Goal: Complete application form

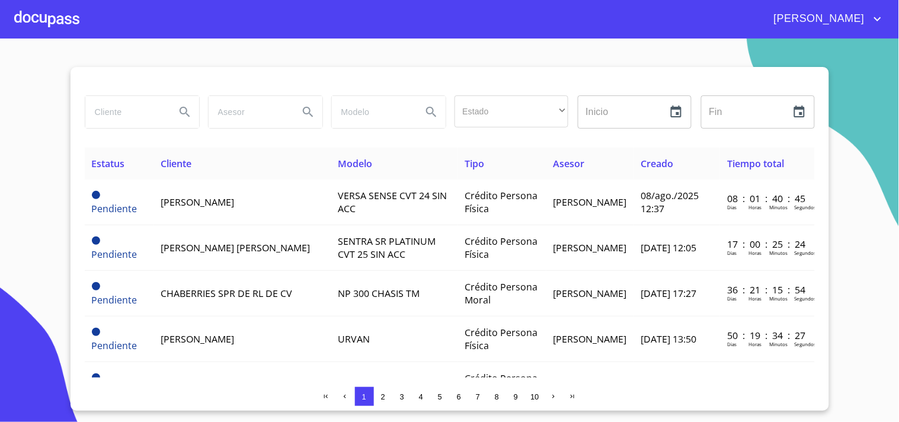
click at [854, 15] on span "[PERSON_NAME]" at bounding box center [817, 18] width 105 height 19
click at [809, 61] on div at bounding box center [449, 211] width 899 height 422
click at [607, 104] on input "text" at bounding box center [621, 111] width 86 height 33
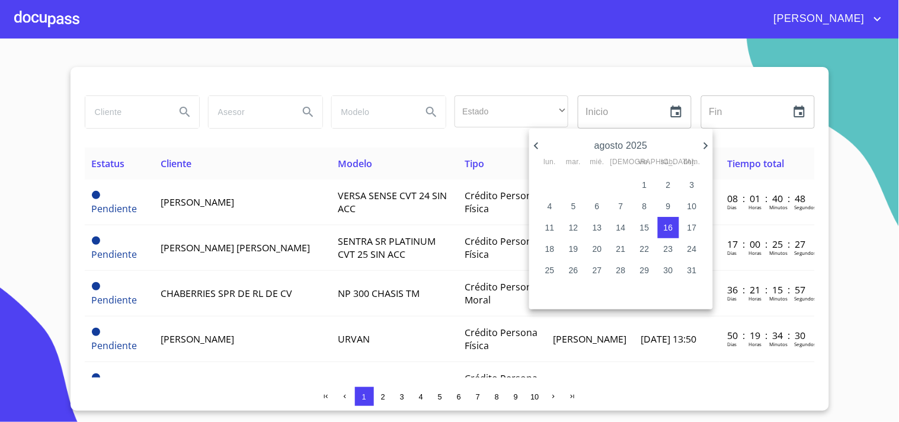
click at [881, 14] on div at bounding box center [449, 211] width 899 height 422
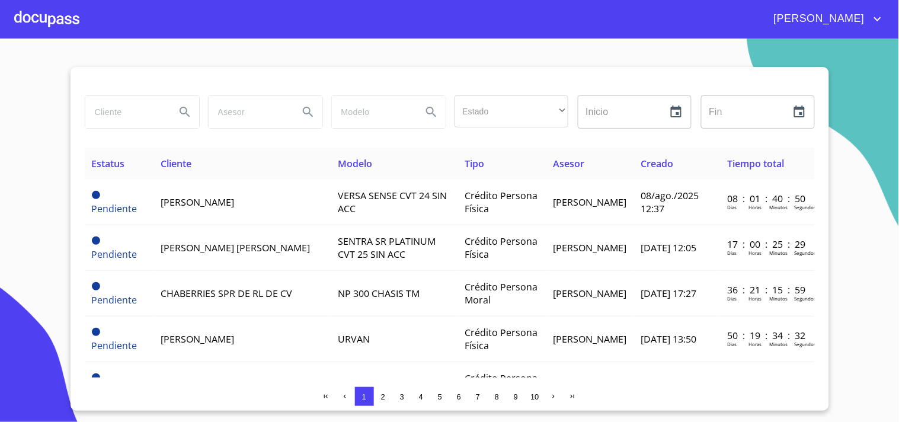
click at [30, 23] on div at bounding box center [46, 19] width 65 height 38
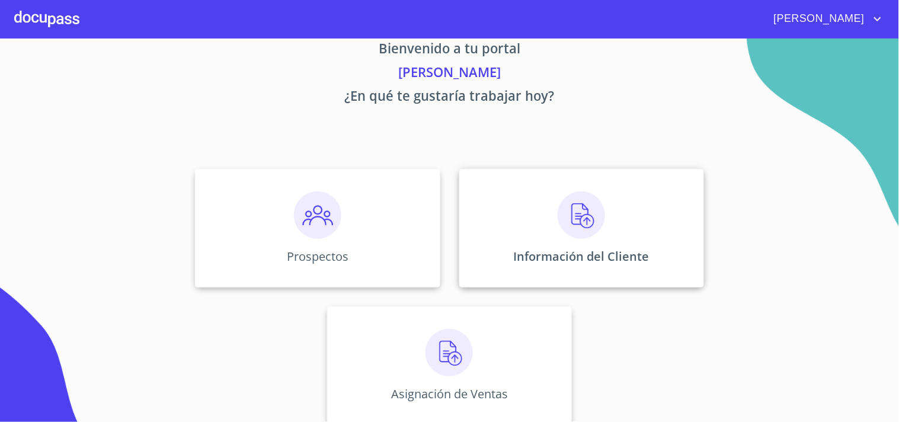
scroll to position [36, 0]
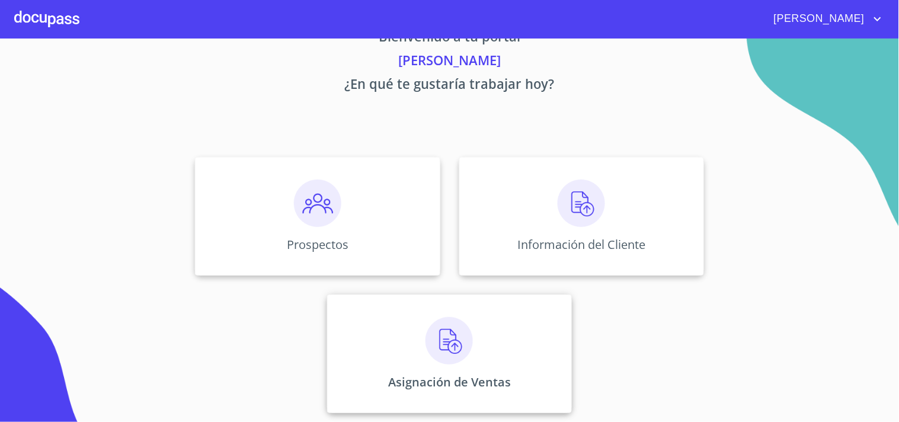
click at [441, 345] on img at bounding box center [448, 340] width 47 height 47
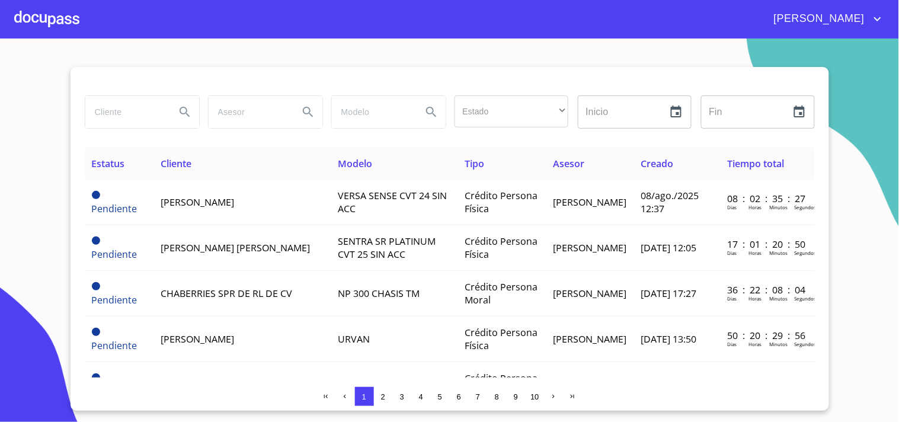
click at [43, 5] on div at bounding box center [46, 19] width 65 height 38
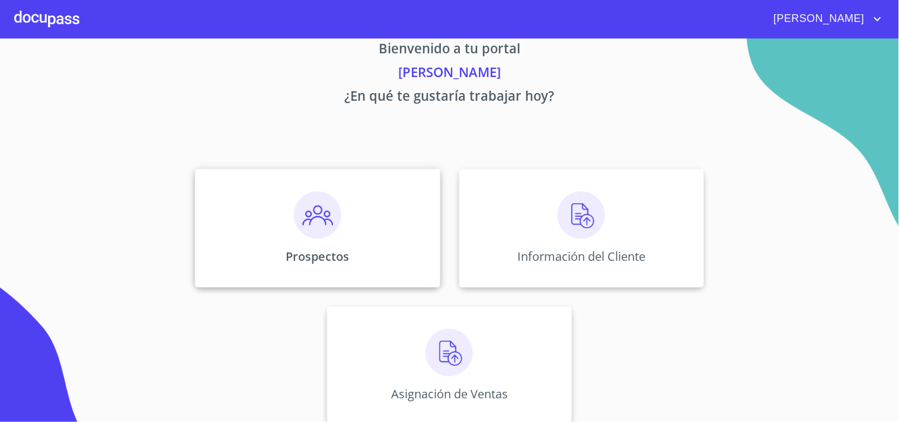
scroll to position [36, 0]
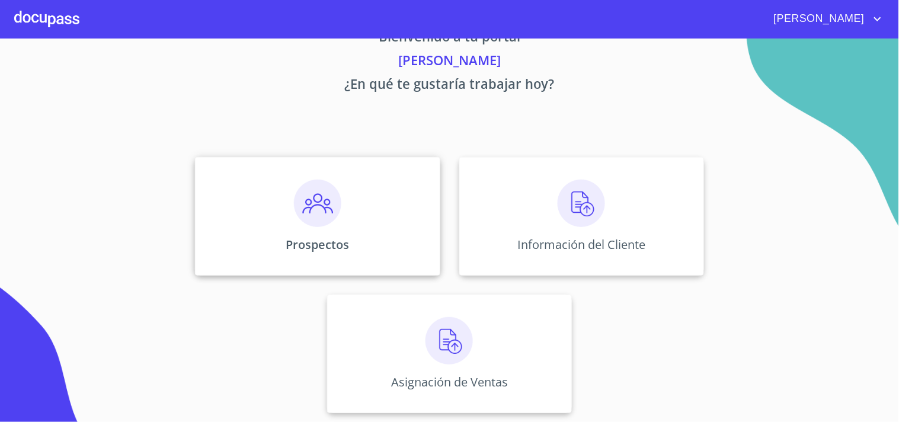
click at [323, 226] on img at bounding box center [317, 203] width 47 height 47
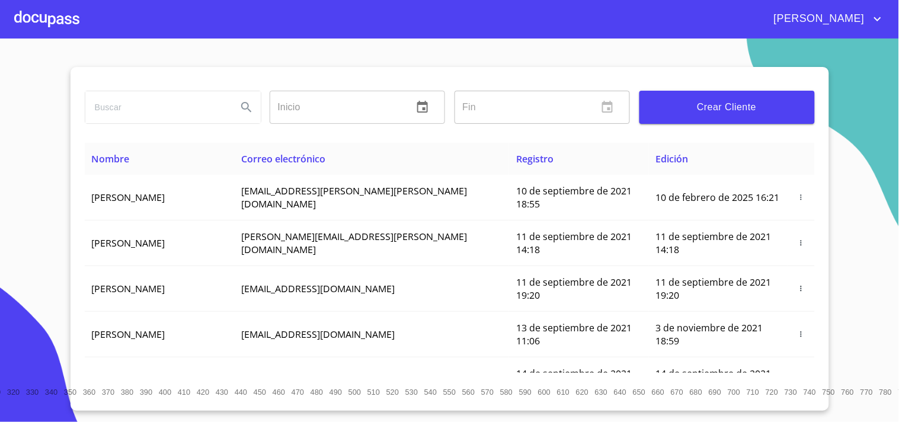
click at [675, 104] on span "Crear Cliente" at bounding box center [727, 107] width 156 height 17
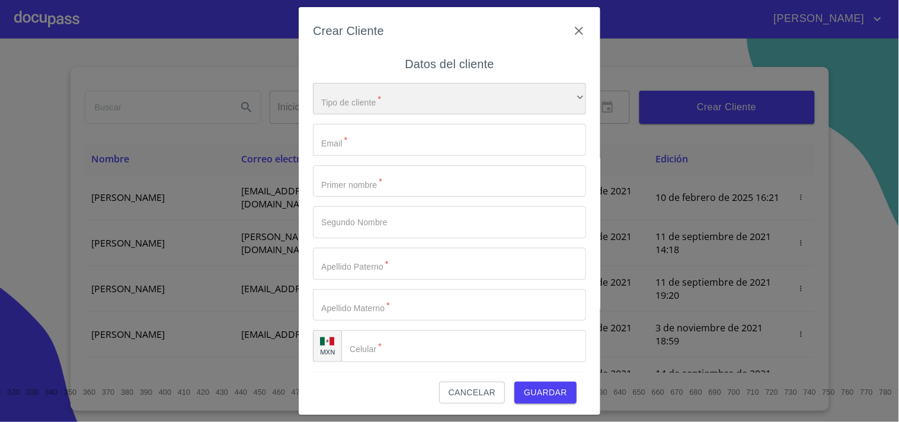
click at [353, 95] on div "​" at bounding box center [449, 99] width 273 height 32
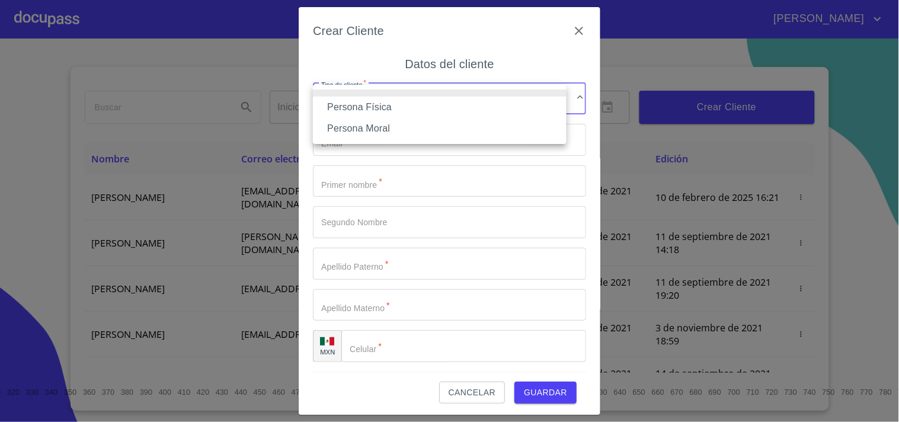
click at [385, 105] on li "Persona Física" at bounding box center [440, 107] width 254 height 21
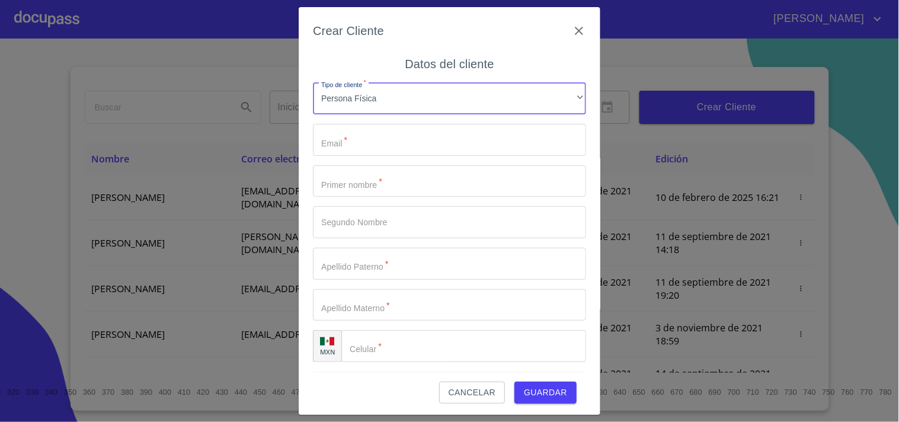
click at [361, 143] on input "Tipo de cliente   *" at bounding box center [449, 140] width 273 height 32
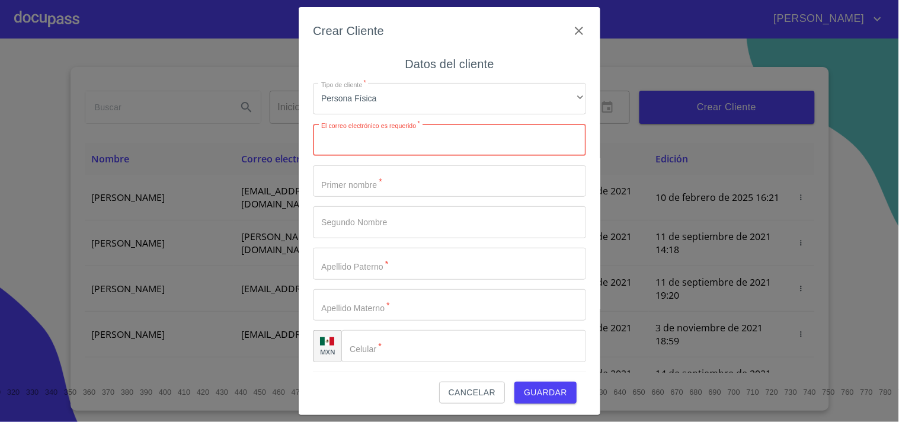
paste input "[EMAIL_ADDRESS][DOMAIN_NAME]"
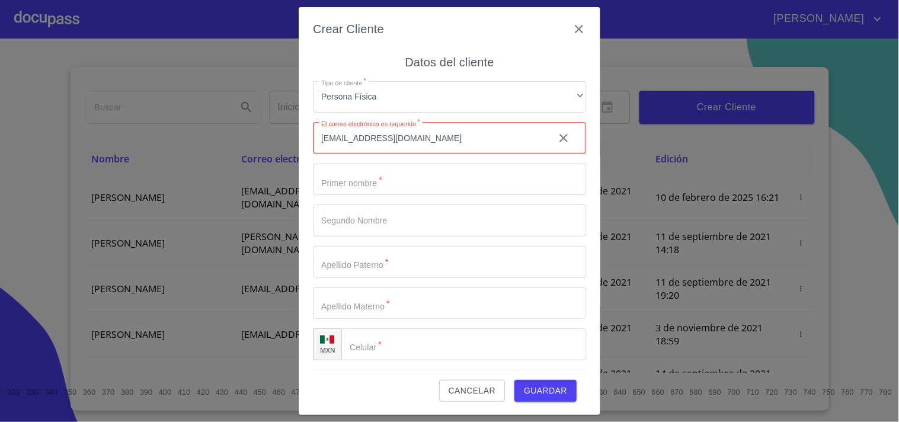
type input "[EMAIL_ADDRESS][DOMAIN_NAME]"
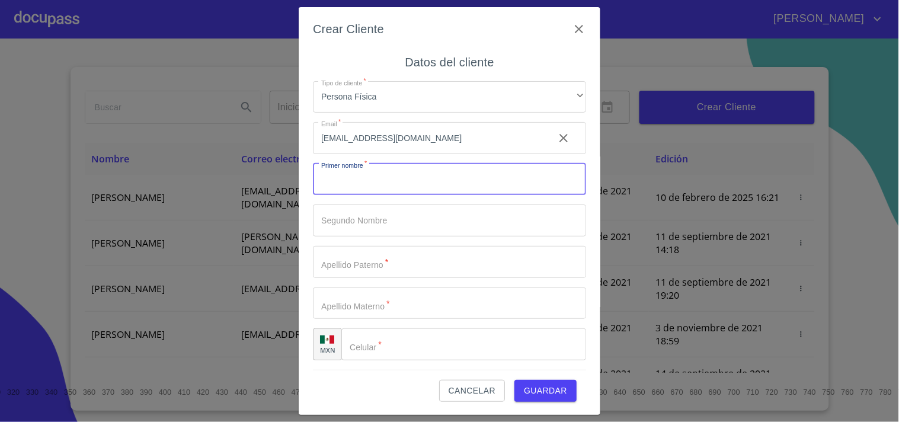
click at [347, 185] on input "Tipo de cliente   *" at bounding box center [449, 180] width 273 height 32
type input "h"
type input "[PERSON_NAME]"
click at [373, 196] on input "Tipo de cliente   *" at bounding box center [429, 180] width 232 height 32
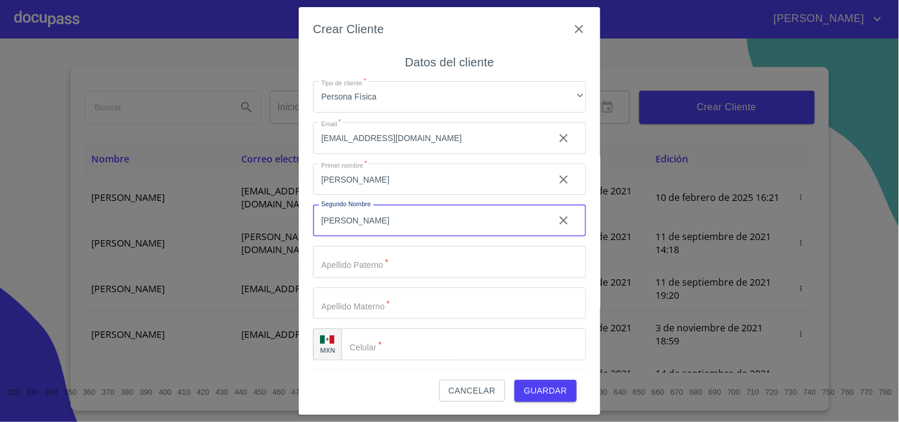
type input "[PERSON_NAME]"
click at [377, 196] on input "Tipo de cliente   *" at bounding box center [429, 180] width 232 height 32
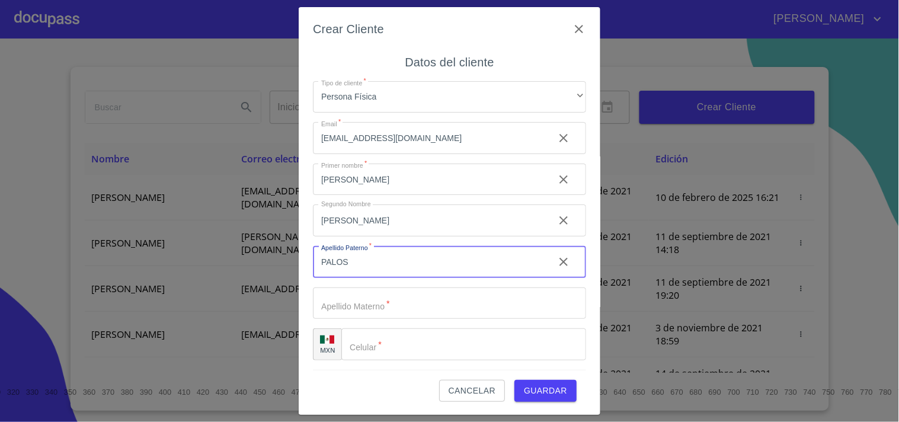
type input "PALOS"
click at [345, 196] on input "Tipo de cliente   *" at bounding box center [429, 180] width 232 height 32
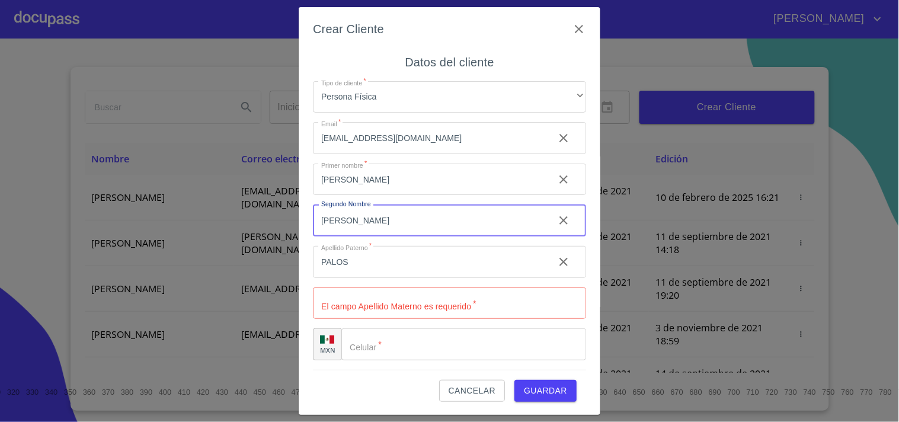
drag, startPoint x: 370, startPoint y: 227, endPoint x: 306, endPoint y: 228, distance: 64.0
click at [306, 228] on div "Crear Cliente Datos del cliente Tipo de cliente   * Persona Física ​ Email   * …" at bounding box center [450, 211] width 302 height 408
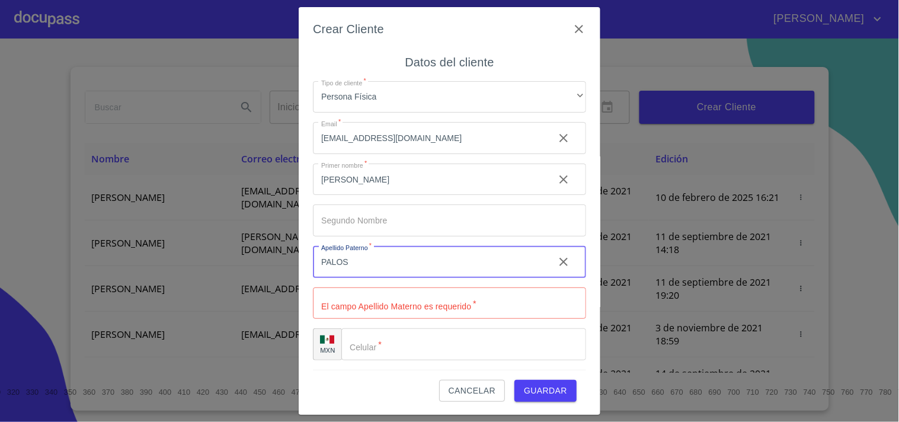
drag, startPoint x: 370, startPoint y: 264, endPoint x: 258, endPoint y: 263, distance: 112.6
click at [258, 263] on div "Crear Cliente Datos del cliente Tipo de cliente   * Persona Física ​ Email   * …" at bounding box center [449, 211] width 899 height 422
type input "[PERSON_NAME]"
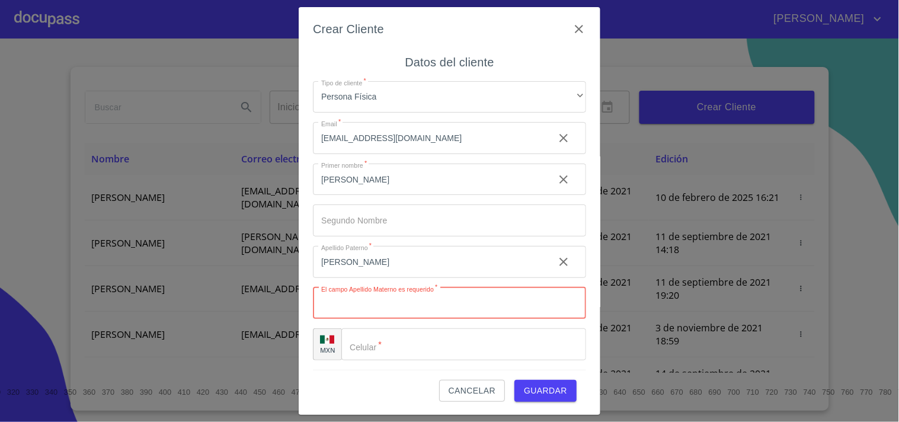
click at [355, 300] on input "Tipo de cliente   *" at bounding box center [449, 303] width 273 height 32
type input "PALOS"
click at [374, 346] on input "Tipo de cliente   *" at bounding box center [463, 344] width 245 height 32
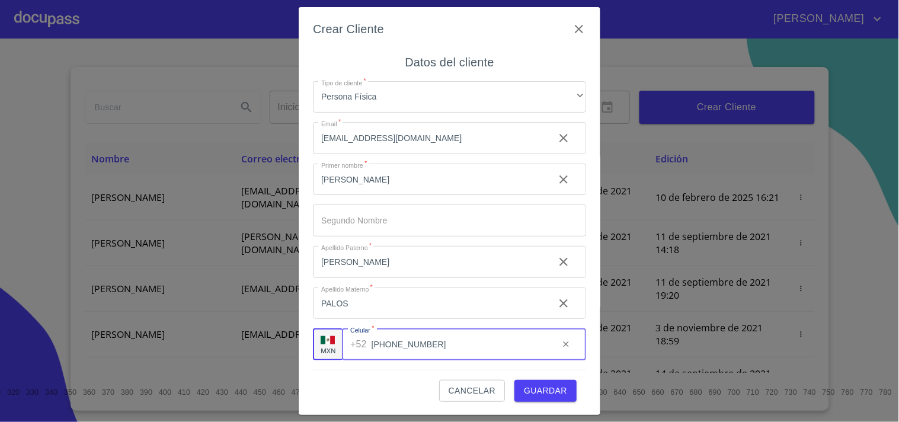
type input "[PHONE_NUMBER]"
click at [536, 385] on span "Guardar" at bounding box center [545, 390] width 43 height 15
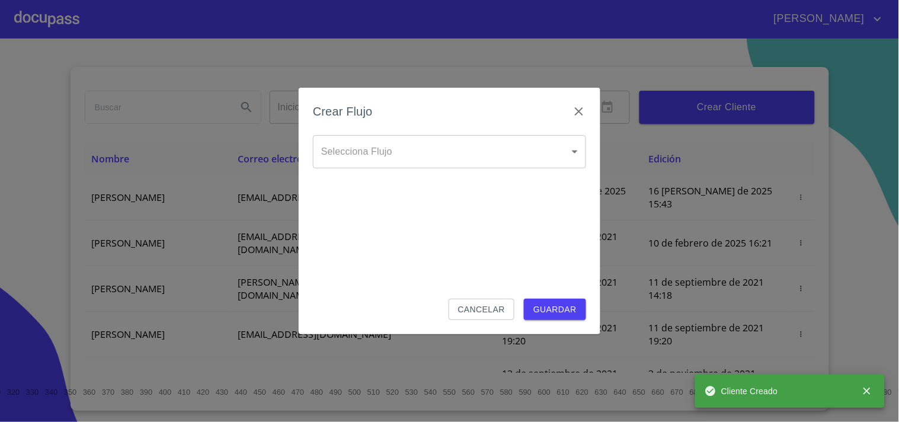
click at [405, 158] on body "[PERSON_NAME] ​ Fin ​ Crear Cliente Nombre Correo electrónico Registro Edición …" at bounding box center [449, 211] width 899 height 422
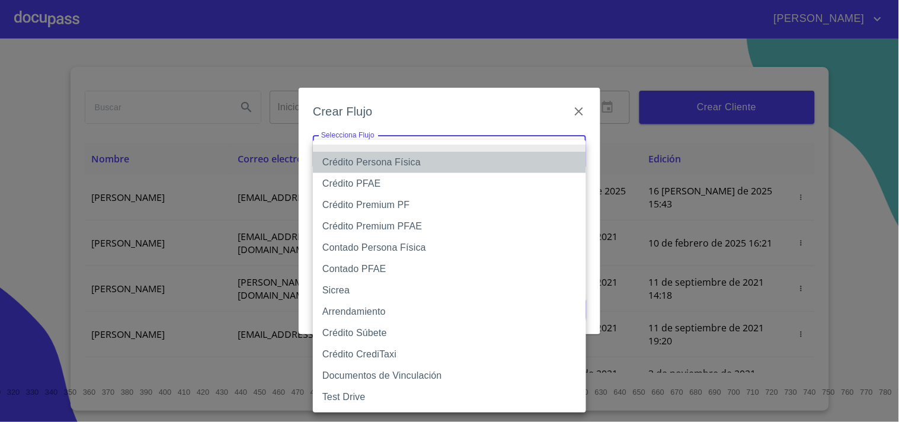
click at [458, 158] on li "Crédito Persona Física" at bounding box center [449, 162] width 273 height 21
type input "6009fb3c7d1714eb8809aa97"
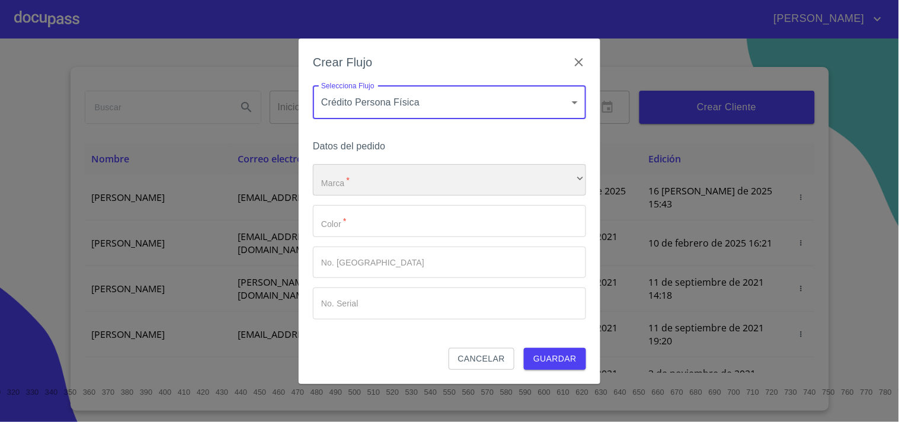
click at [403, 180] on div "​" at bounding box center [449, 180] width 273 height 32
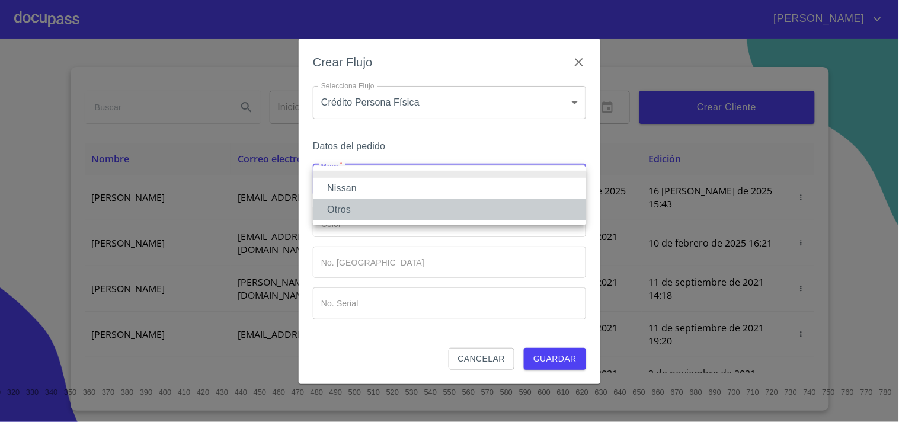
click at [384, 209] on li "Otros" at bounding box center [449, 209] width 273 height 21
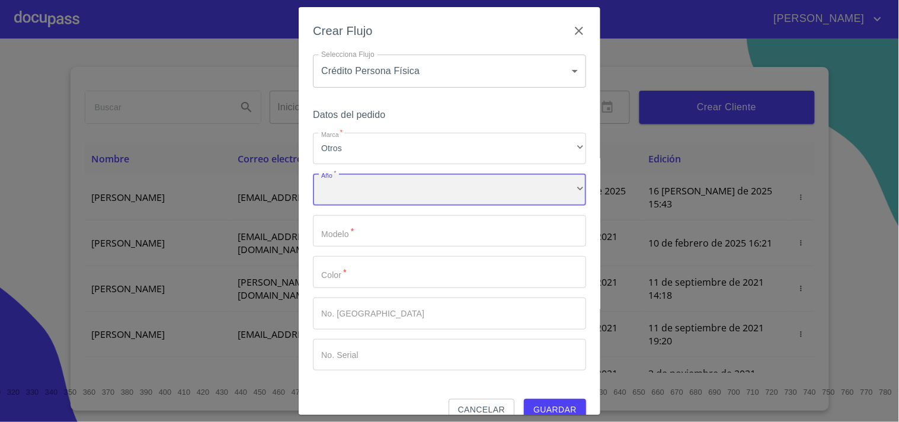
click at [399, 188] on div "​" at bounding box center [449, 190] width 273 height 32
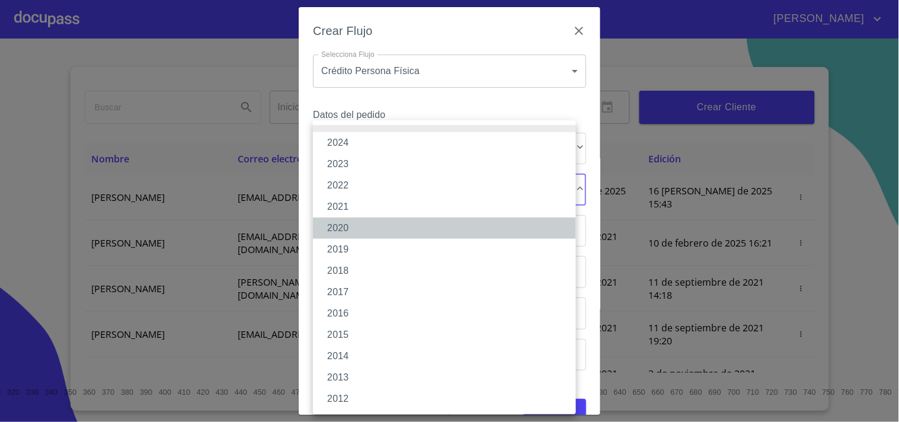
click at [339, 233] on li "2020" at bounding box center [444, 227] width 263 height 21
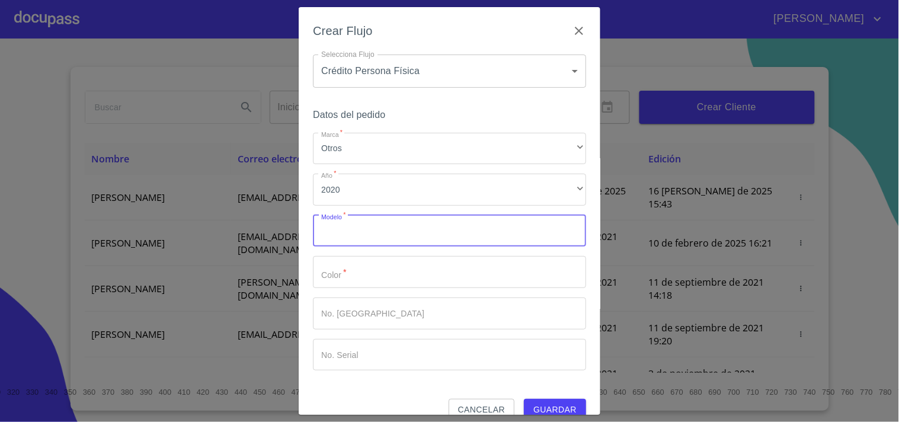
click at [342, 233] on input "Marca   *" at bounding box center [449, 231] width 273 height 32
type input "B"
type input "CHEVROLET BEAT TM"
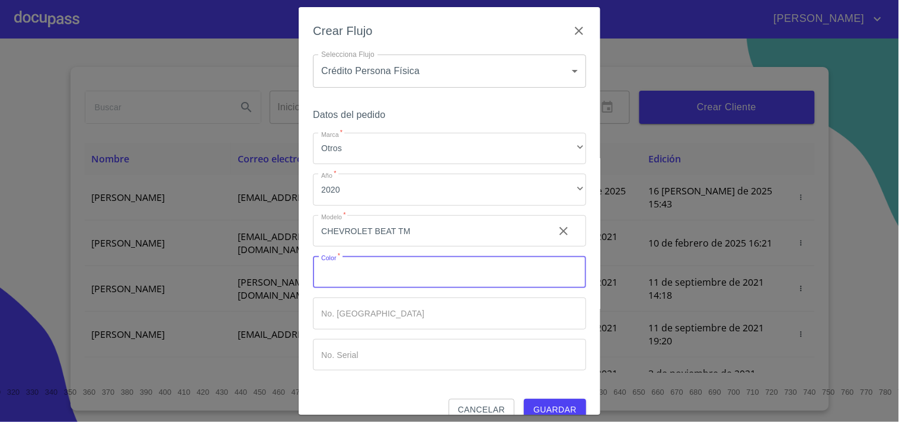
click at [356, 280] on input "Marca   *" at bounding box center [449, 272] width 273 height 32
type input "GRIS"
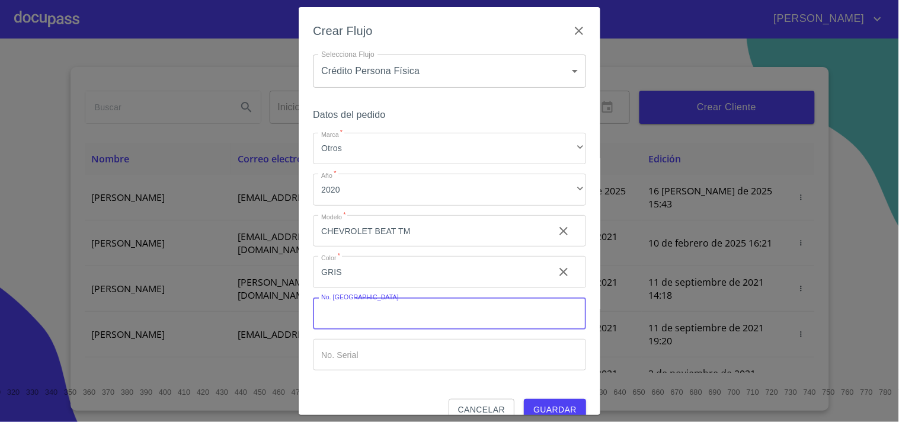
click at [354, 310] on input "Marca   *" at bounding box center [449, 313] width 273 height 32
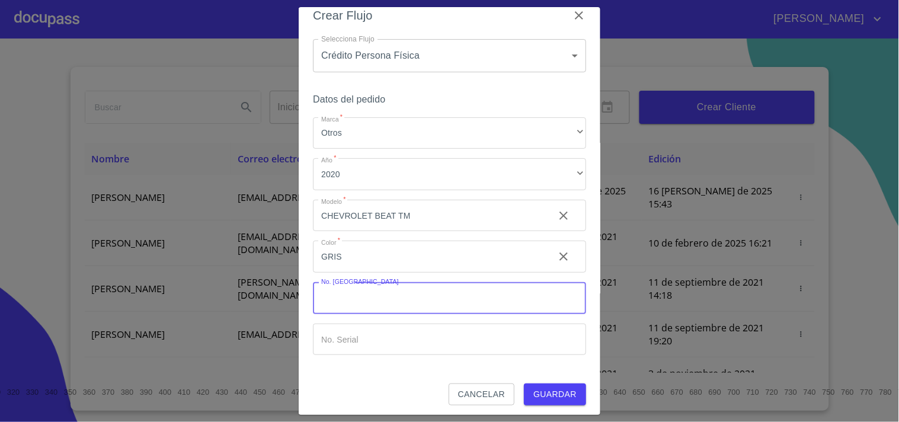
scroll to position [19, 0]
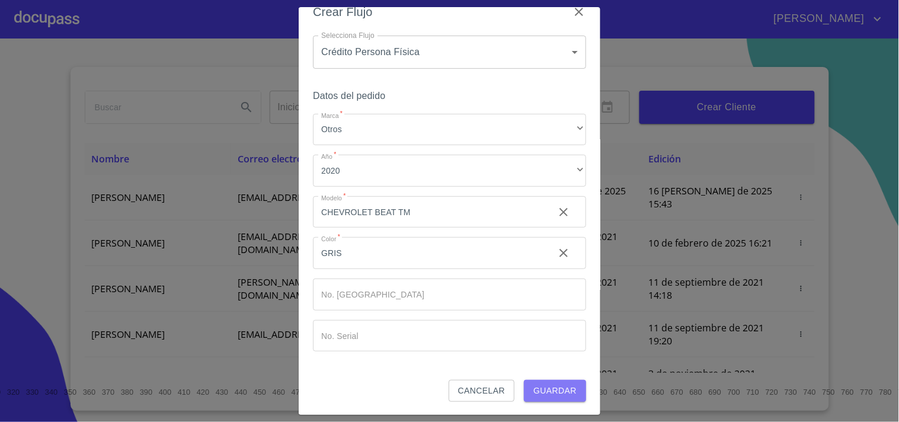
click at [533, 392] on span "Guardar" at bounding box center [554, 390] width 43 height 15
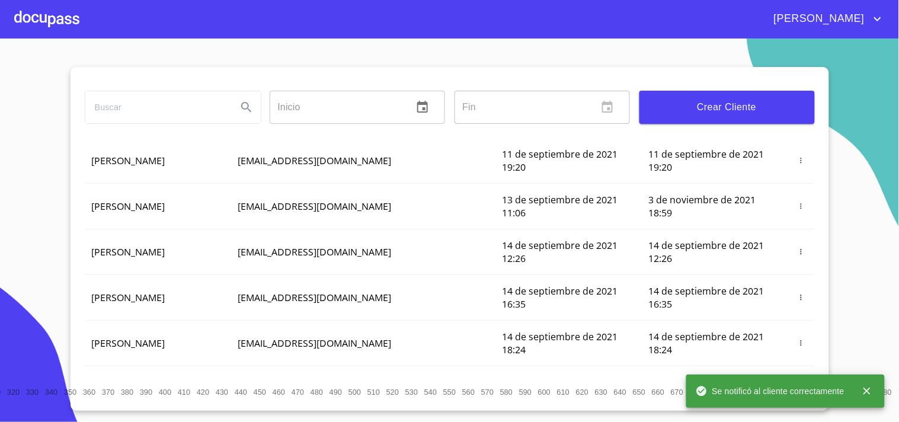
scroll to position [0, 0]
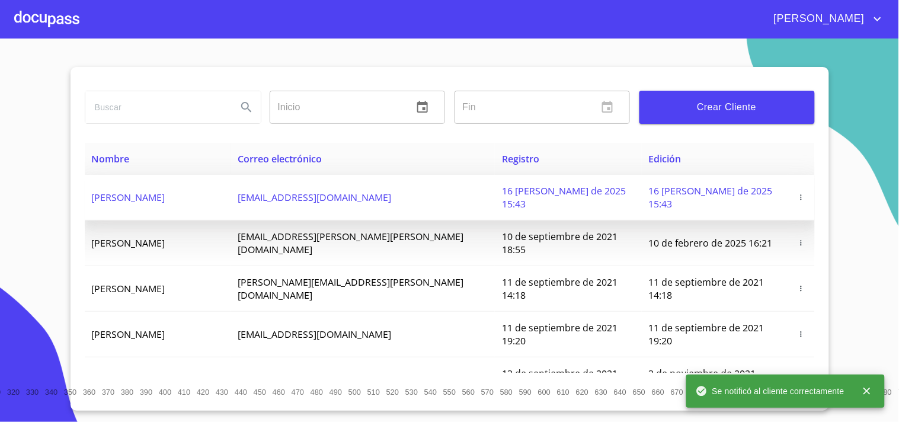
click at [143, 191] on span "[PERSON_NAME]" at bounding box center [128, 197] width 73 height 13
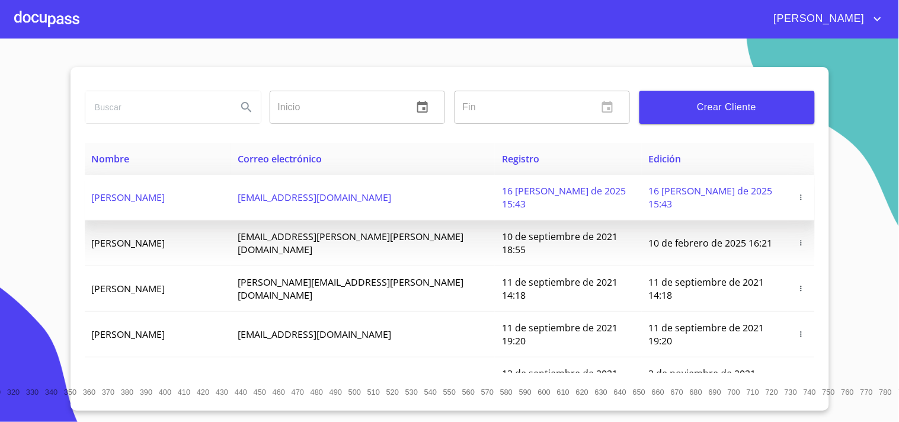
click at [642, 190] on td "16 [PERSON_NAME] de 2025 15:43" at bounding box center [715, 198] width 147 height 46
click at [542, 194] on span "16 [PERSON_NAME] de 2025 15:43" at bounding box center [564, 197] width 124 height 26
click at [310, 191] on span "[EMAIL_ADDRESS][DOMAIN_NAME]" at bounding box center [314, 197] width 153 height 13
click at [150, 192] on span "[PERSON_NAME]" at bounding box center [128, 197] width 73 height 13
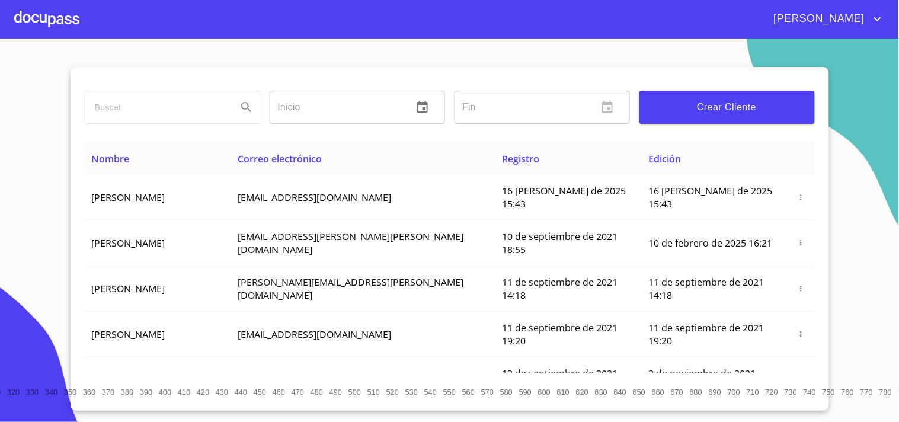
click at [4, 14] on div "[PERSON_NAME]" at bounding box center [449, 19] width 899 height 38
click at [46, 16] on div at bounding box center [46, 19] width 65 height 38
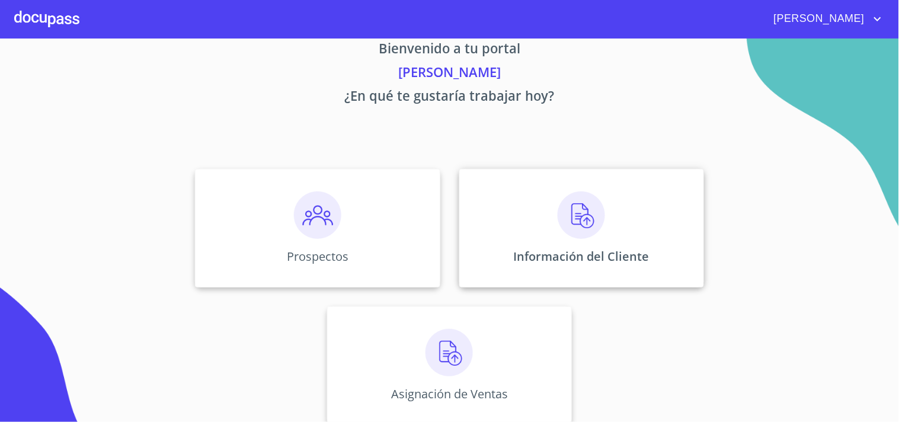
scroll to position [36, 0]
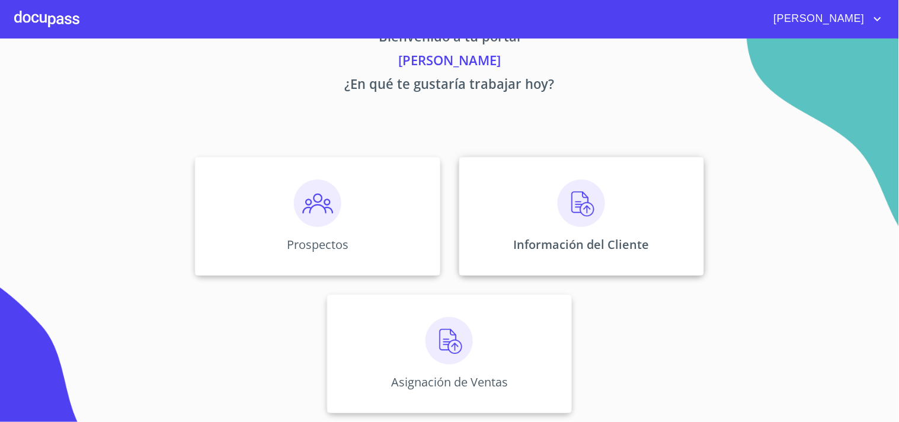
click at [524, 218] on div "Información del Cliente" at bounding box center [581, 216] width 245 height 118
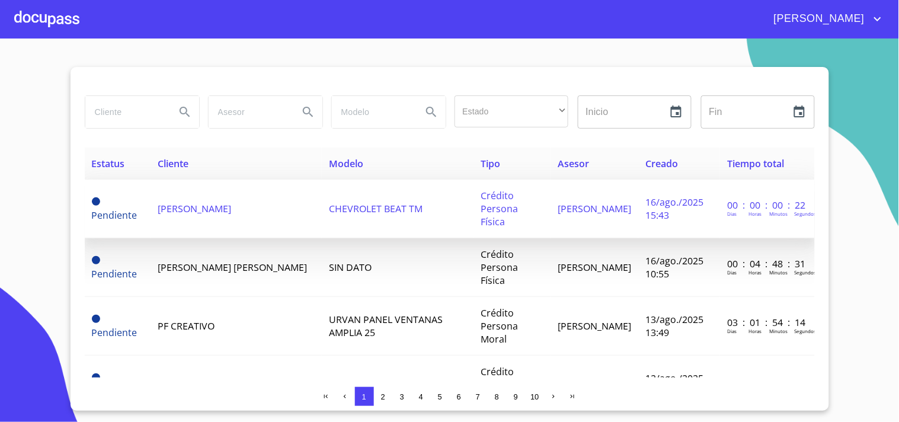
click at [201, 206] on span "[PERSON_NAME]" at bounding box center [194, 208] width 73 height 13
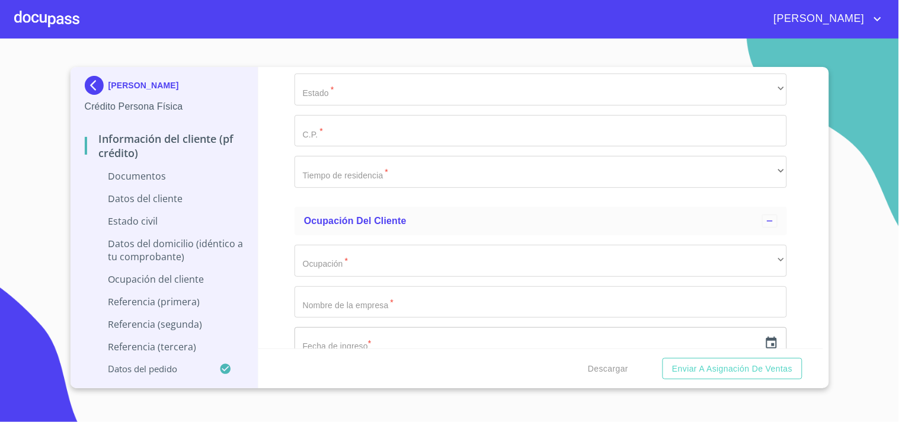
scroll to position [2436, 0]
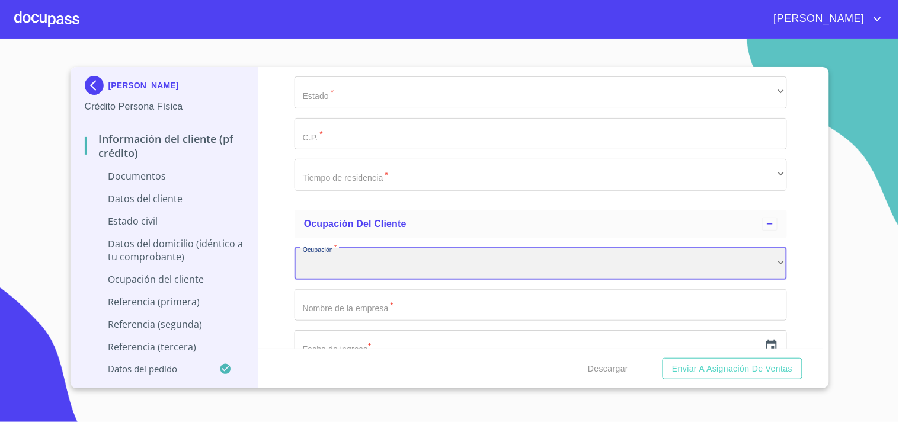
click at [371, 261] on div "​" at bounding box center [540, 264] width 492 height 32
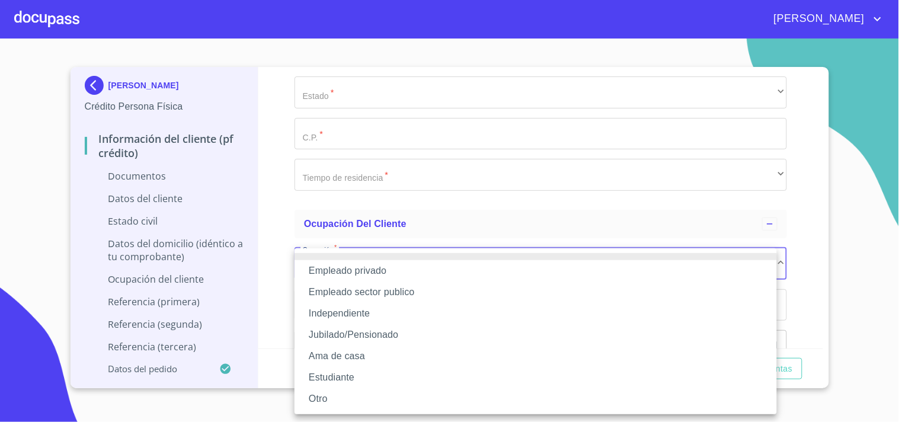
click at [407, 292] on li "Empleado sector publico" at bounding box center [535, 291] width 482 height 21
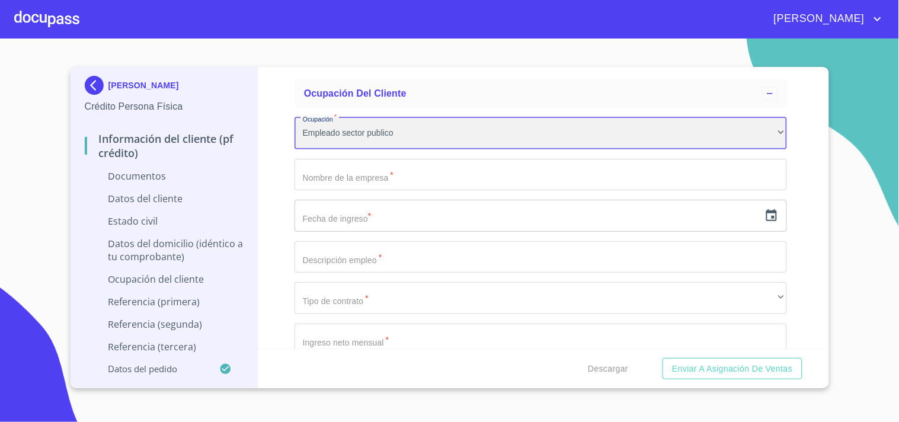
scroll to position [2567, 0]
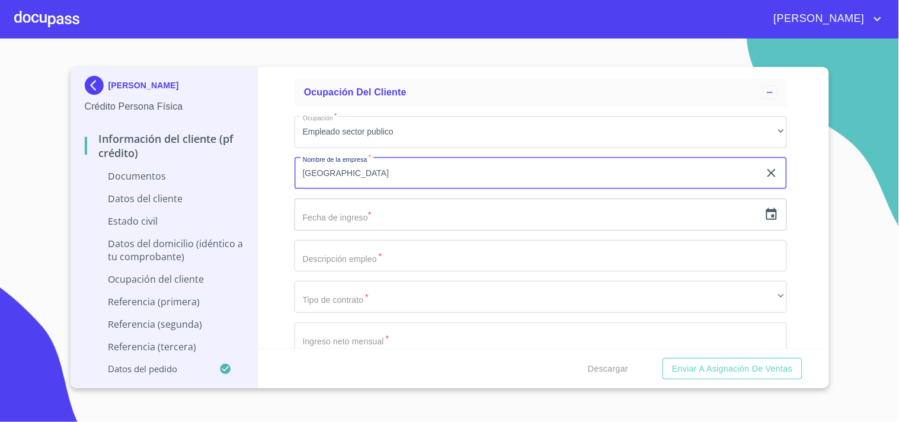
type input "[GEOGRAPHIC_DATA]"
drag, startPoint x: 475, startPoint y: 168, endPoint x: 259, endPoint y: 174, distance: 215.7
click at [259, 174] on div "Información del cliente (PF crédito) Documentos Documento de identificación.   …" at bounding box center [540, 207] width 565 height 281
type input "UDG"
click at [353, 223] on input "text" at bounding box center [526, 214] width 465 height 32
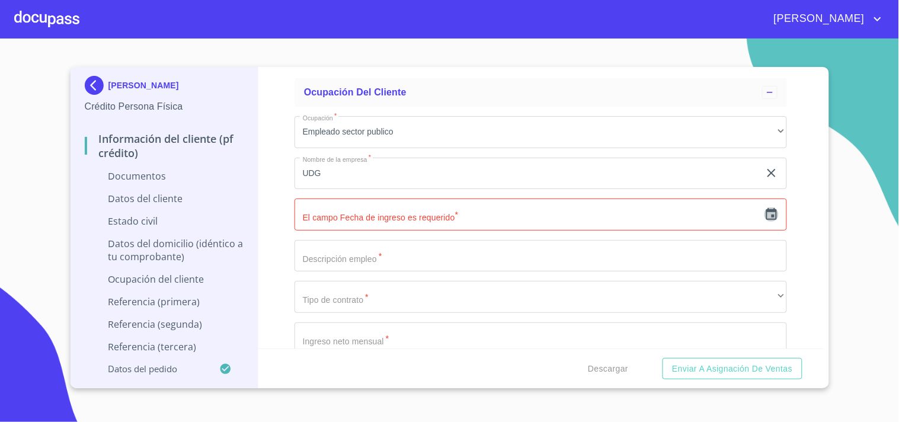
click at [764, 221] on icon "button" at bounding box center [771, 214] width 14 height 14
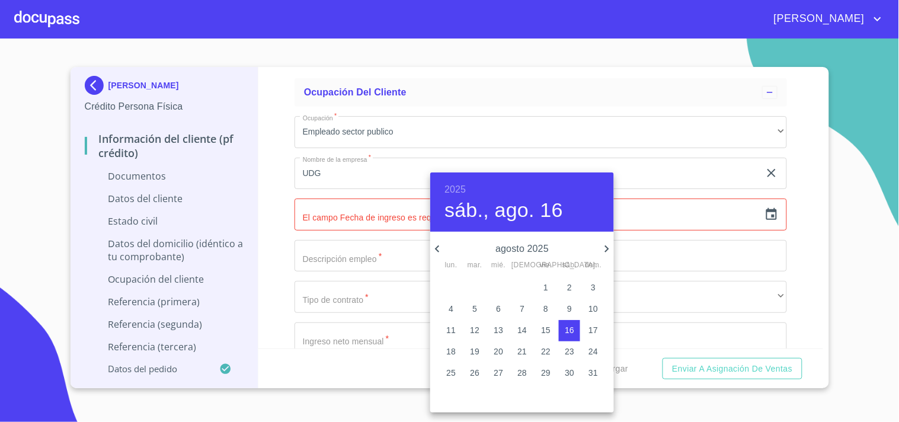
click at [451, 190] on h6 "2025" at bounding box center [454, 189] width 21 height 17
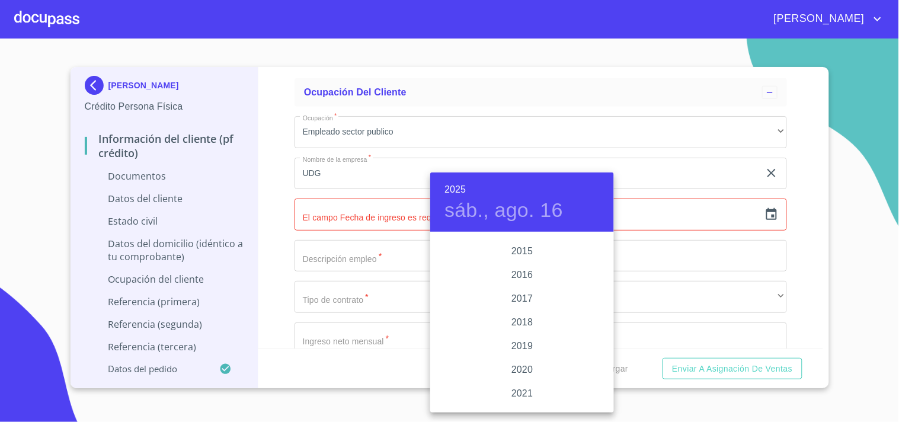
scroll to position [2101, 0]
click at [515, 369] on div "2019" at bounding box center [522, 372] width 184 height 24
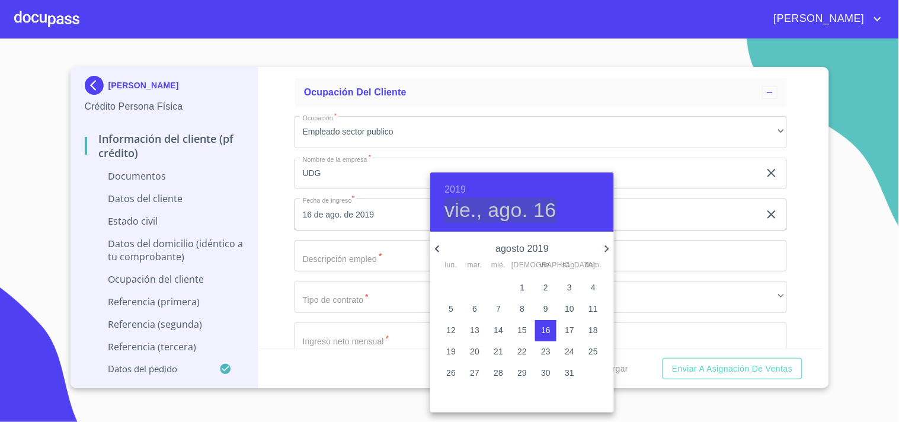
click at [454, 215] on h4 "vie., ago. 16" at bounding box center [500, 210] width 112 height 25
click at [518, 213] on h4 "vie., ago. 16" at bounding box center [500, 210] width 112 height 25
click at [437, 248] on icon "button" at bounding box center [437, 249] width 14 height 14
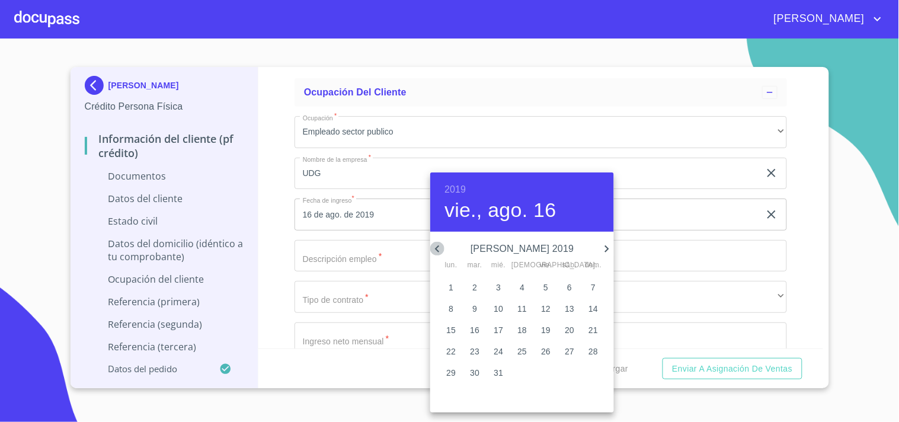
click at [437, 248] on icon "button" at bounding box center [437, 249] width 14 height 14
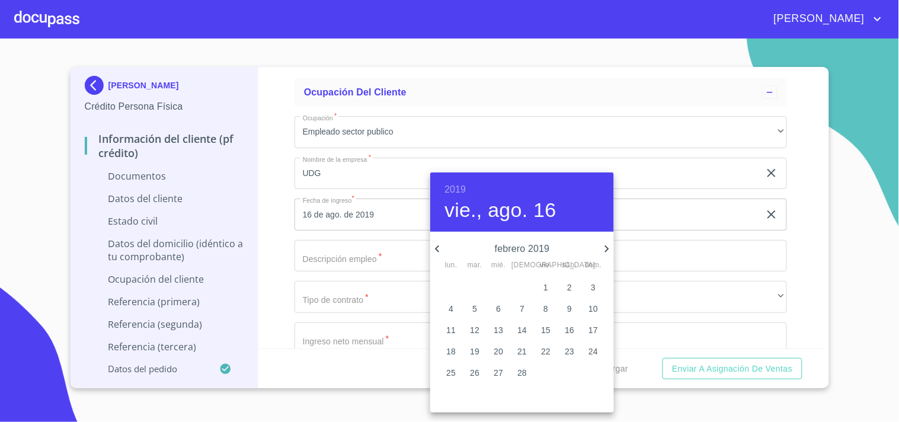
click at [437, 248] on icon "button" at bounding box center [437, 249] width 14 height 14
click at [601, 249] on icon "button" at bounding box center [607, 249] width 14 height 14
click at [478, 287] on span "1" at bounding box center [474, 287] width 21 height 12
type input "1 de ene. de 2019"
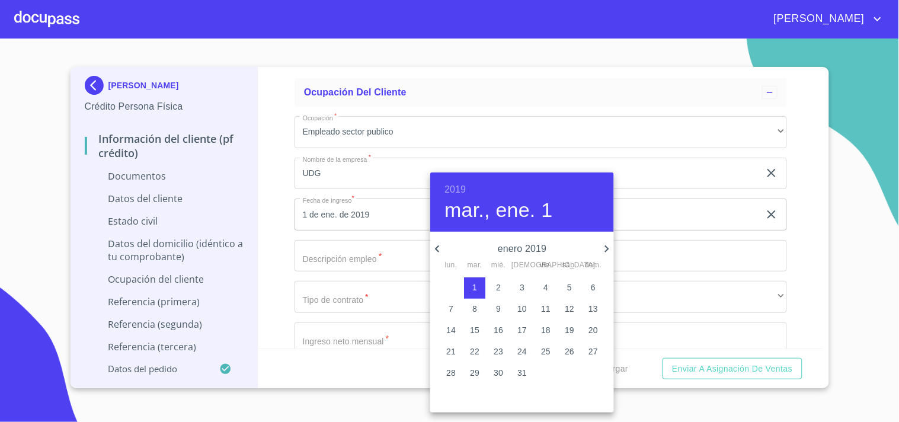
click at [631, 201] on div at bounding box center [449, 211] width 899 height 422
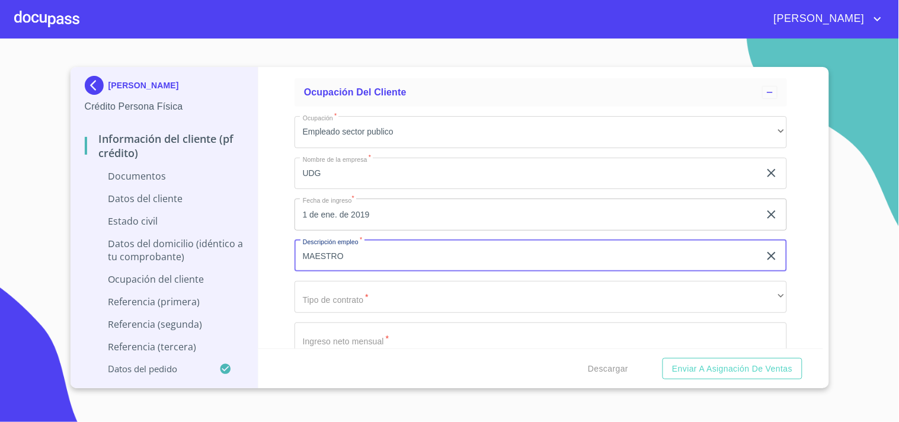
type input "MAESTRO"
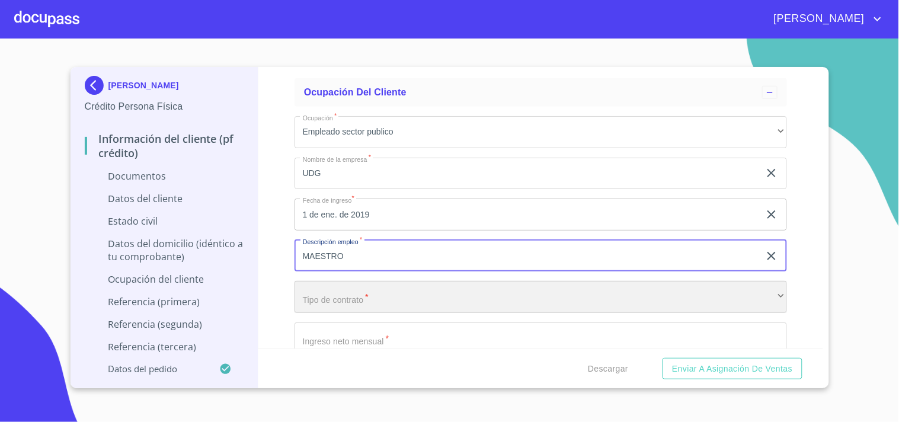
click at [377, 296] on div "​" at bounding box center [540, 297] width 492 height 32
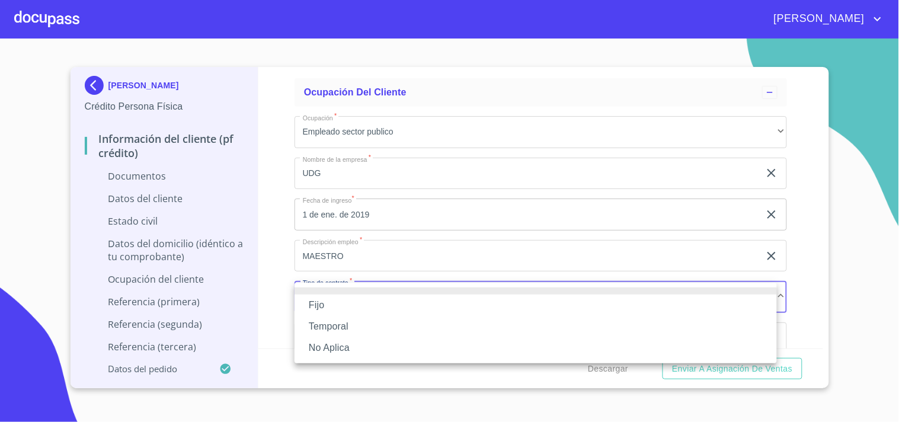
click at [333, 309] on li "Fijo" at bounding box center [535, 304] width 482 height 21
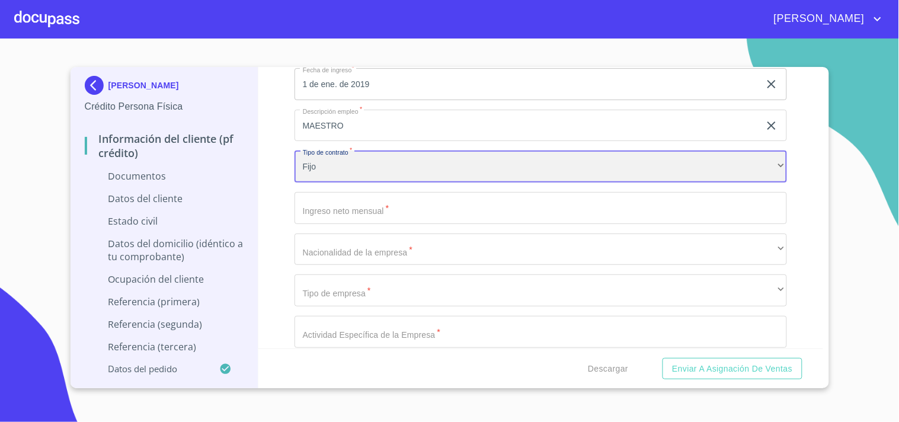
scroll to position [2699, 0]
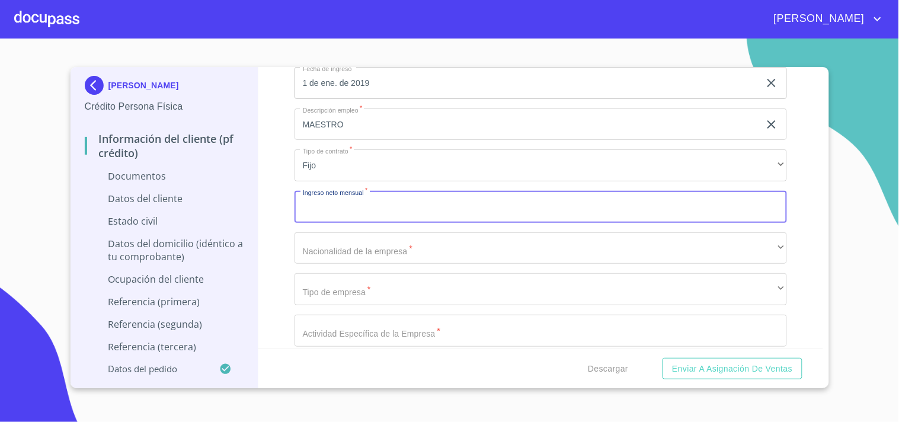
click at [370, 205] on input "Documento de identificación.   *" at bounding box center [540, 207] width 492 height 32
type input "45000"
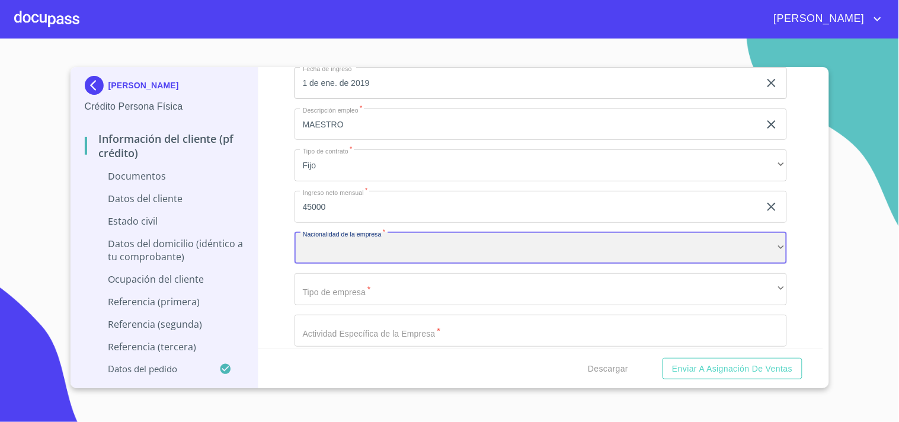
click at [350, 232] on div "​" at bounding box center [540, 248] width 492 height 32
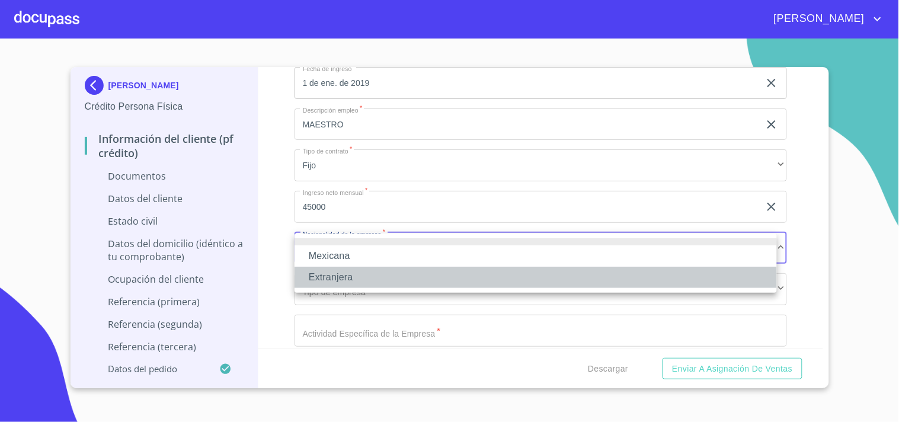
click at [351, 274] on li "Extranjera" at bounding box center [535, 277] width 482 height 21
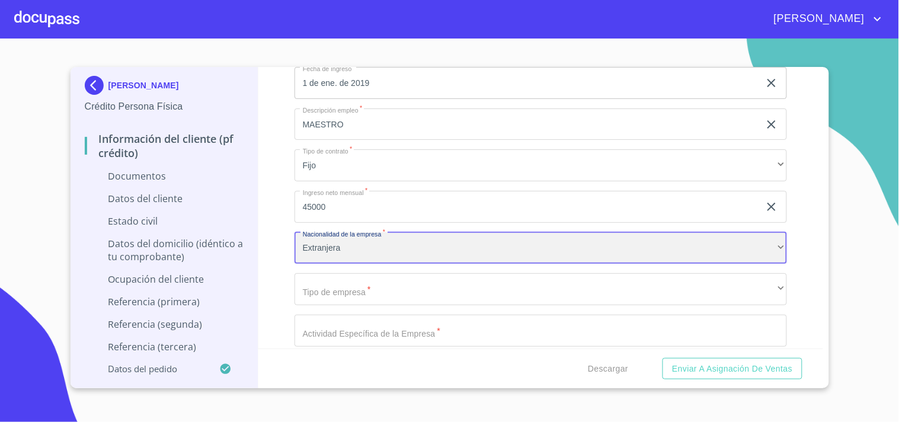
click at [350, 249] on div "Extranjera" at bounding box center [540, 248] width 492 height 32
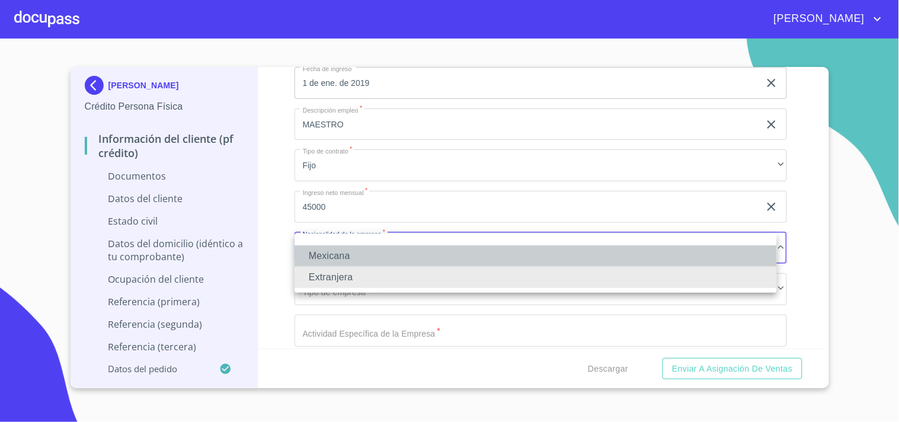
click at [347, 255] on li "Mexicana" at bounding box center [535, 255] width 482 height 21
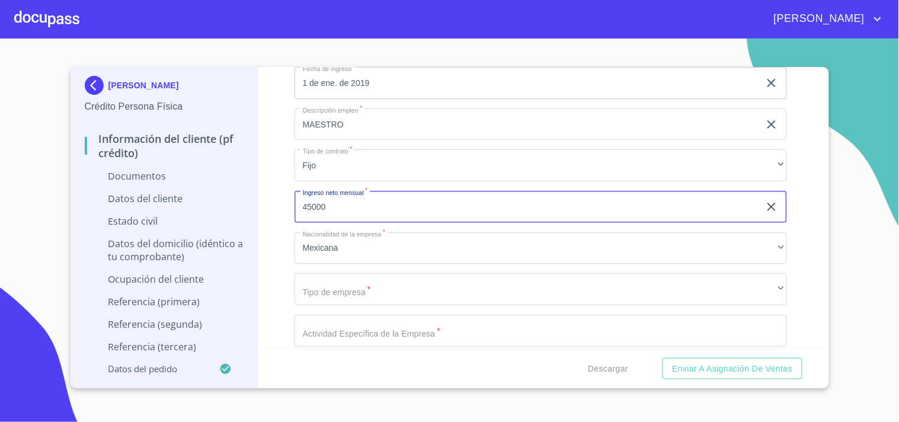
click at [371, 216] on input "45000" at bounding box center [526, 207] width 465 height 32
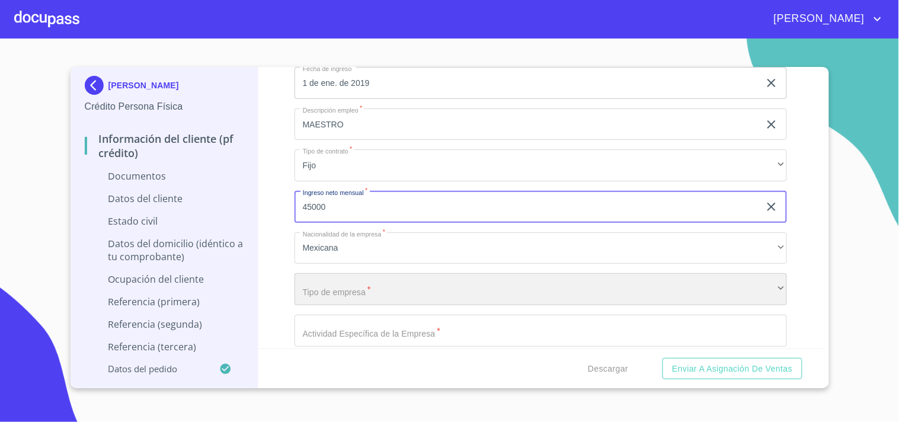
click at [358, 288] on div "​" at bounding box center [540, 289] width 492 height 32
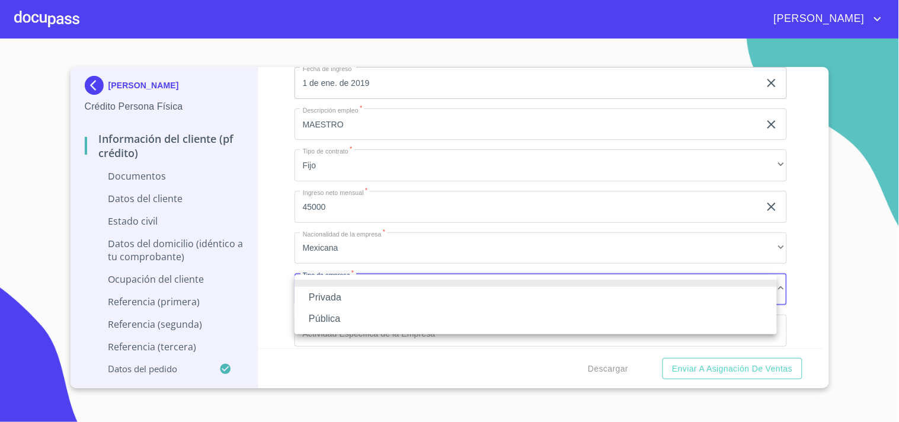
click at [345, 315] on li "Pública" at bounding box center [535, 318] width 482 height 21
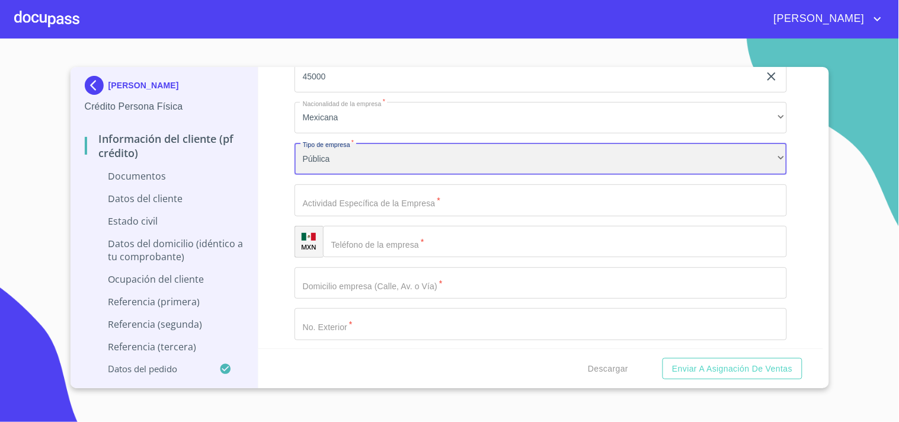
scroll to position [2830, 0]
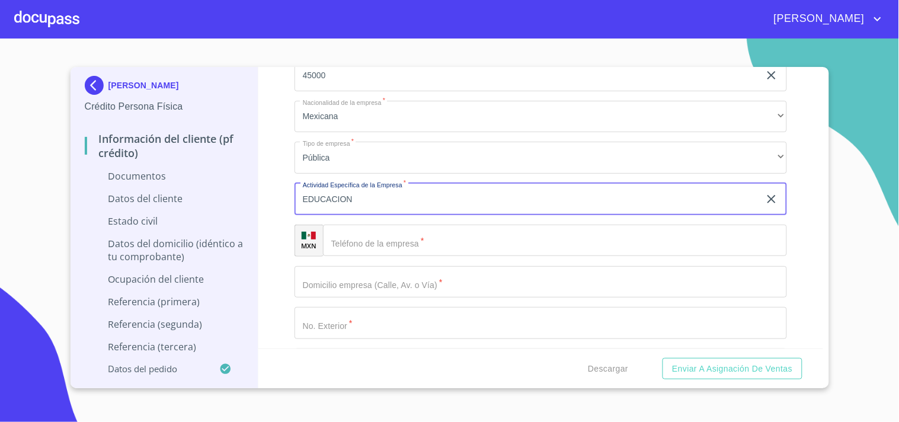
type input "EDUCACION"
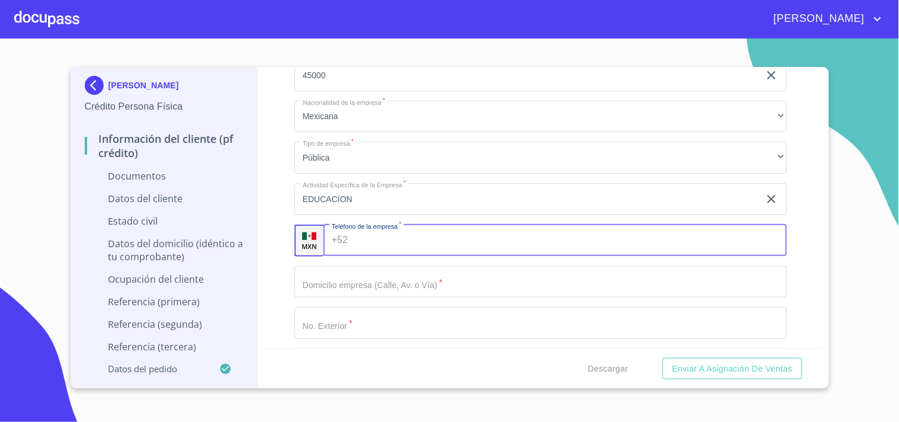
click at [402, 249] on input "Documento de identificación.   *" at bounding box center [570, 241] width 434 height 32
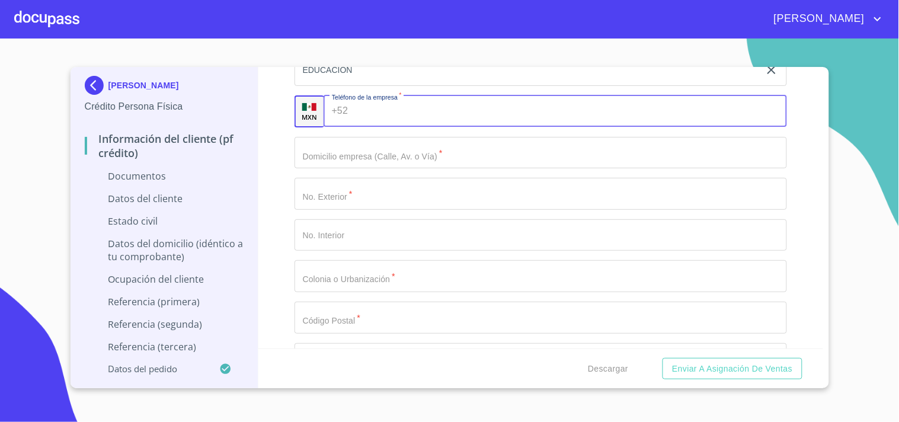
scroll to position [2962, 0]
type input "(33)377000"
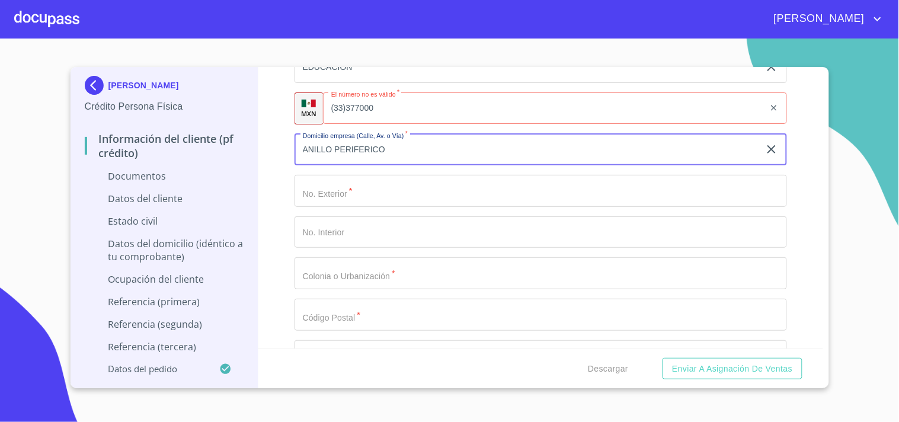
click at [418, 146] on input "ANILLO PERIFERICO" at bounding box center [526, 150] width 465 height 32
type input "ANILLO PERIFERICO NTE"
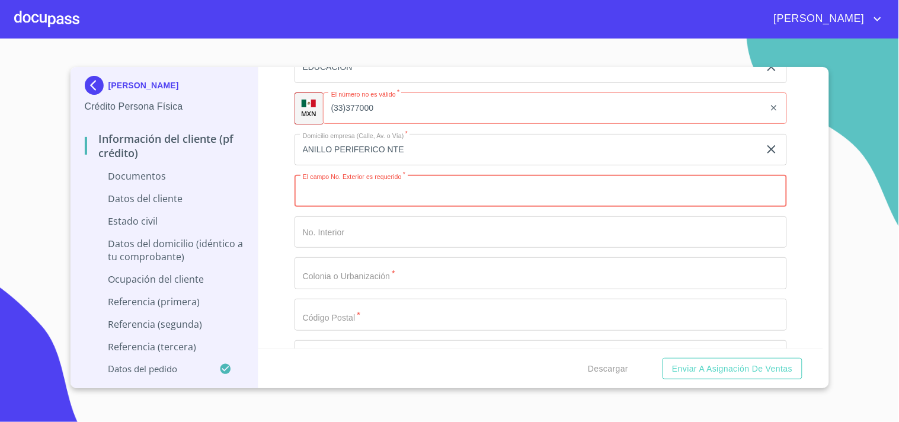
click at [368, 191] on input "Documento de identificación.   *" at bounding box center [540, 191] width 492 height 32
type input "799"
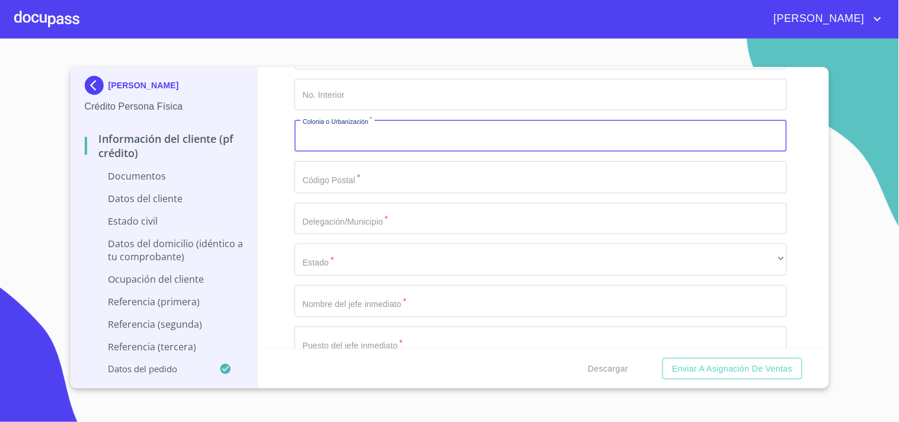
scroll to position [3094, 0]
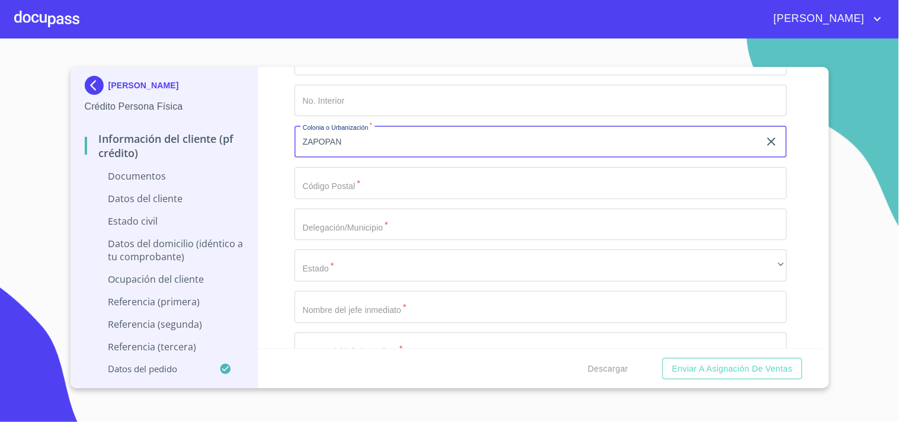
type input "ZAPOPAN"
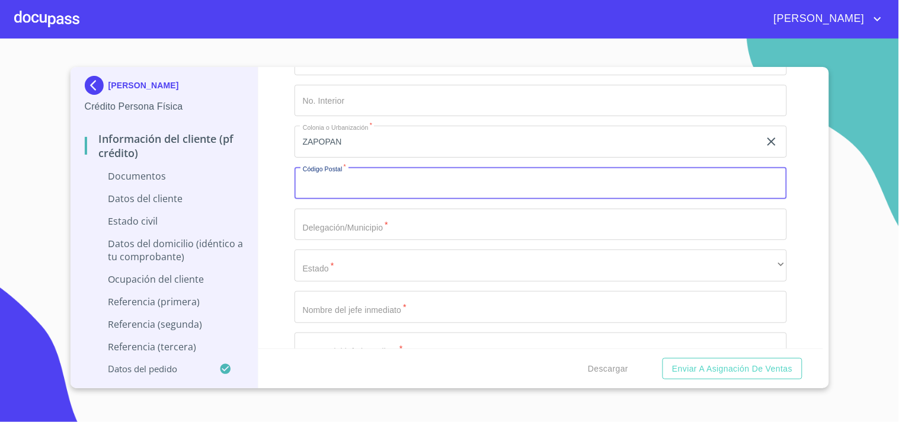
click at [390, 179] on input "Documento de identificación.   *" at bounding box center [540, 183] width 492 height 32
type input "44100"
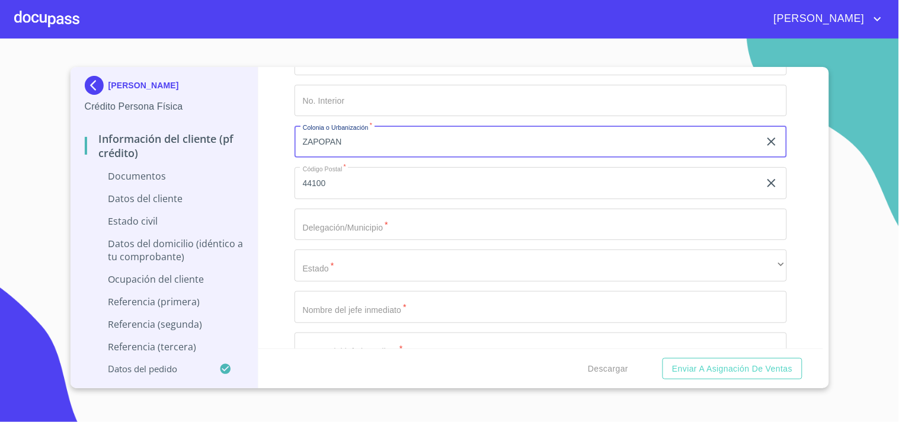
drag, startPoint x: 357, startPoint y: 146, endPoint x: 281, endPoint y: 145, distance: 76.4
click at [281, 145] on div "Información del cliente (PF crédito) Documentos Documento de identificación.   …" at bounding box center [540, 207] width 565 height 281
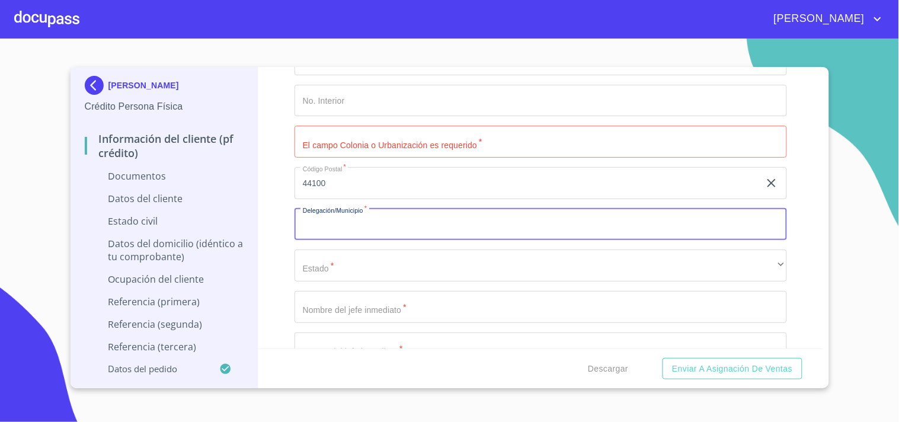
click at [344, 224] on input "Documento de identificación.   *" at bounding box center [540, 225] width 492 height 32
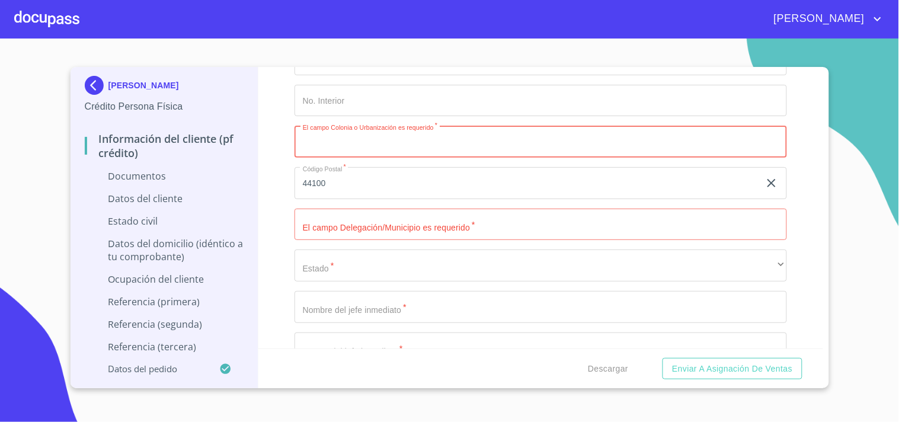
click at [312, 150] on input "Documento de identificación.   *" at bounding box center [540, 142] width 492 height 32
type input "NUCLEO UNIVERSITARIO LOS BELENES"
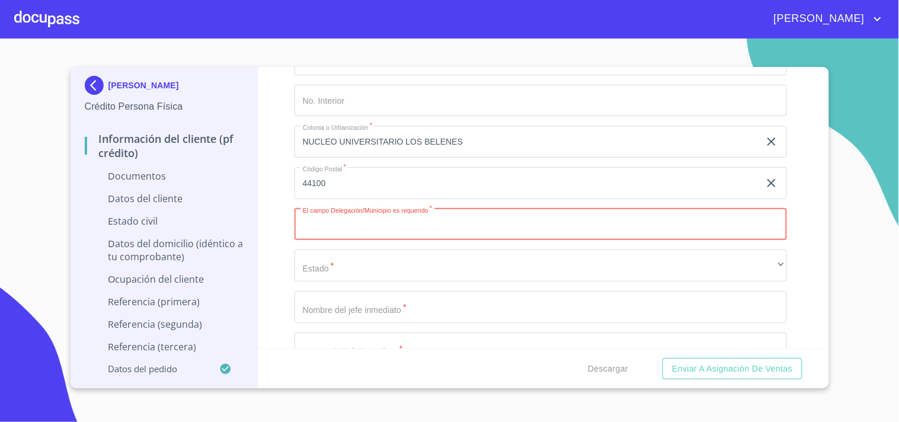
click at [371, 226] on input "Documento de identificación.   *" at bounding box center [540, 225] width 492 height 32
type input "ZAPOPAN"
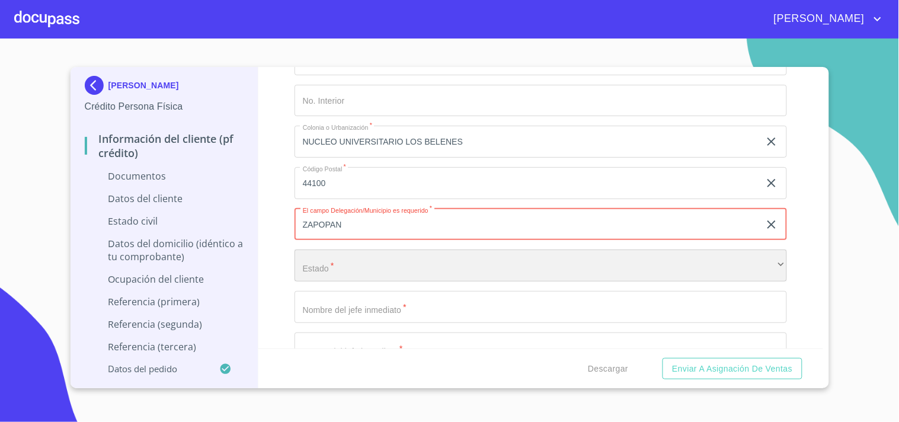
click at [317, 259] on div "​" at bounding box center [540, 265] width 492 height 32
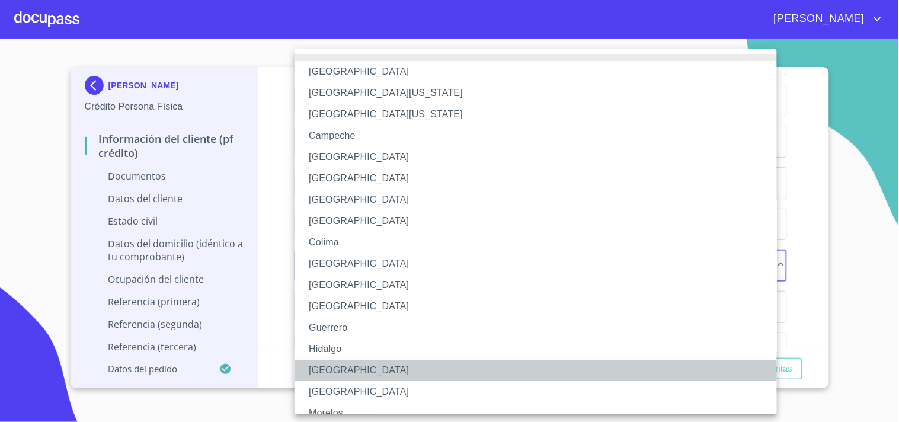
click at [336, 371] on li "[GEOGRAPHIC_DATA]" at bounding box center [540, 370] width 492 height 21
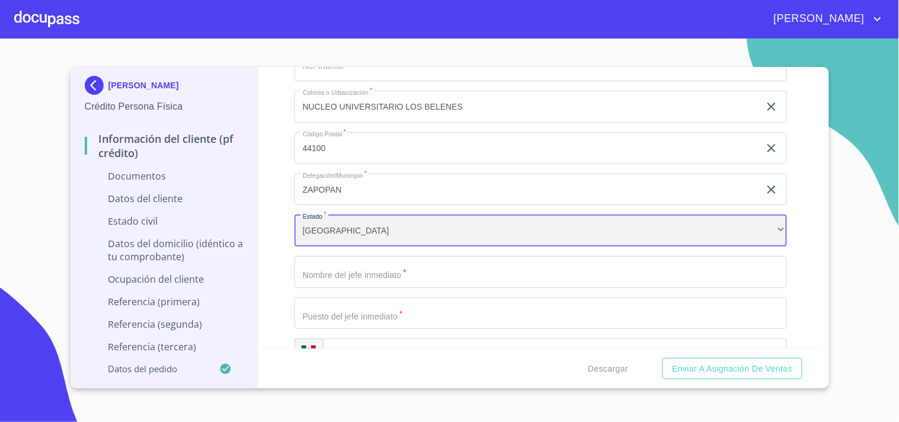
scroll to position [3160, 0]
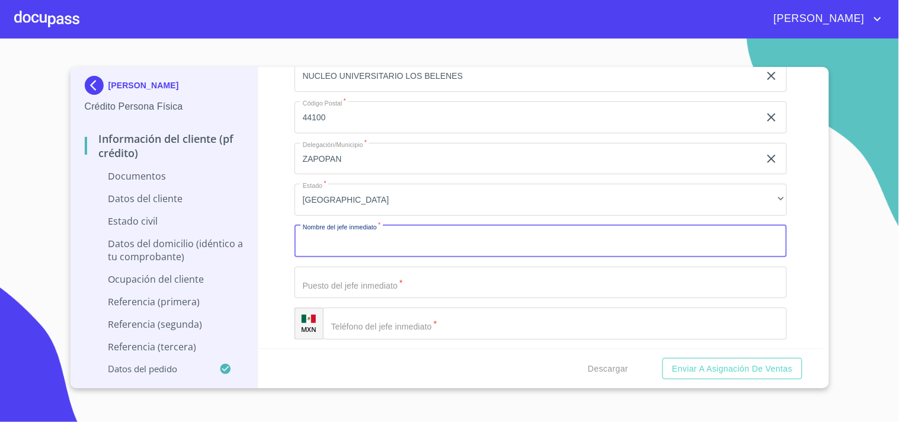
click at [355, 248] on input "Documento de identificación.   *" at bounding box center [540, 241] width 492 height 32
type input "[PERSON_NAME]"
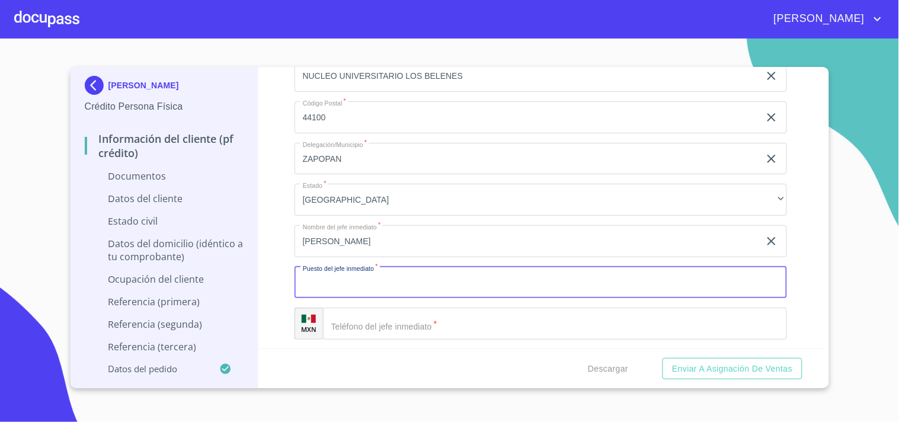
type input "R"
type input "JEFE DE DEPARTAMENTO"
click at [382, 321] on input "Documento de identificación.   *" at bounding box center [555, 323] width 464 height 32
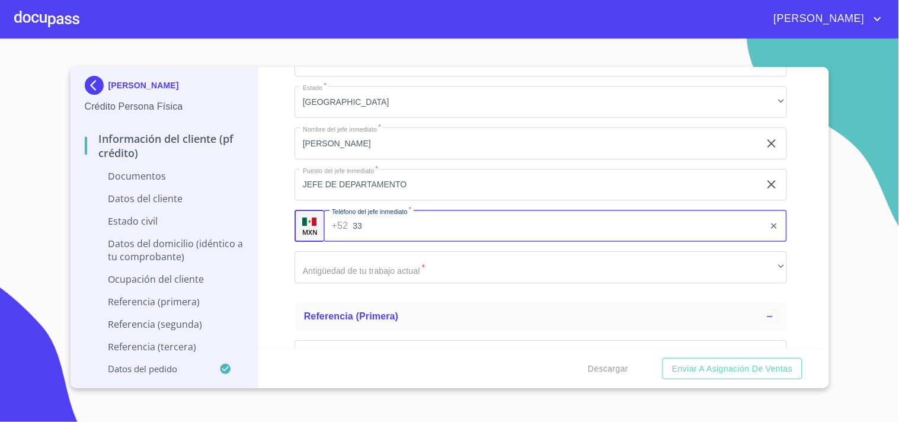
scroll to position [3291, 0]
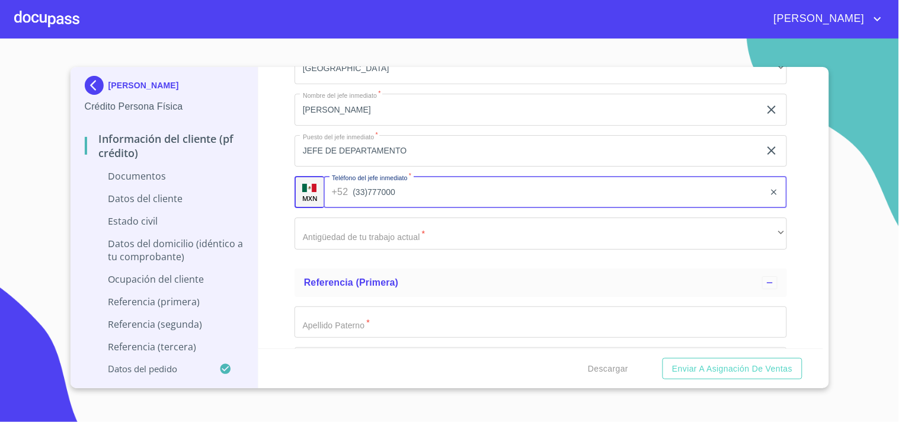
click at [376, 196] on input "(33)777000" at bounding box center [559, 192] width 412 height 32
click at [366, 194] on input "(33)77000" at bounding box center [559, 192] width 412 height 32
click at [385, 193] on input "[PHONE_NUMBER]" at bounding box center [559, 192] width 412 height 32
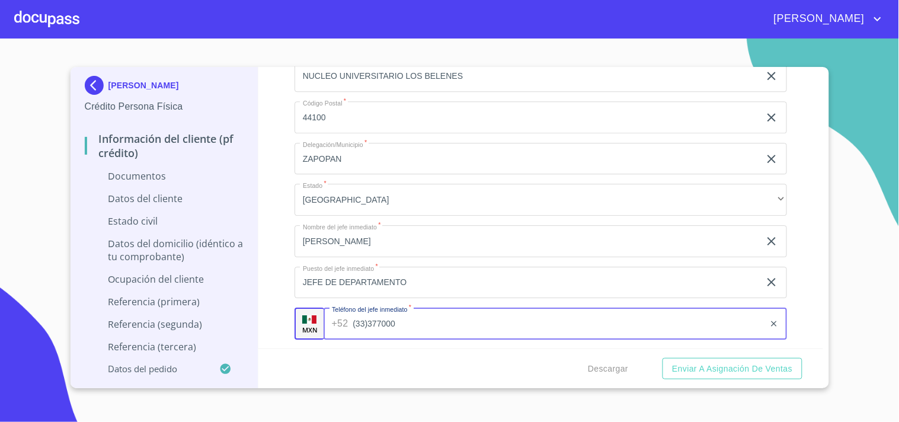
scroll to position [3357, 0]
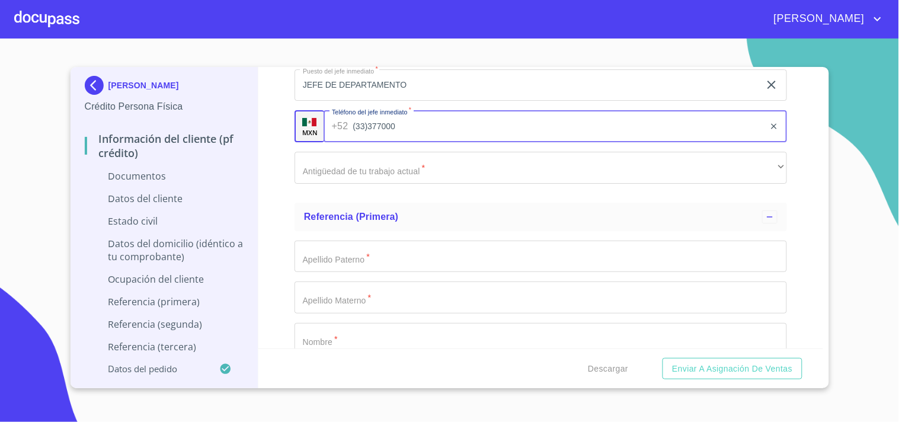
type input "(33)377000"
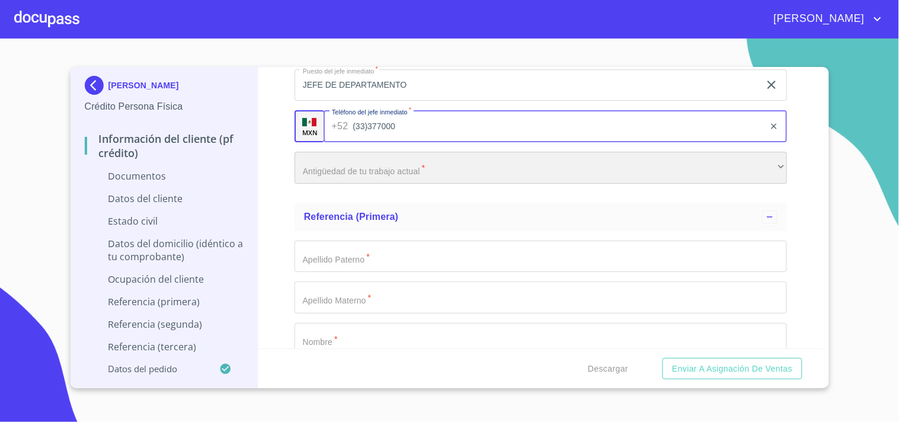
click at [372, 172] on div "​" at bounding box center [540, 168] width 492 height 32
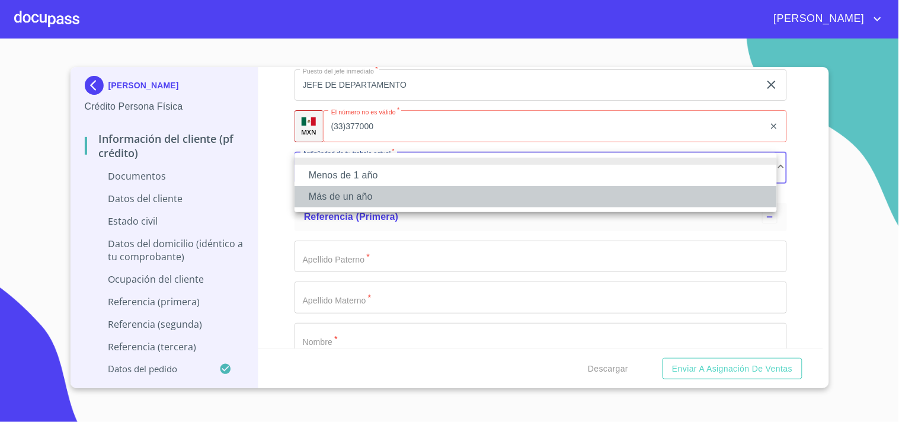
click at [366, 194] on li "Más de un año" at bounding box center [535, 196] width 482 height 21
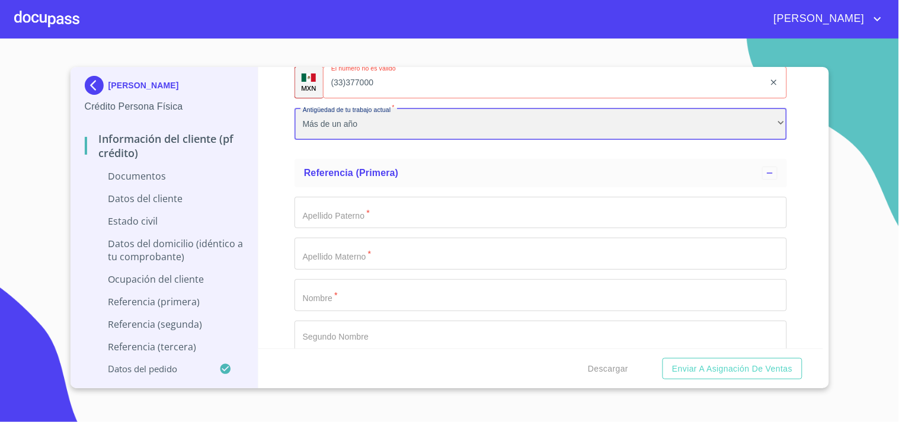
scroll to position [3488, 0]
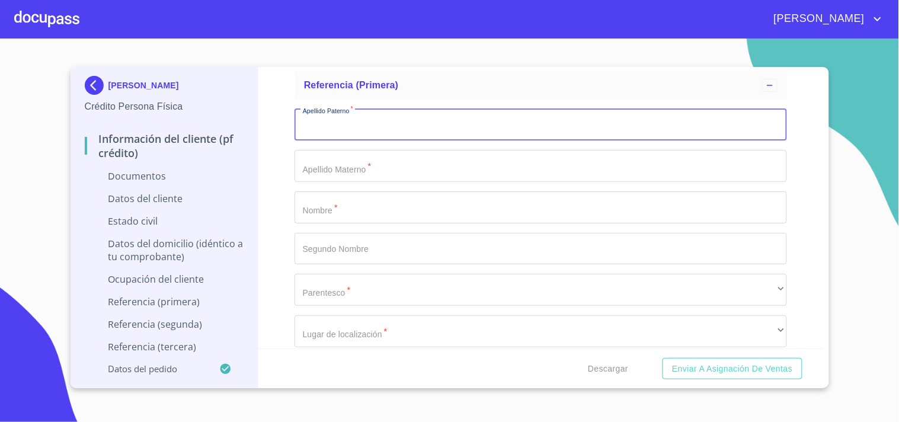
click at [351, 120] on input "Documento de identificación.   *" at bounding box center [540, 125] width 492 height 32
type input "[PERSON_NAME]"
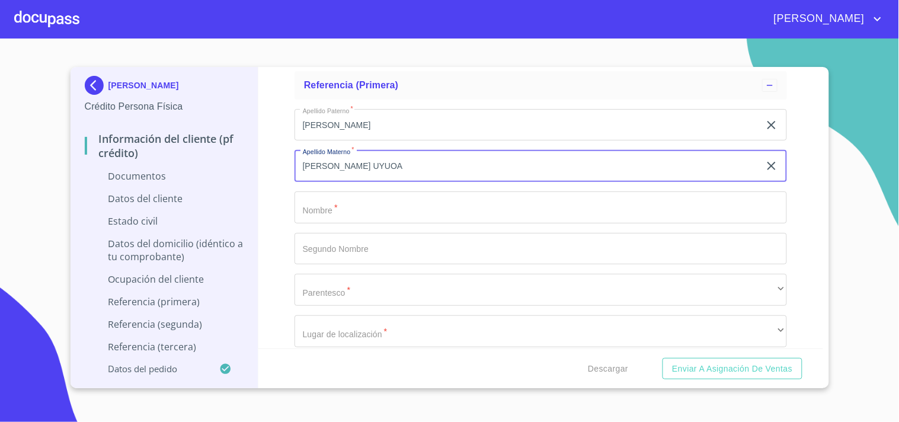
type input "[PERSON_NAME] UYUOA"
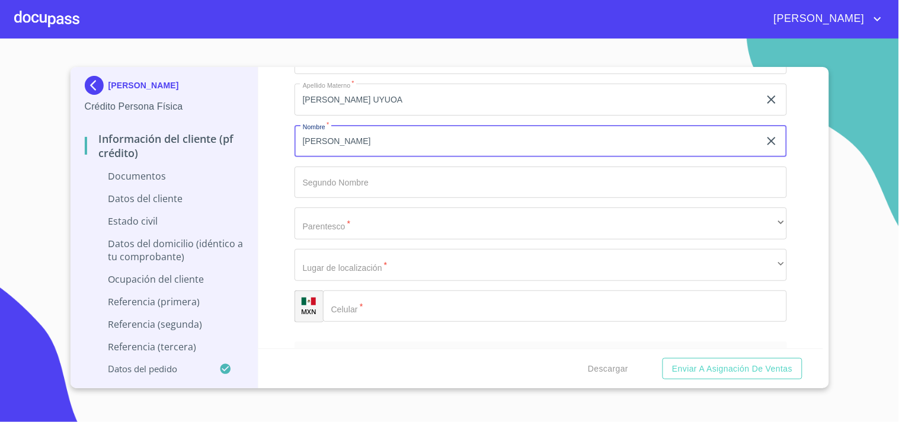
scroll to position [3357, 0]
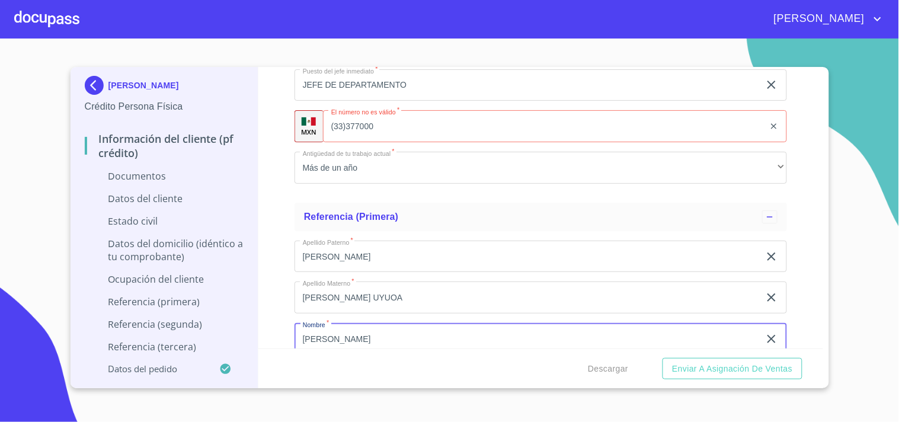
type input "[PERSON_NAME]"
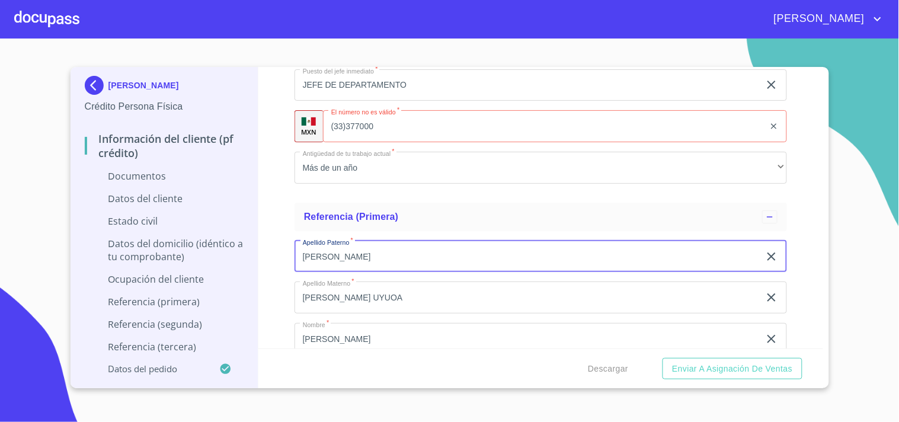
drag, startPoint x: 341, startPoint y: 257, endPoint x: 281, endPoint y: 253, distance: 59.9
click at [281, 253] on div "Información del cliente (PF crédito) Documentos Documento de identificación.   …" at bounding box center [540, 207] width 565 height 281
type input "TORRES"
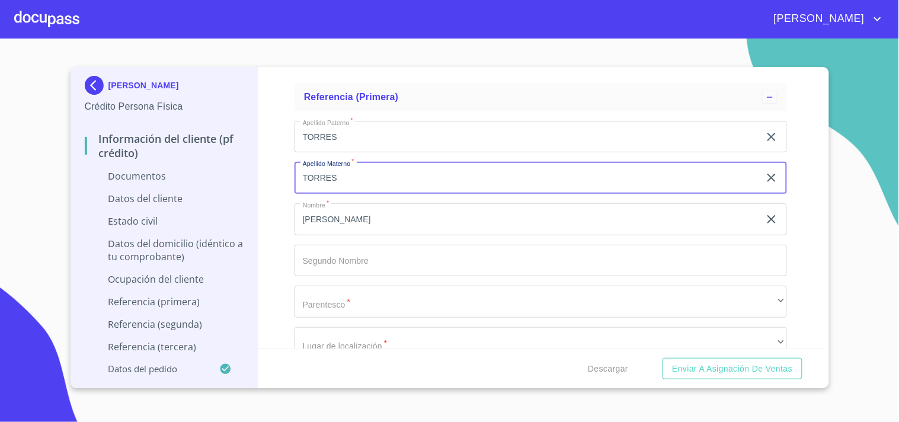
scroll to position [3488, 0]
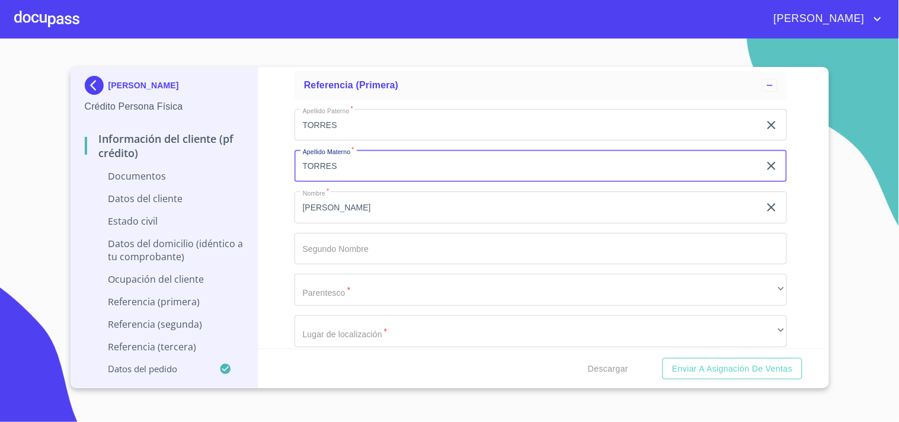
type input "TORRES"
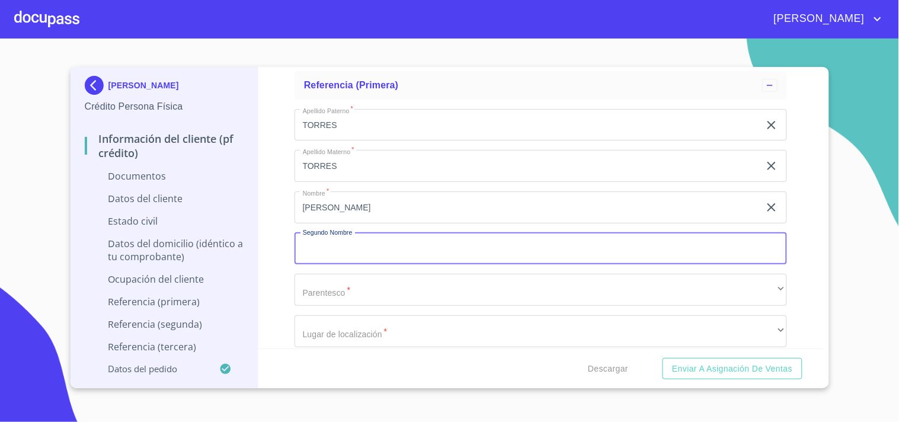
click at [342, 244] on input "Documento de identificación.   *" at bounding box center [540, 249] width 492 height 32
type input "[PERSON_NAME]"
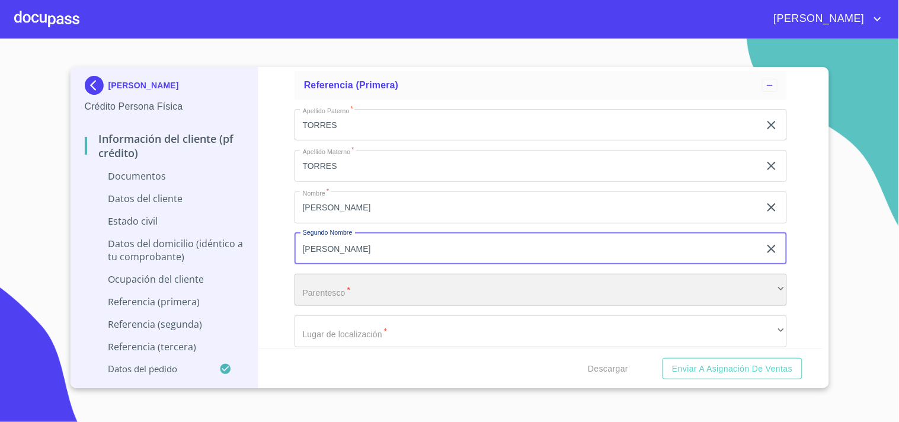
click at [342, 290] on div "​" at bounding box center [540, 290] width 492 height 32
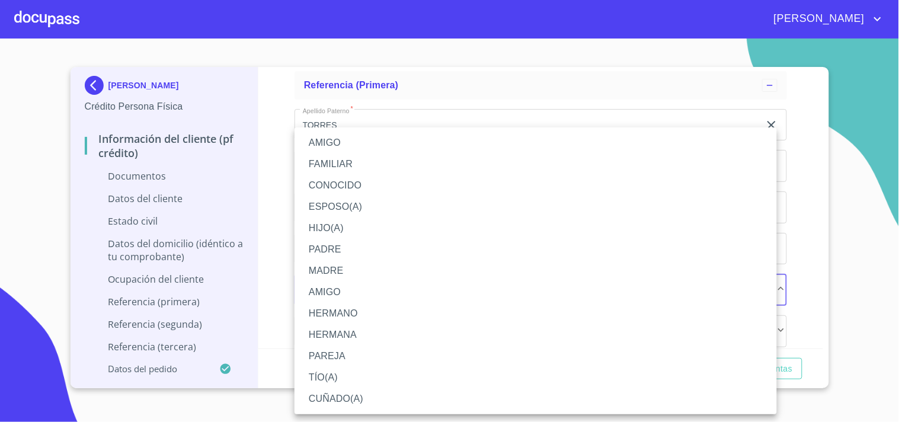
click at [326, 289] on li "AMIGO" at bounding box center [535, 291] width 482 height 21
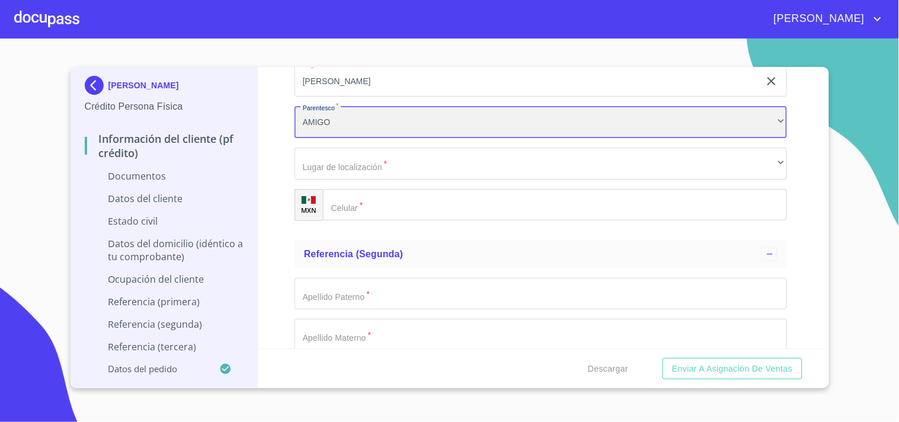
scroll to position [3686, 0]
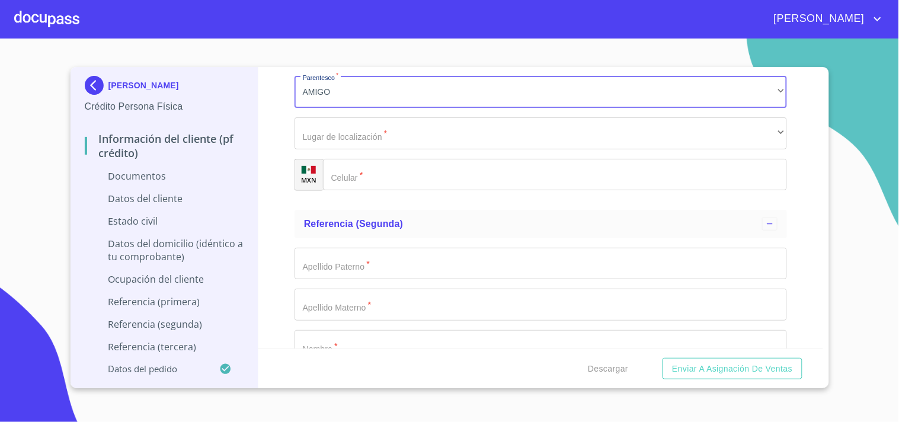
click at [368, 168] on input "Documento de identificación.   *" at bounding box center [555, 175] width 464 height 32
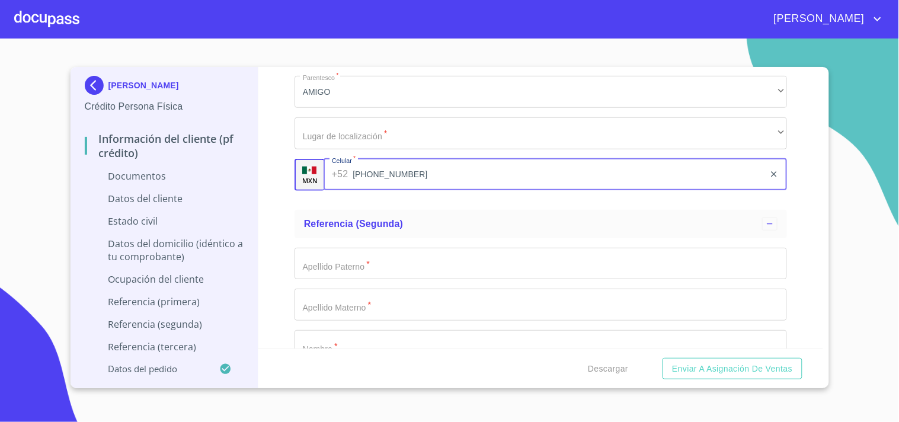
type input "[PHONE_NUMBER]"
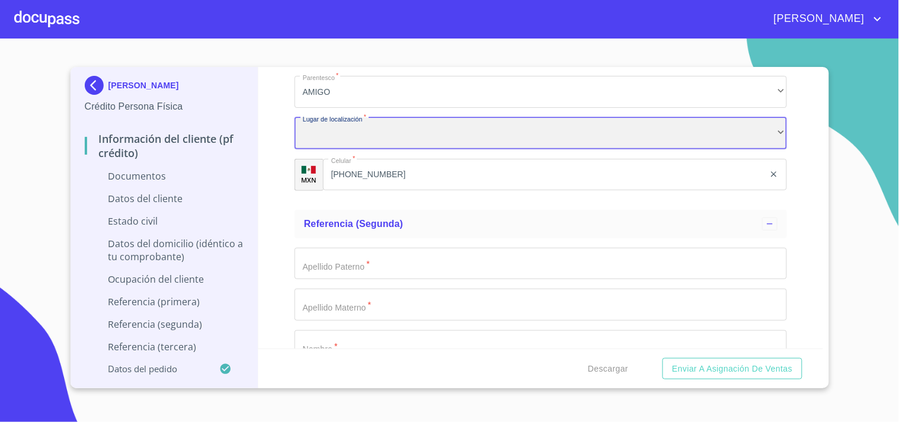
click at [339, 138] on div "​" at bounding box center [540, 133] width 492 height 32
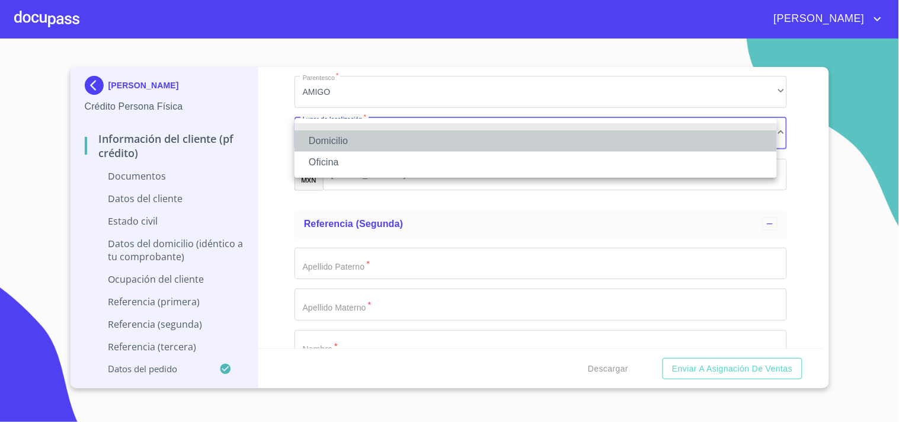
click at [332, 135] on li "Domicilio" at bounding box center [535, 140] width 482 height 21
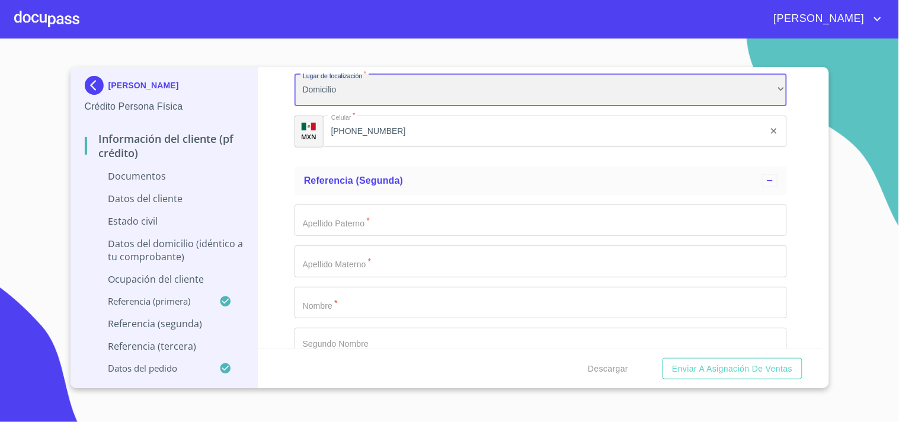
scroll to position [3752, 0]
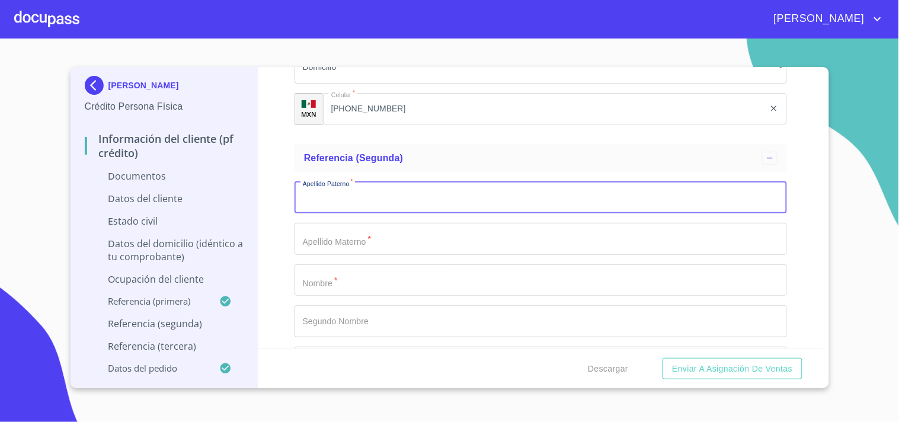
click at [334, 191] on input "Documento de identificación.   *" at bounding box center [540, 198] width 492 height 32
type input "[PERSON_NAME]"
drag, startPoint x: 352, startPoint y: 194, endPoint x: 286, endPoint y: 188, distance: 66.1
click at [286, 188] on div "Información del cliente (PF crédito) Documentos Documento de identificación.   …" at bounding box center [540, 207] width 565 height 281
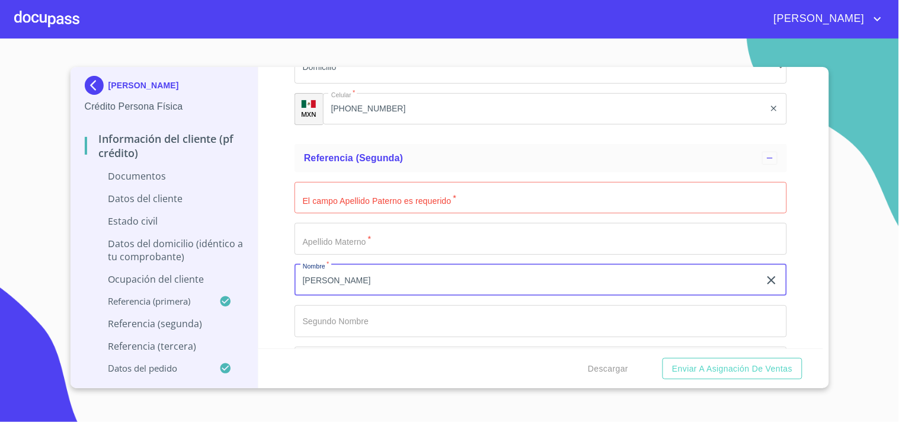
type input "[PERSON_NAME]"
click at [346, 210] on input "Documento de identificación.   *" at bounding box center [540, 198] width 492 height 32
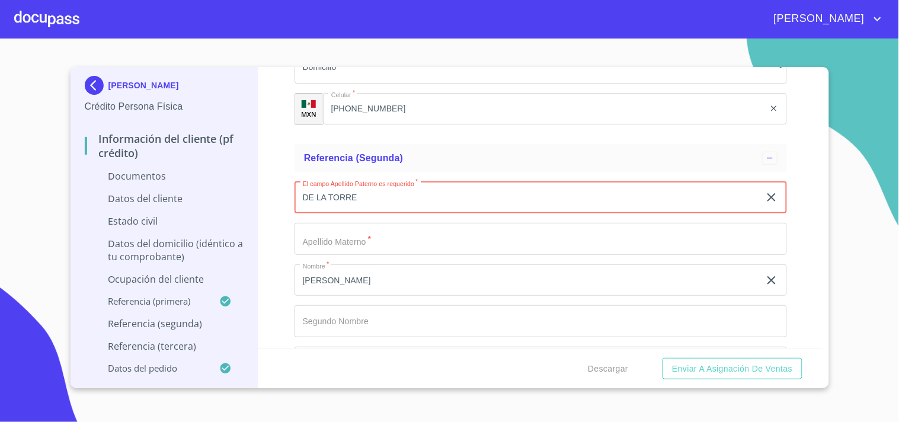
type input "DE LA TORRE"
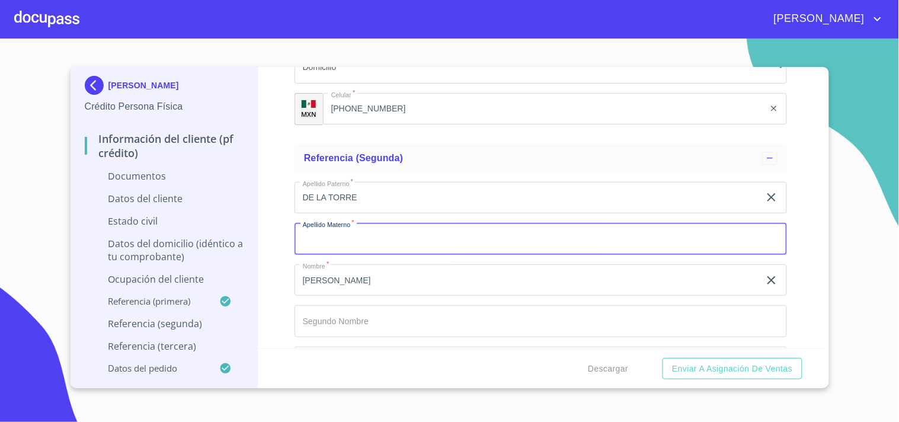
click at [329, 235] on input "Documento de identificación.   *" at bounding box center [540, 239] width 492 height 32
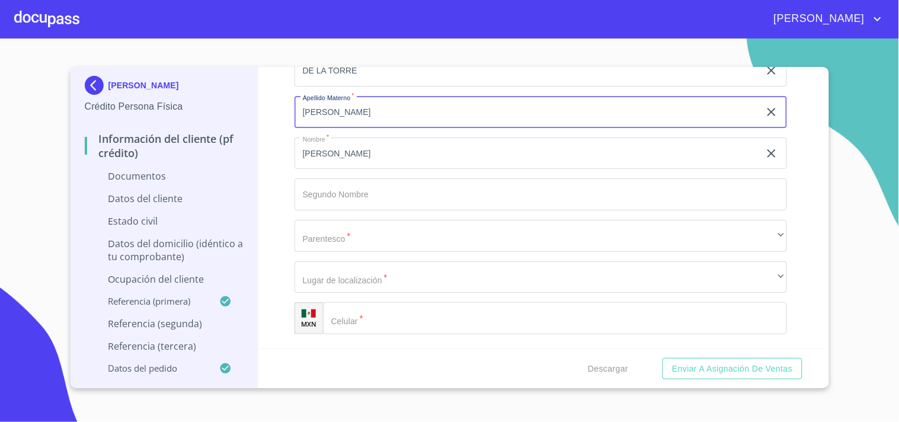
scroll to position [3884, 0]
type input "[PERSON_NAME]"
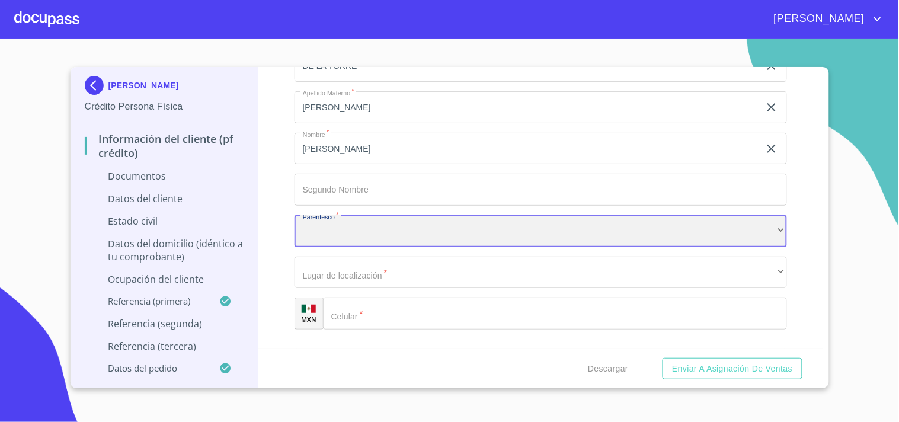
click at [342, 226] on div "​" at bounding box center [540, 231] width 492 height 32
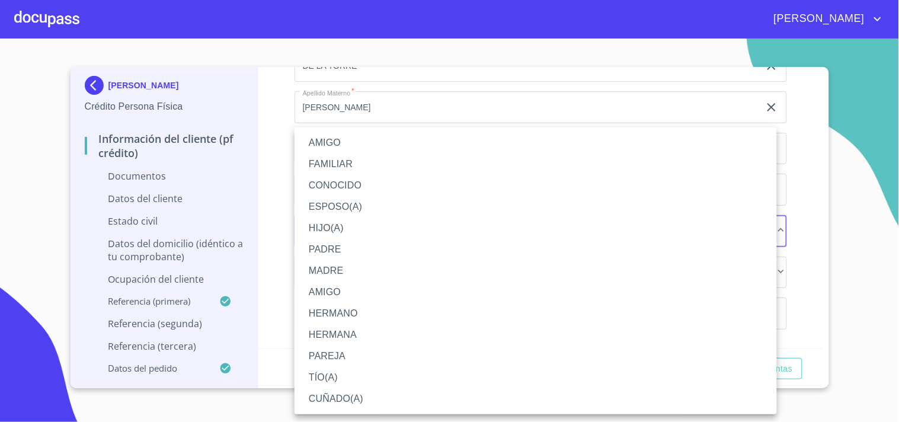
click at [332, 136] on li "AMIGO" at bounding box center [535, 142] width 482 height 21
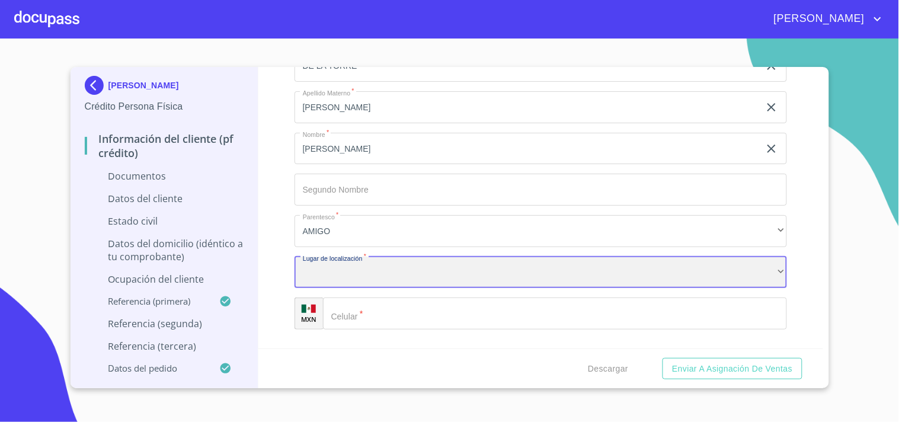
click at [339, 280] on div "​" at bounding box center [540, 273] width 492 height 32
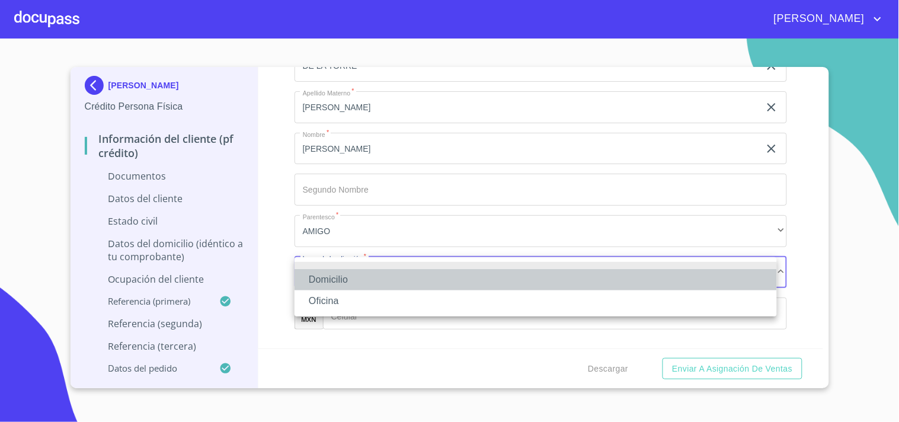
click at [346, 277] on li "Domicilio" at bounding box center [535, 279] width 482 height 21
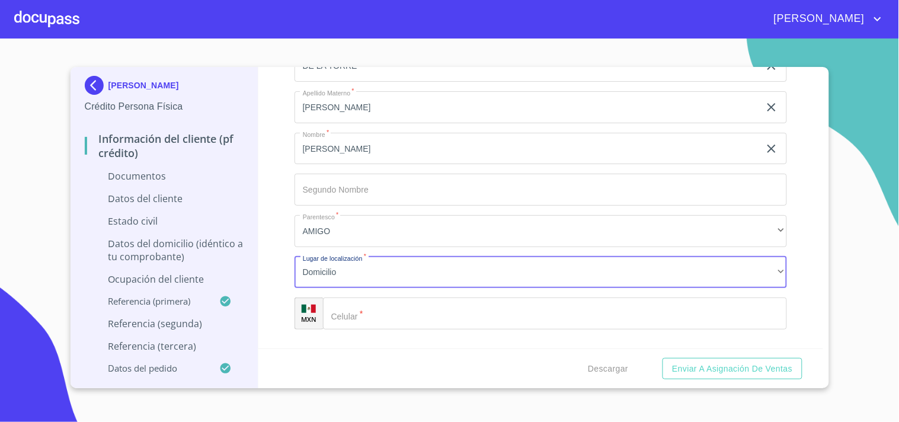
click at [351, 316] on div "​" at bounding box center [555, 313] width 464 height 32
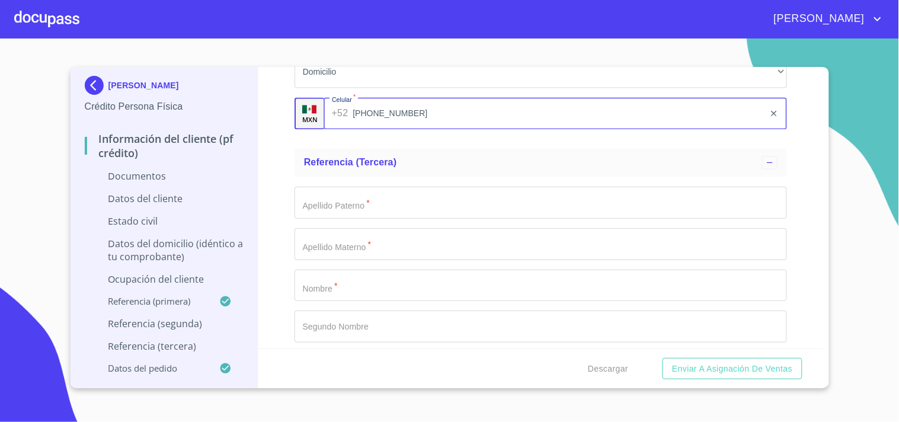
scroll to position [4147, 0]
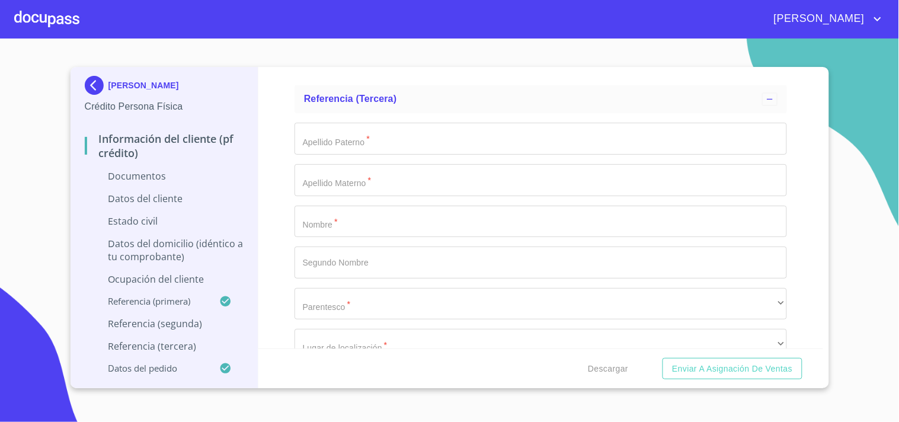
type input "[PHONE_NUMBER]"
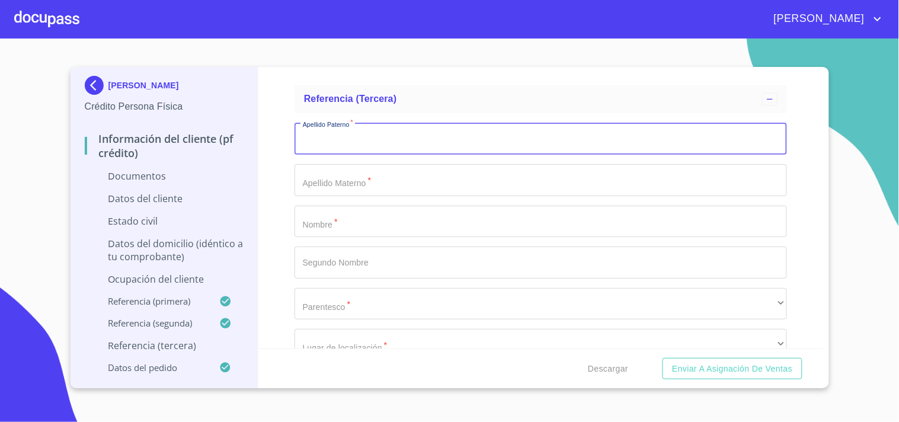
click at [325, 142] on input "Documento de identificación.   *" at bounding box center [540, 139] width 492 height 32
type input "ALAVARO"
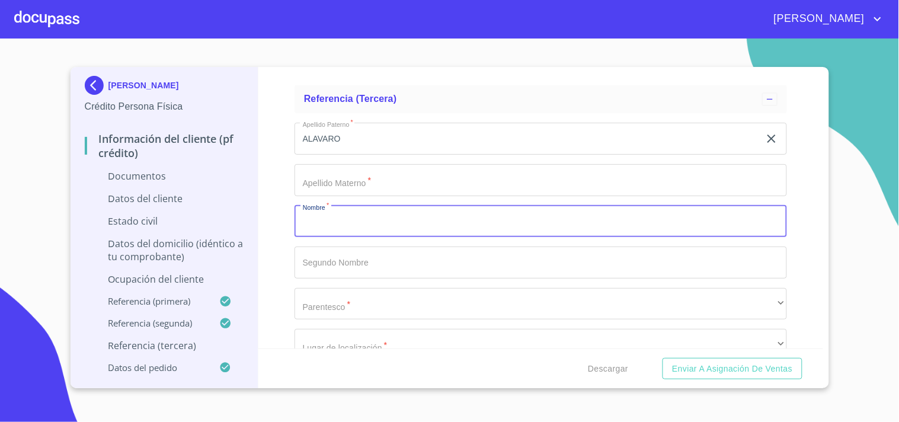
click at [325, 206] on input "Documento de identificación.   *" at bounding box center [540, 222] width 492 height 32
type input "[PERSON_NAME]"
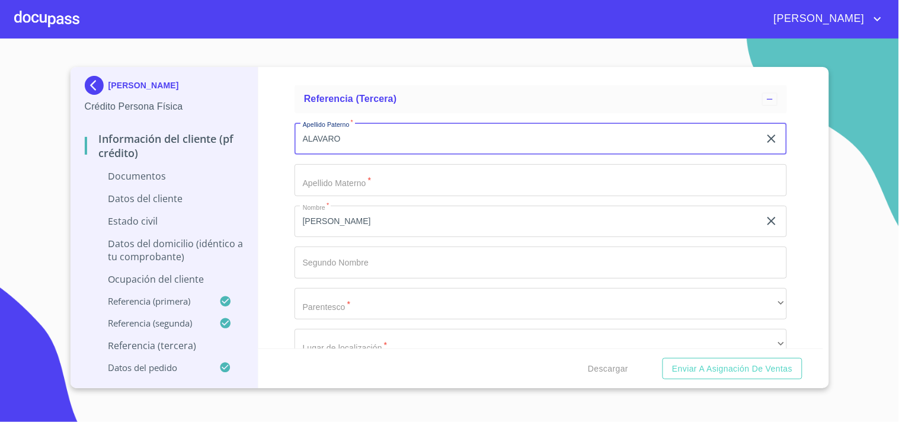
drag, startPoint x: 357, startPoint y: 140, endPoint x: 255, endPoint y: 131, distance: 102.3
click at [255, 131] on div "[PERSON_NAME] Crédito Persona Física Información del cliente (PF crédito) Docum…" at bounding box center [447, 227] width 752 height 321
type input "TORRES"
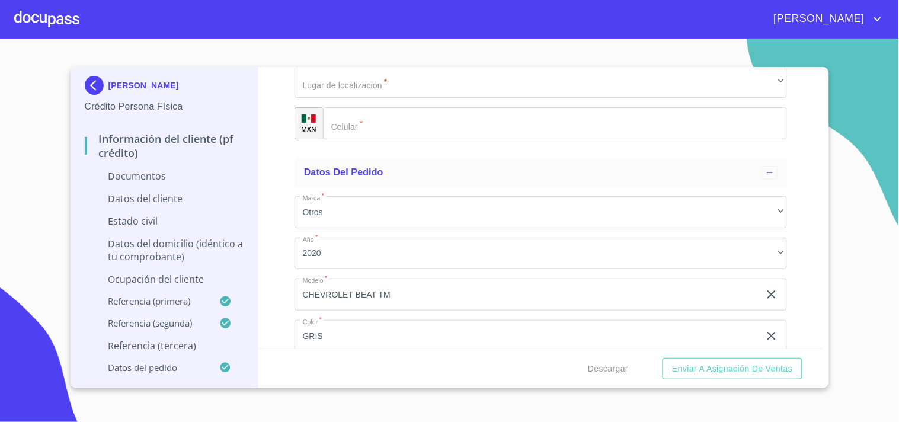
scroll to position [4345, 0]
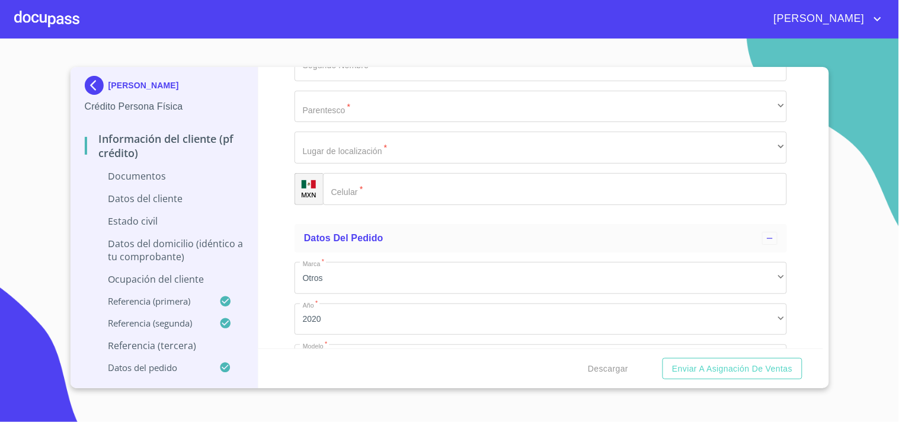
type input "[PERSON_NAME]"
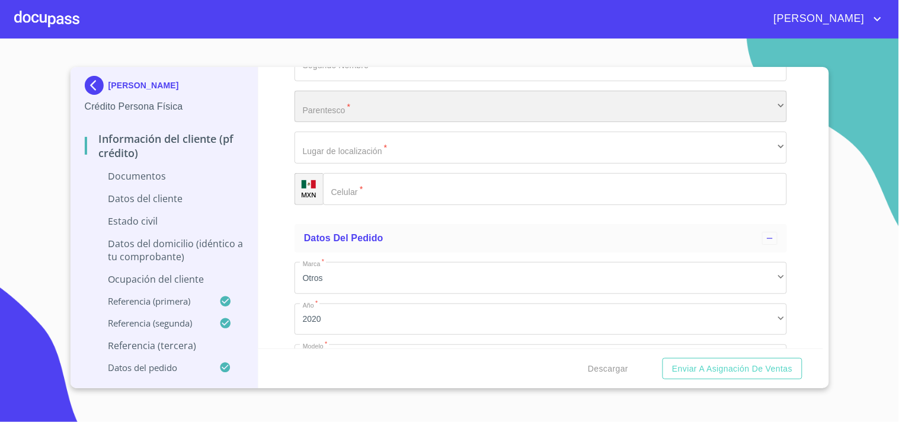
click at [345, 109] on div "​" at bounding box center [540, 107] width 492 height 32
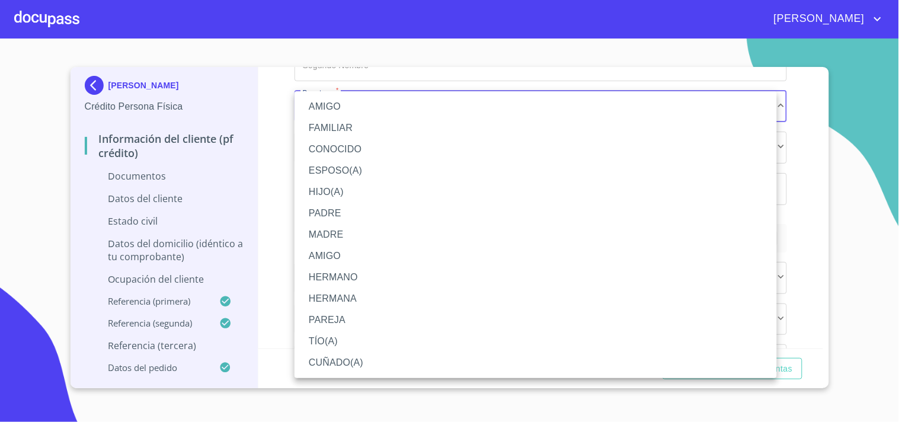
click at [319, 107] on li "AMIGO" at bounding box center [535, 106] width 482 height 21
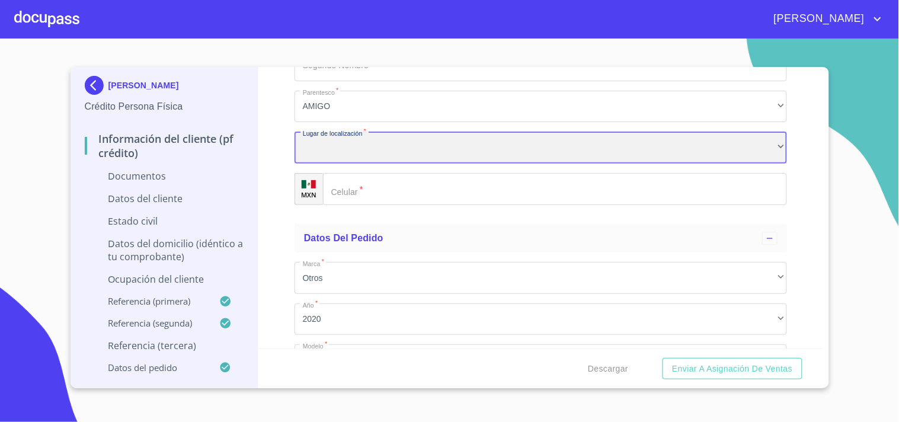
click at [326, 135] on div "​" at bounding box center [540, 148] width 492 height 32
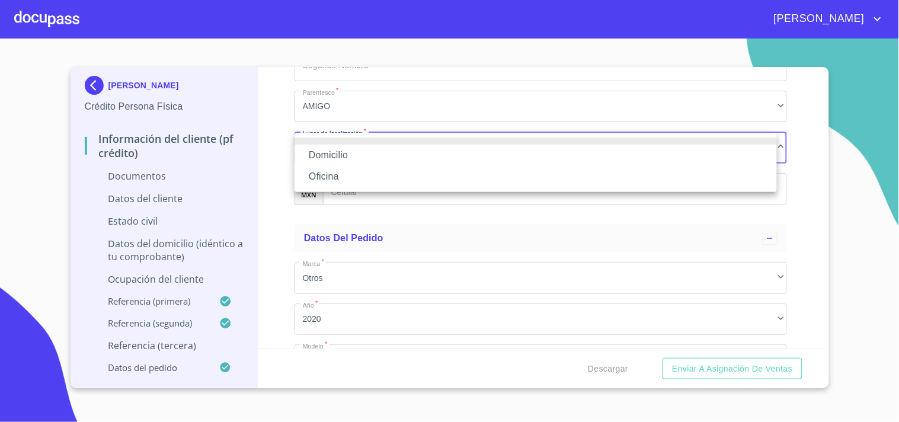
click at [331, 155] on li "Domicilio" at bounding box center [535, 155] width 482 height 21
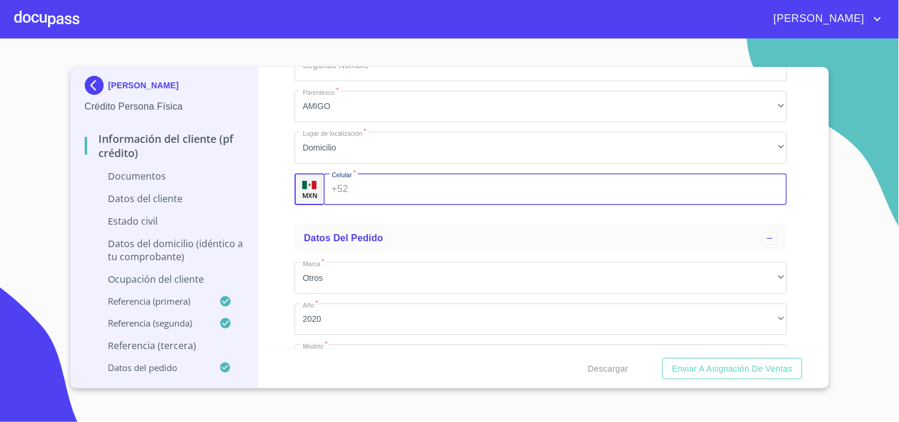
click at [353, 187] on input "Documento de identificación.   *" at bounding box center [570, 189] width 434 height 32
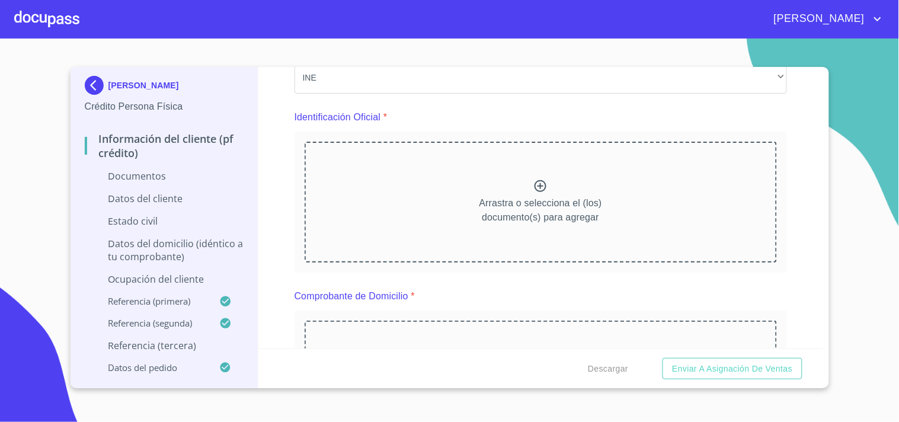
scroll to position [0, 0]
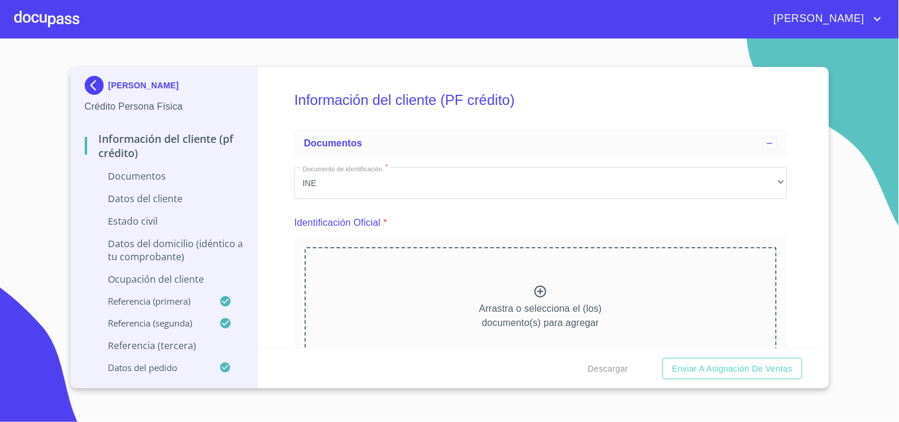
type input "[PHONE_NUMBER]"
click at [152, 198] on p "Datos del cliente" at bounding box center [164, 198] width 159 height 13
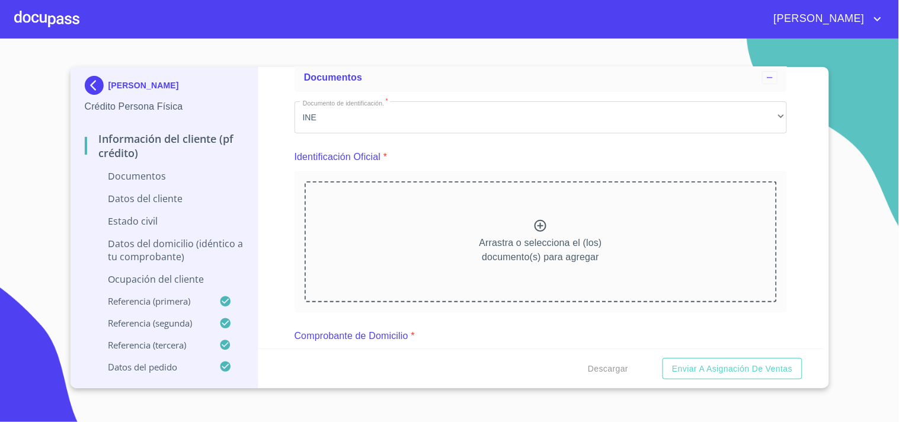
click at [534, 222] on icon at bounding box center [540, 226] width 14 height 14
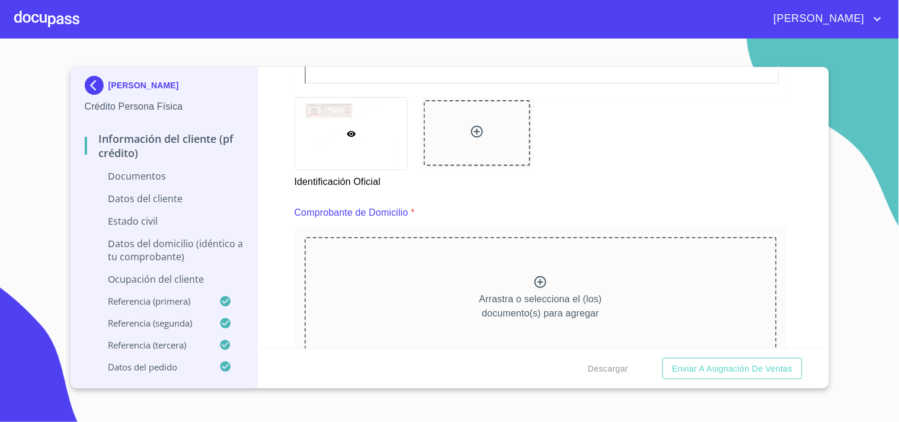
scroll to position [592, 0]
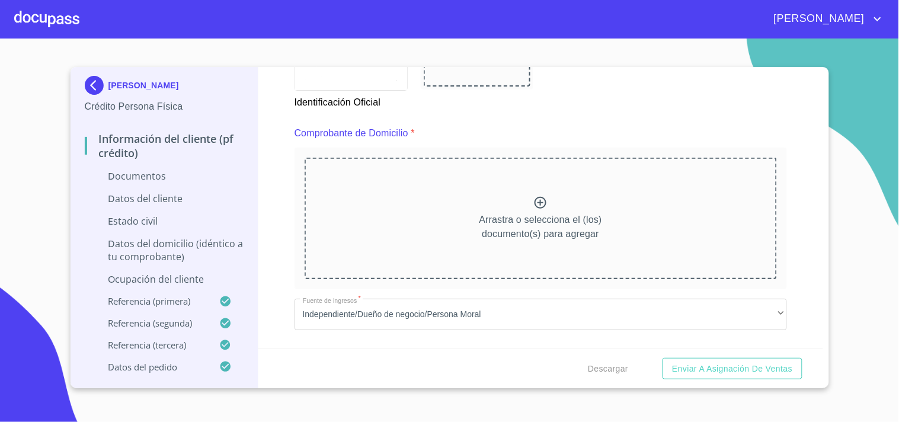
click at [623, 66] on section "[PERSON_NAME] Crédito Persona Física Información del cliente (PF crédito) Docum…" at bounding box center [449, 230] width 899 height 383
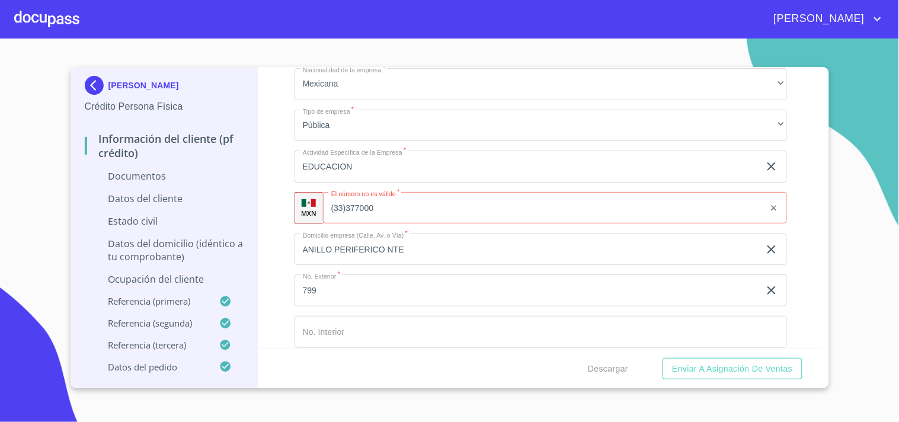
scroll to position [4865, 0]
click at [452, 200] on input "(33)377000" at bounding box center [543, 209] width 441 height 32
type input "3"
drag, startPoint x: 414, startPoint y: 209, endPoint x: 363, endPoint y: 203, distance: 50.8
click at [338, 217] on div "Ocupación   * Empleado sector publico ​ Nombre de la empresa   * UDG ​ Fecha de…" at bounding box center [540, 250] width 492 height 876
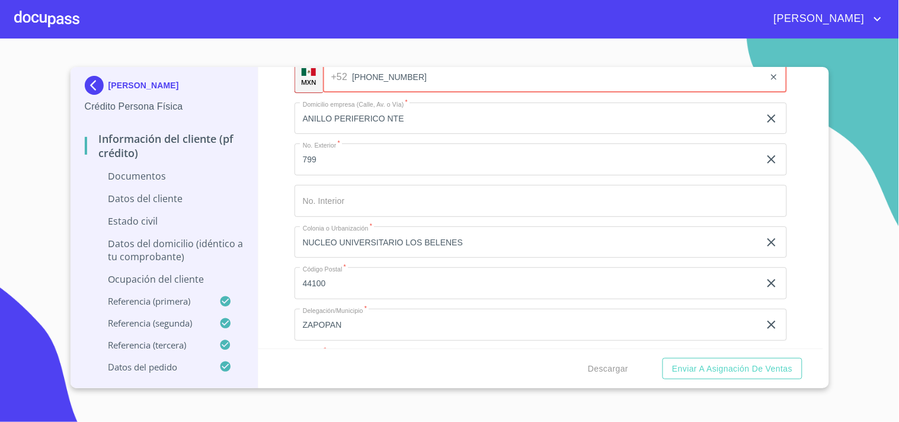
scroll to position [5259, 0]
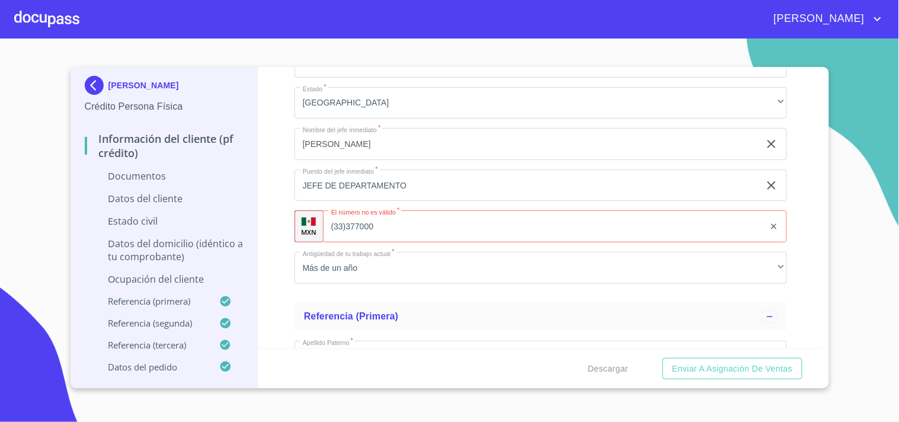
type input "[PHONE_NUMBER]"
drag, startPoint x: 422, startPoint y: 220, endPoint x: 325, endPoint y: 220, distance: 97.8
click at [325, 220] on div "+52 (33)377000 ​" at bounding box center [555, 226] width 464 height 32
paste input "[PHONE_NUMBER]"
type input "[PHONE_NUMBER]"
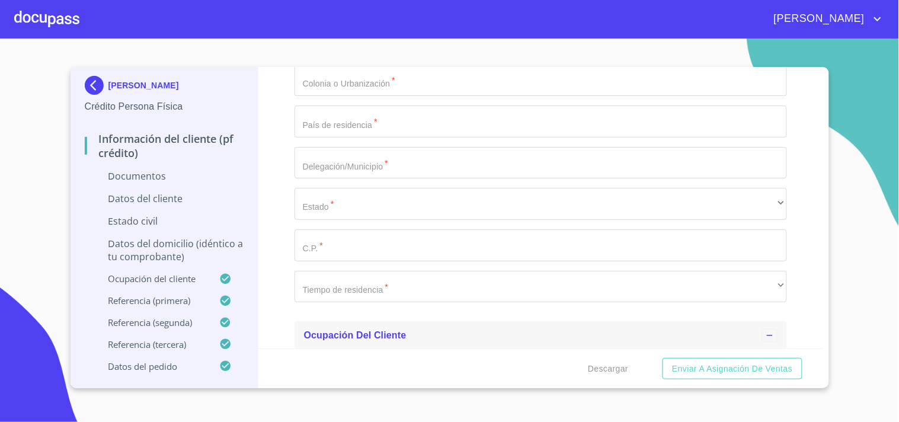
scroll to position [4345, 0]
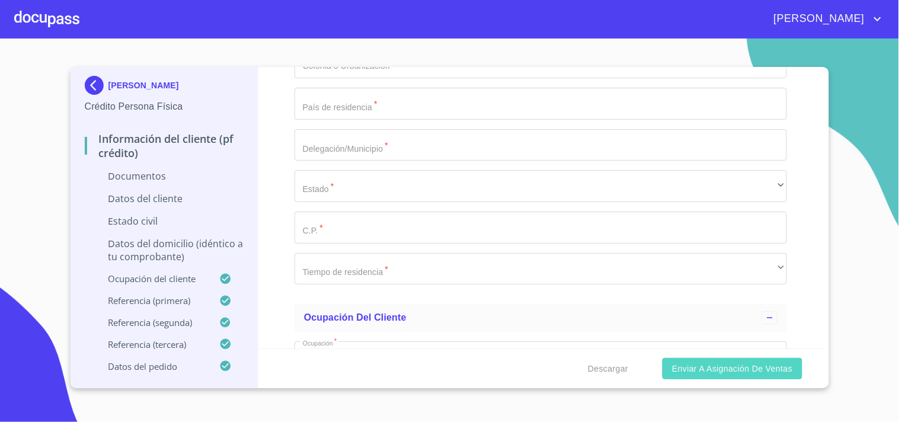
click at [684, 373] on span "Enviar a Asignación de Ventas" at bounding box center [732, 368] width 120 height 15
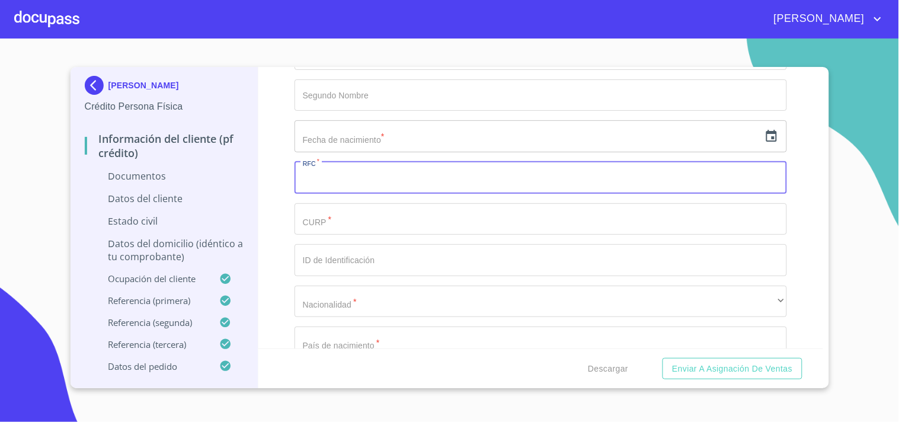
scroll to position [3620, 0]
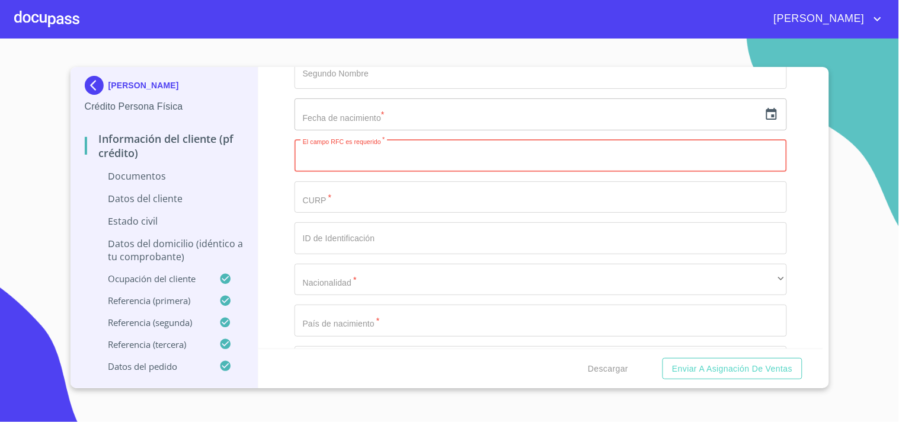
click at [352, 149] on input "Documento de identificación.   *" at bounding box center [540, 156] width 492 height 32
paste input "PALH821224TK0"
type input "PALH821224TK0"
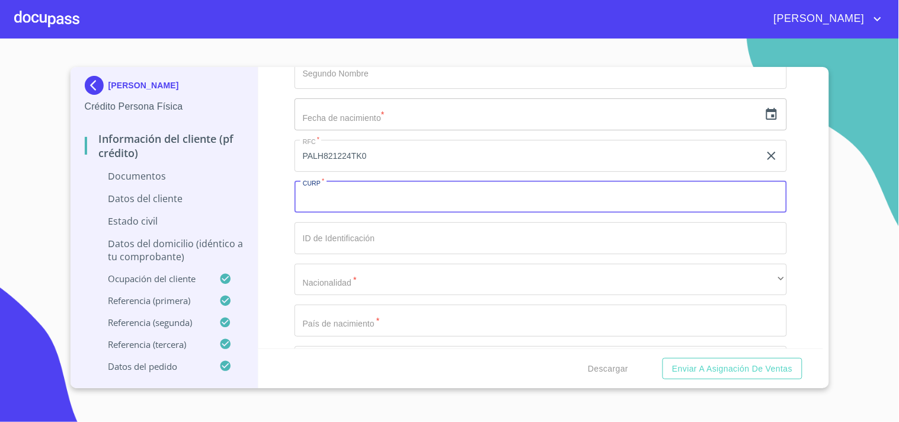
click at [359, 204] on input "Documento de identificación.   *" at bounding box center [540, 197] width 492 height 32
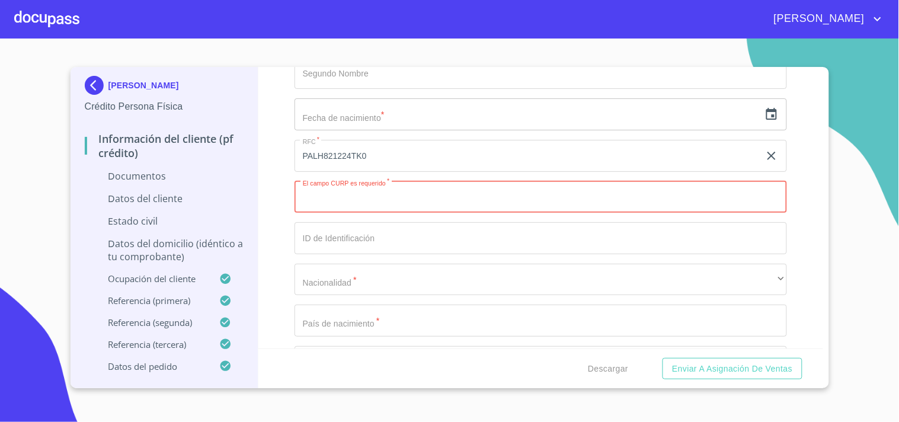
click at [364, 203] on input "Documento de identificación.   *" at bounding box center [540, 197] width 492 height 32
paste input "PALH821224HJCLPM07"
click at [320, 193] on input "PALH821224HJCLPM07" at bounding box center [526, 197] width 465 height 32
type input "PALH821224HJCLPM07"
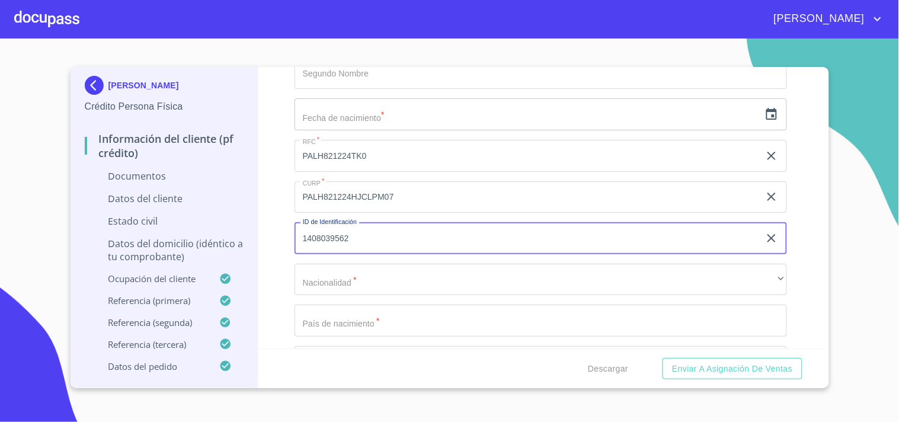
type input "1408039562"
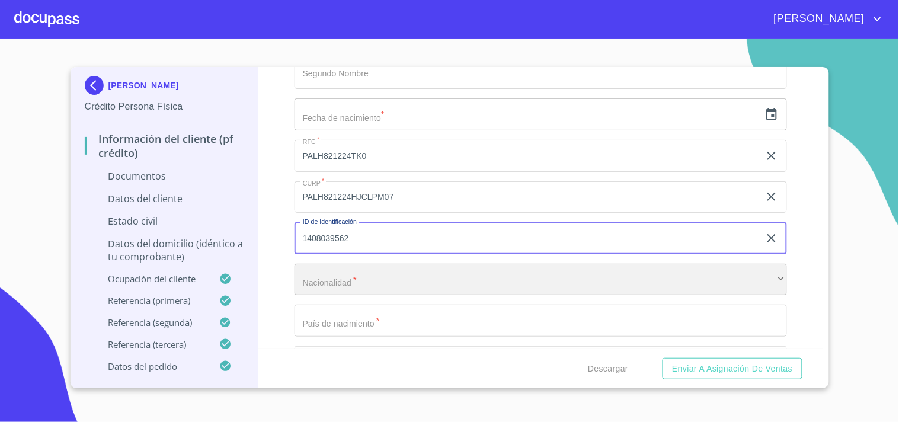
click at [322, 265] on div "​" at bounding box center [540, 280] width 492 height 32
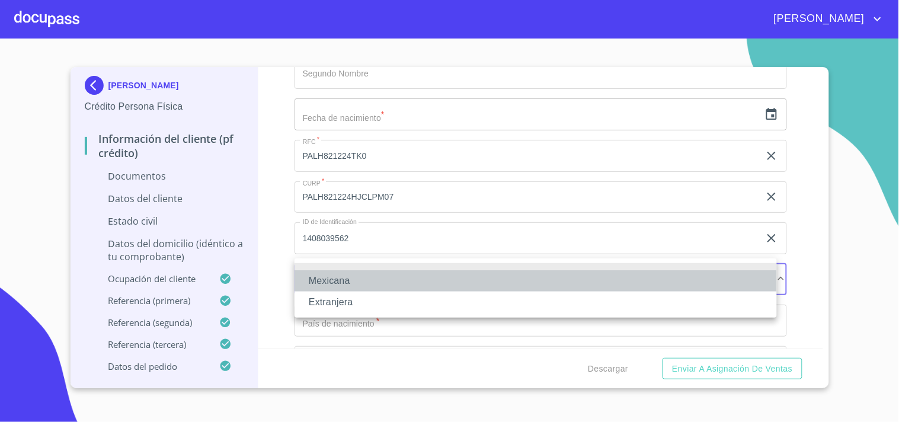
click at [324, 281] on li "Mexicana" at bounding box center [535, 280] width 482 height 21
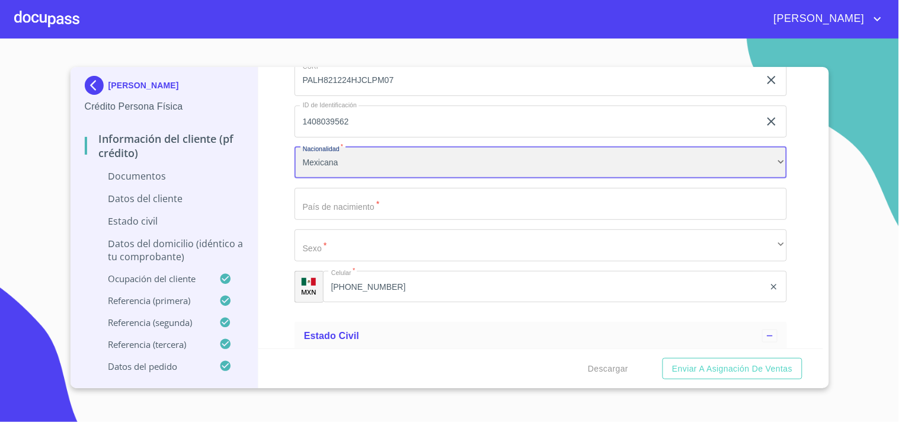
scroll to position [3751, 0]
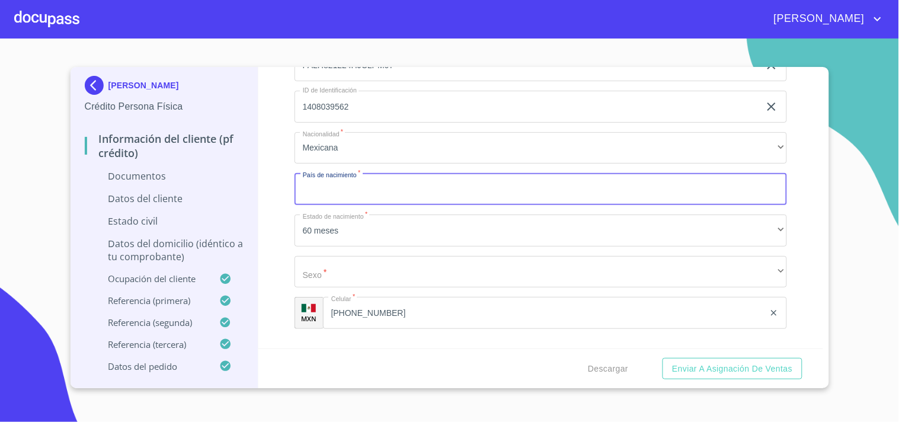
click at [345, 184] on input "Documento de identificación.   *" at bounding box center [540, 189] width 492 height 32
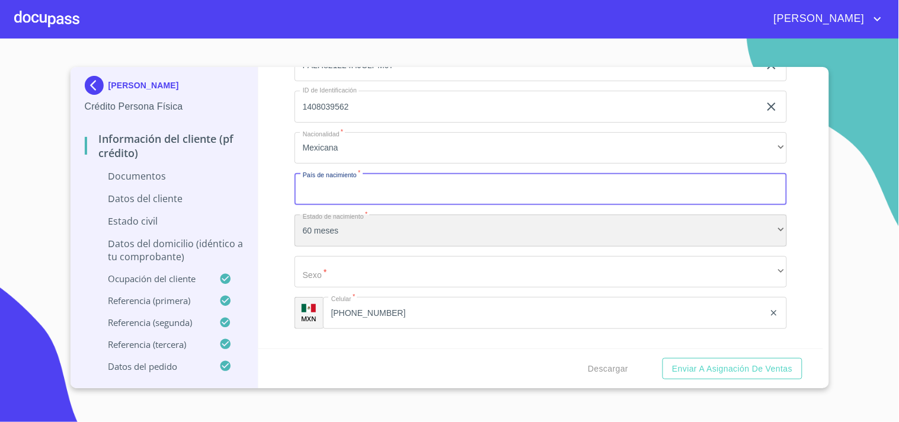
click at [353, 219] on div "60 meses" at bounding box center [540, 230] width 492 height 32
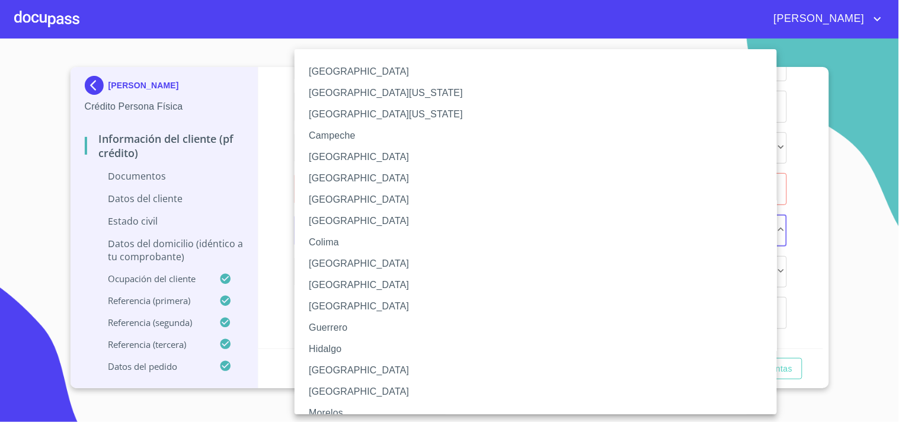
click at [278, 203] on div at bounding box center [449, 211] width 899 height 422
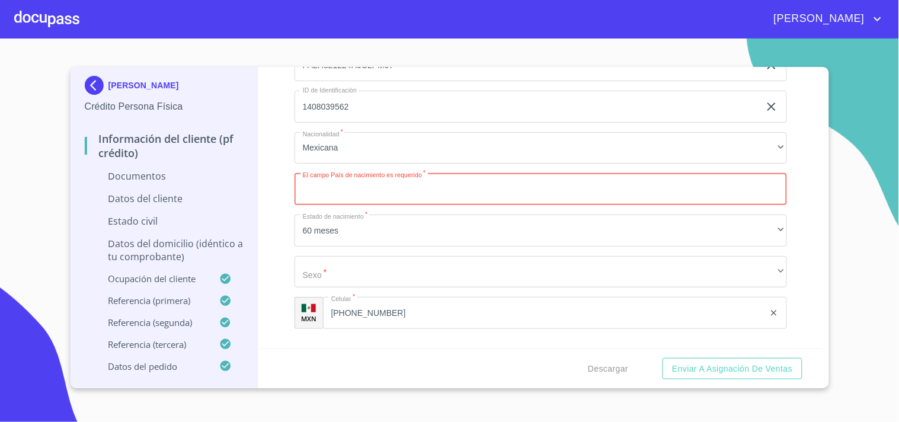
click at [360, 181] on input "Documento de identificación.   *" at bounding box center [540, 189] width 492 height 32
click at [384, 205] on div "Apellido [PERSON_NAME]   * [PERSON_NAME] ​ Apellido Materno   * PALOS ​ Primer …" at bounding box center [540, 66] width 492 height 546
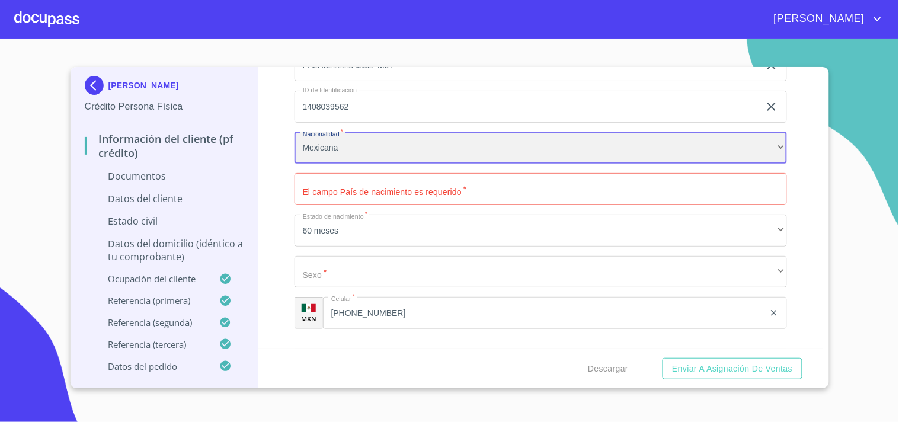
click at [380, 143] on div "Mexicana" at bounding box center [540, 148] width 492 height 32
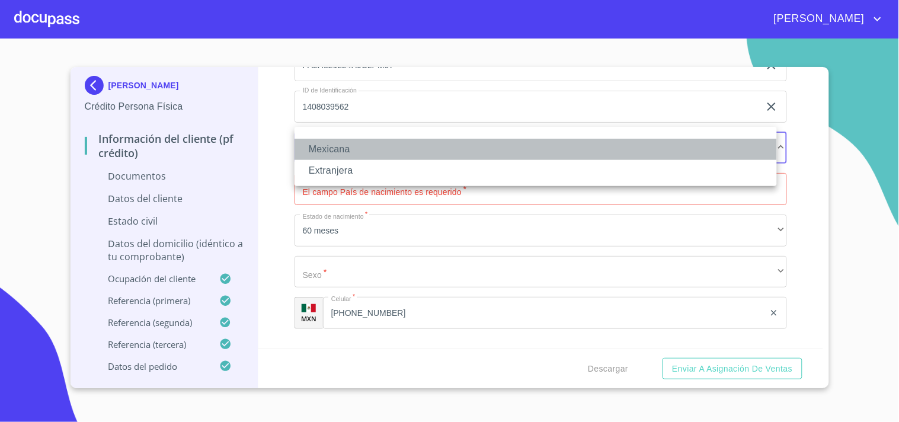
click at [351, 149] on li "Mexicana" at bounding box center [535, 149] width 482 height 21
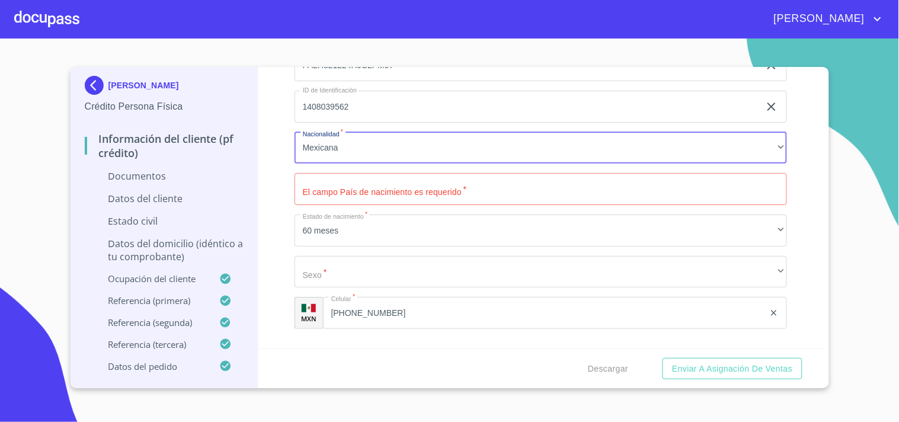
click at [354, 182] on input "Documento de identificación.   *" at bounding box center [540, 189] width 492 height 32
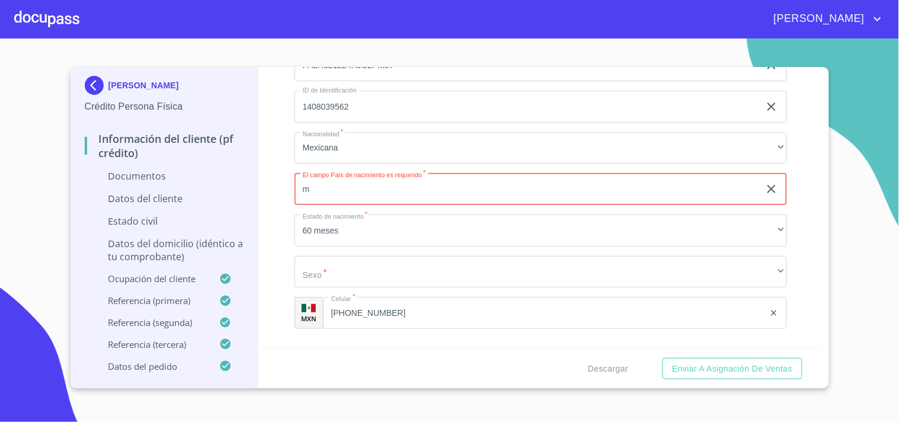
type input "[GEOGRAPHIC_DATA]"
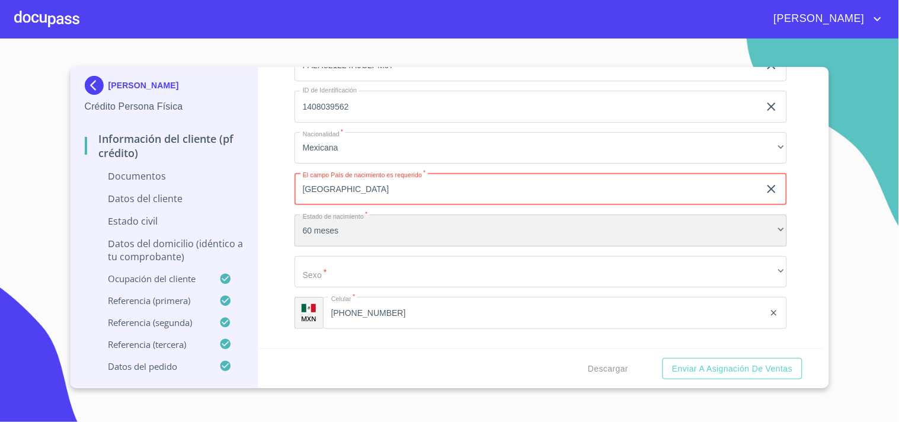
click at [331, 222] on div "60 meses" at bounding box center [540, 230] width 492 height 32
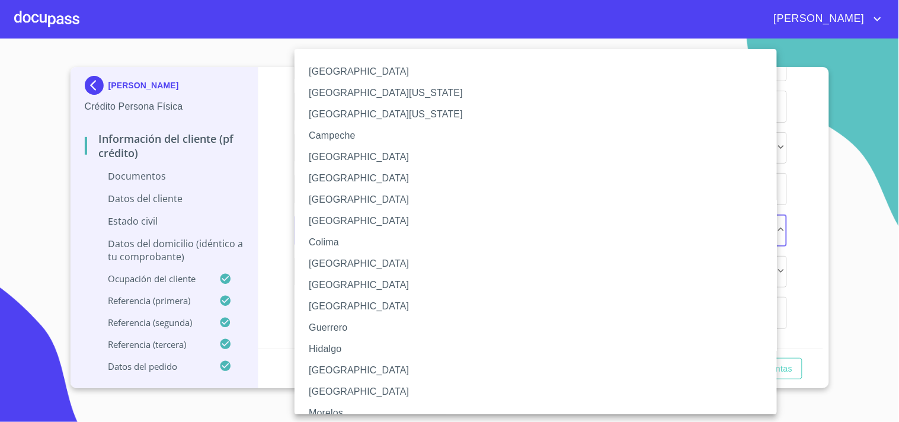
click at [315, 371] on li "[GEOGRAPHIC_DATA]" at bounding box center [540, 370] width 492 height 21
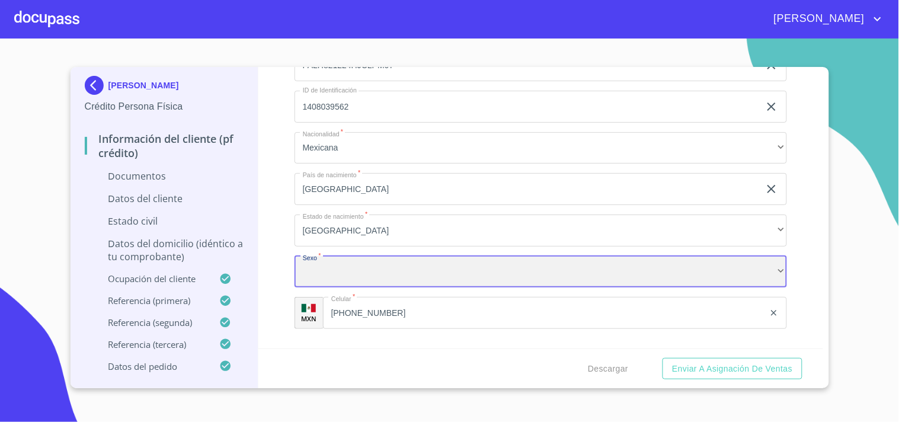
click at [341, 267] on div "​" at bounding box center [540, 272] width 492 height 32
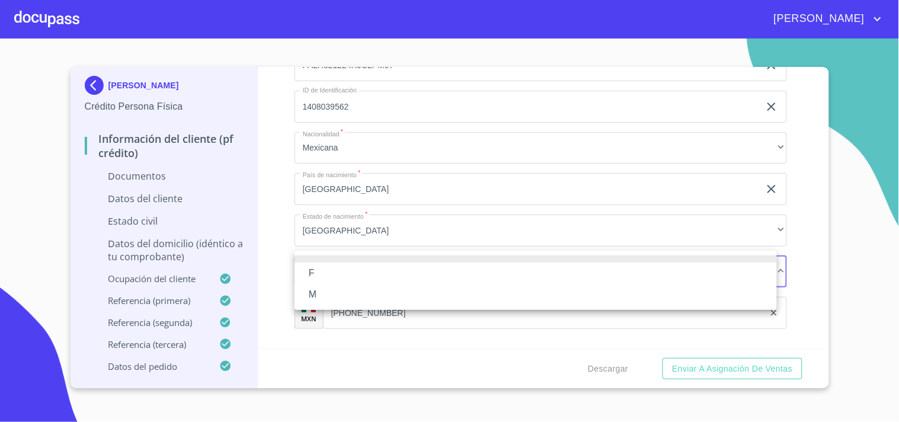
click at [326, 294] on li "M" at bounding box center [535, 294] width 482 height 21
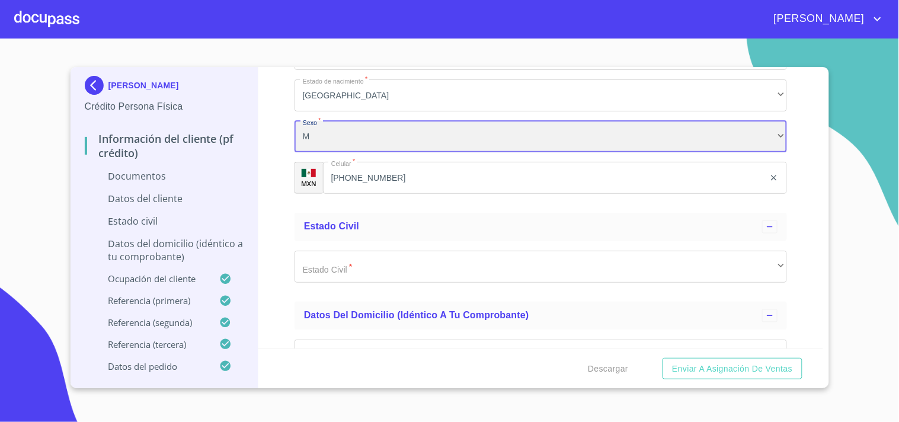
scroll to position [3883, 0]
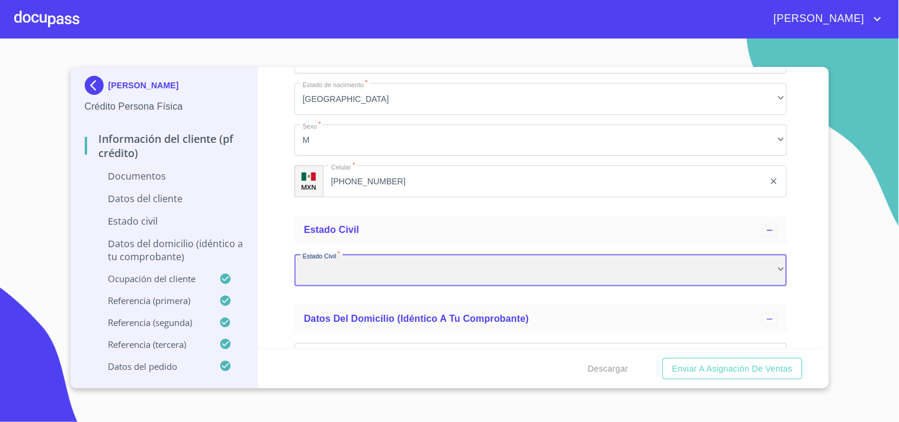
click at [360, 263] on div "​" at bounding box center [540, 270] width 492 height 32
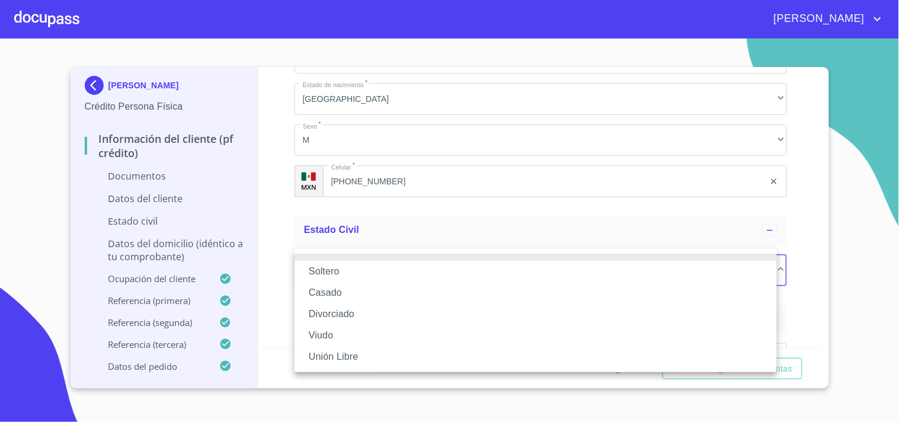
click at [341, 274] on li "Soltero" at bounding box center [535, 271] width 482 height 21
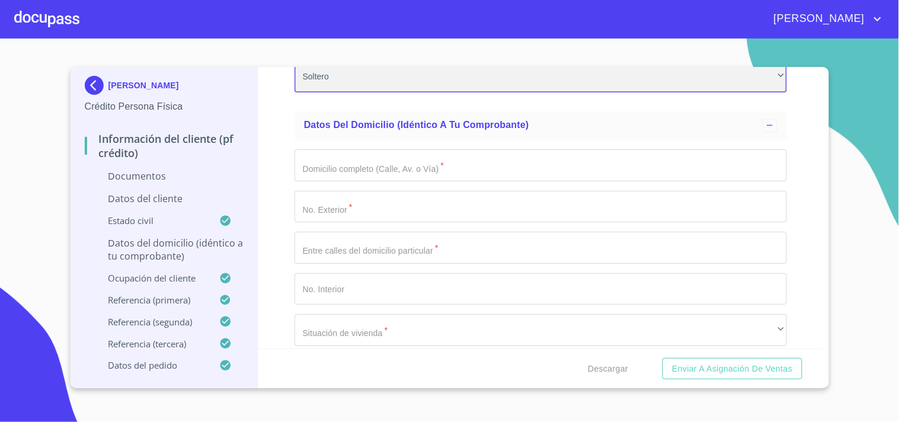
scroll to position [4146, 0]
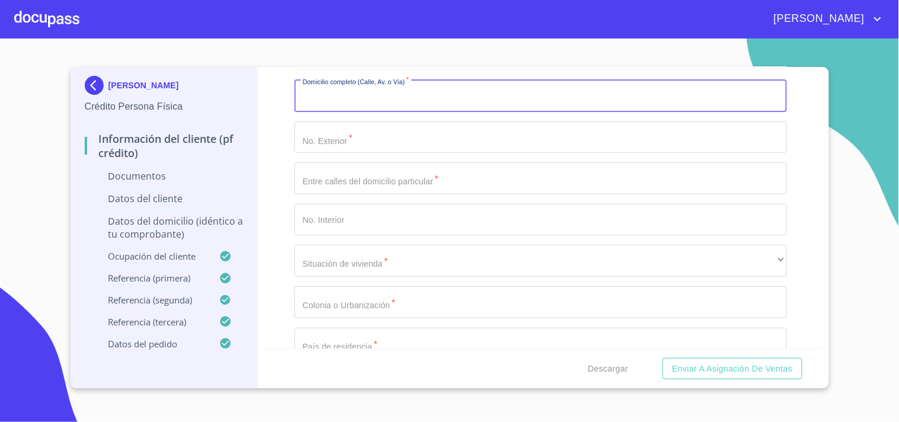
click at [363, 98] on input "Documento de identificación.   *" at bounding box center [540, 96] width 492 height 32
click at [386, 90] on input "Documento de identificación.   *" at bounding box center [540, 96] width 492 height 32
click at [330, 88] on input "Documento de identificación.   *" at bounding box center [540, 96] width 492 height 32
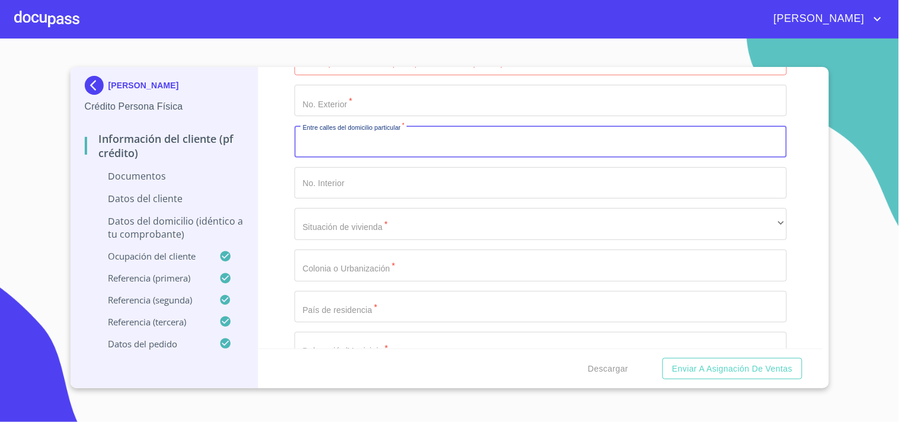
scroll to position [4212, 0]
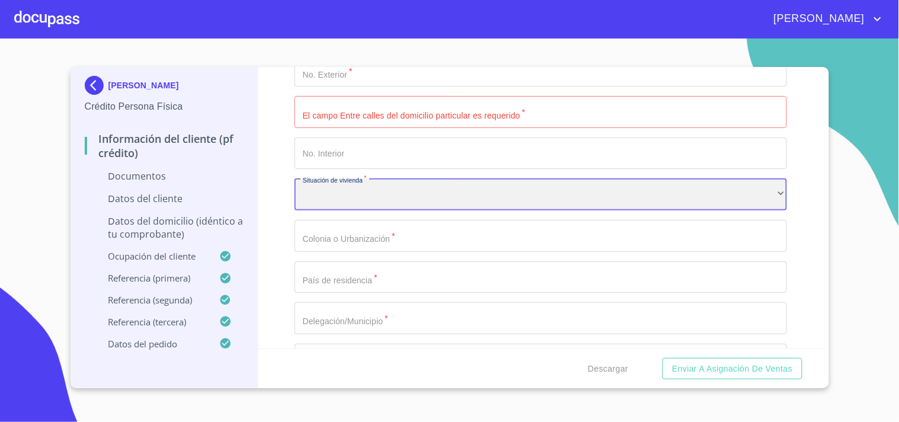
click at [363, 188] on div "​" at bounding box center [540, 194] width 492 height 32
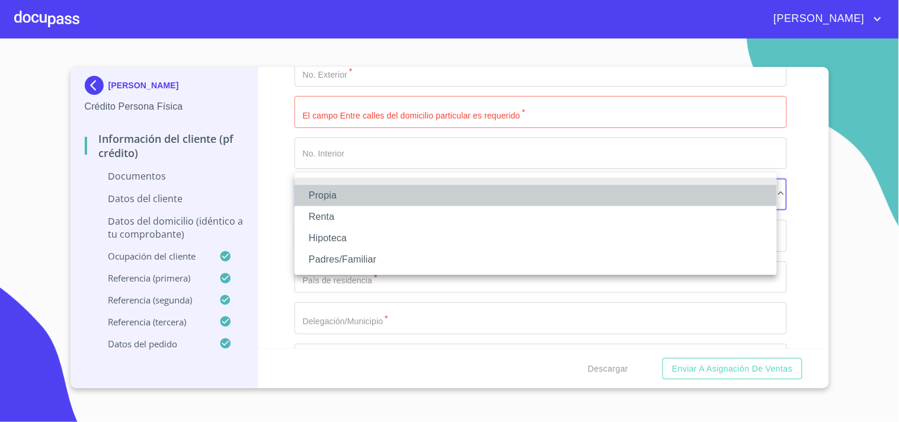
click at [348, 190] on li "Propia" at bounding box center [535, 195] width 482 height 21
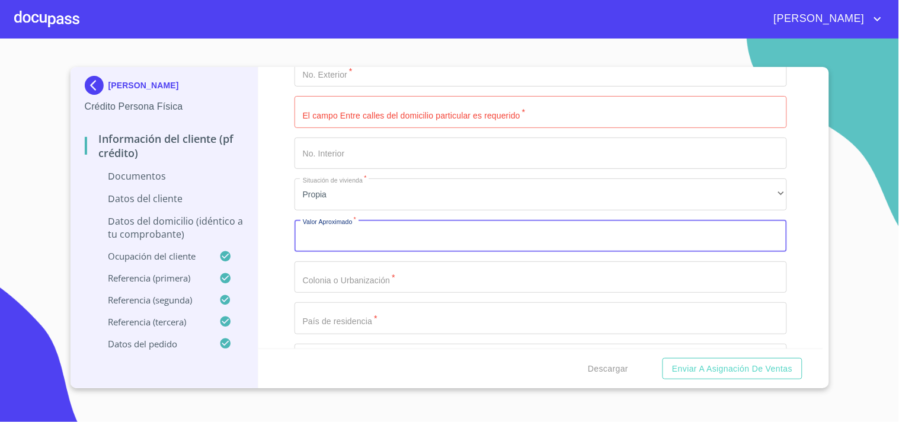
click at [347, 232] on input "Documento de identificación.   *" at bounding box center [540, 236] width 492 height 32
type input "$2,000,000"
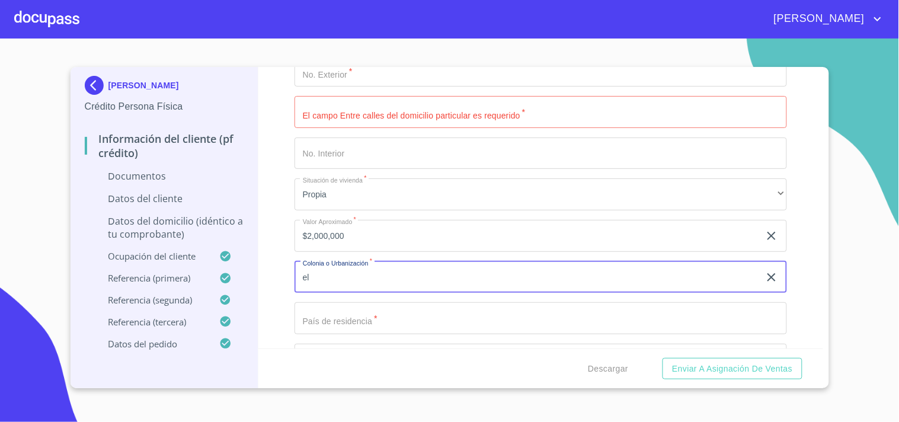
type input "e"
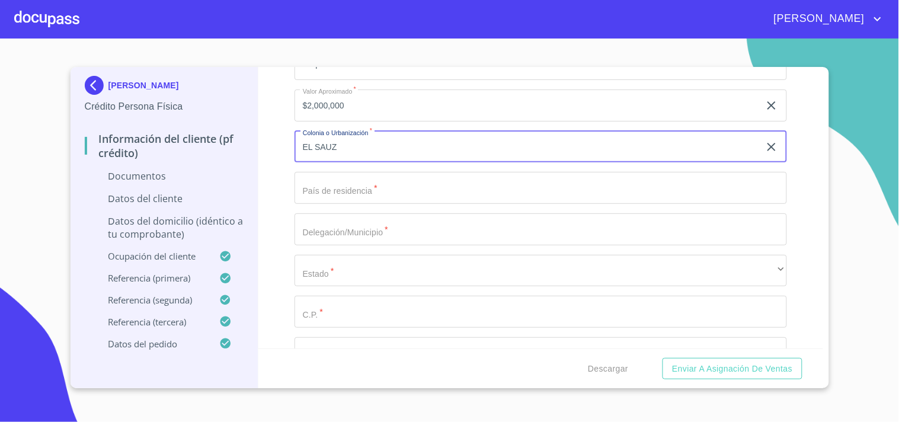
scroll to position [4344, 0]
type input "EL SAUZ"
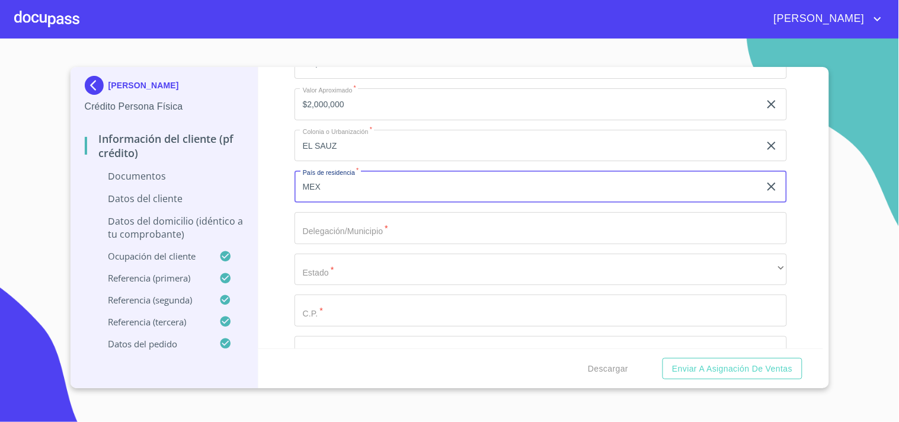
type input "[GEOGRAPHIC_DATA]"
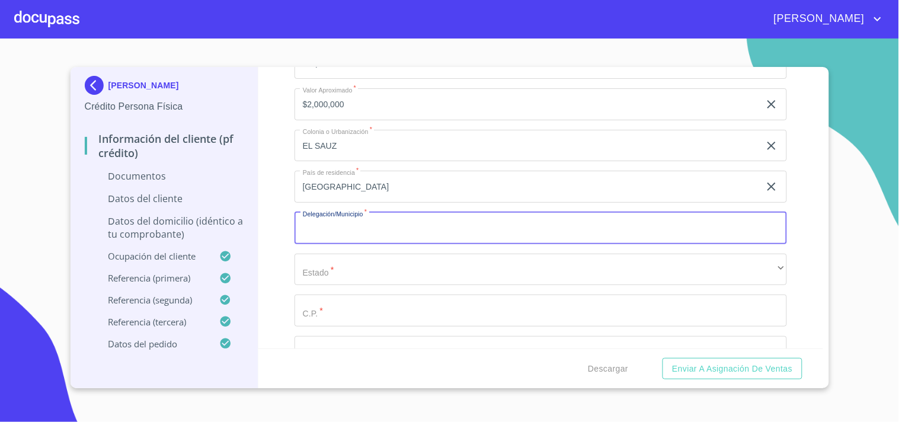
click at [356, 228] on input "Documento de identificación.   *" at bounding box center [540, 228] width 492 height 32
type input "[GEOGRAPHIC_DATA]"
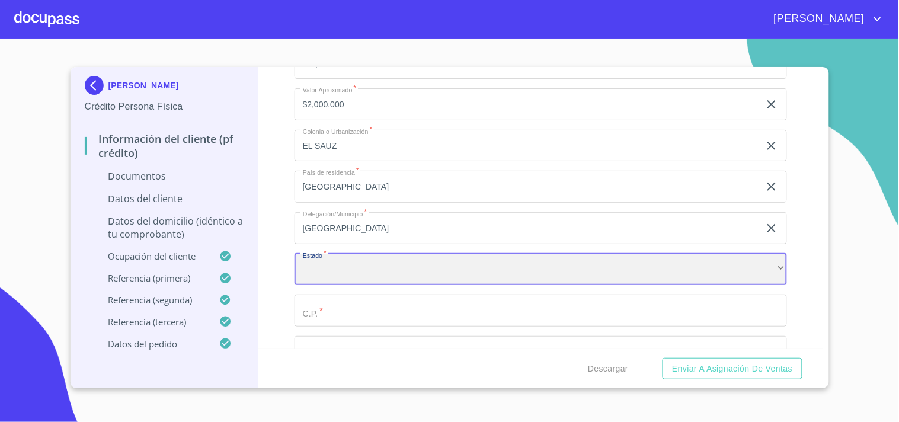
click at [337, 261] on div "​" at bounding box center [540, 270] width 492 height 32
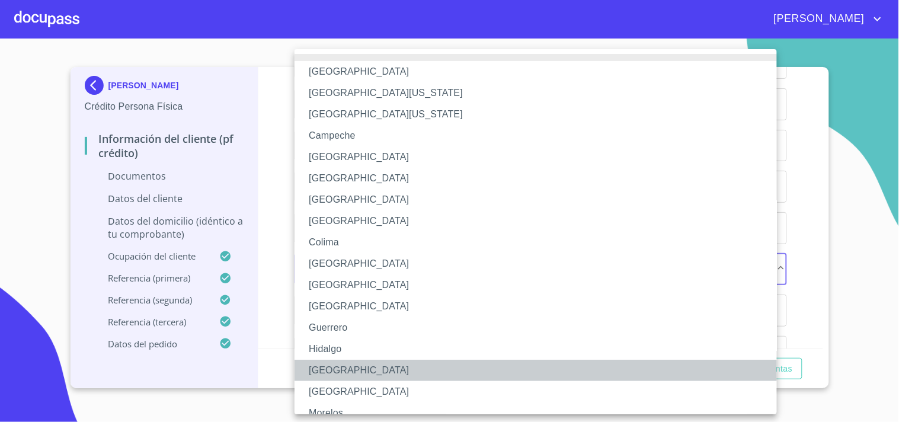
click at [325, 370] on li "[GEOGRAPHIC_DATA]" at bounding box center [540, 370] width 492 height 21
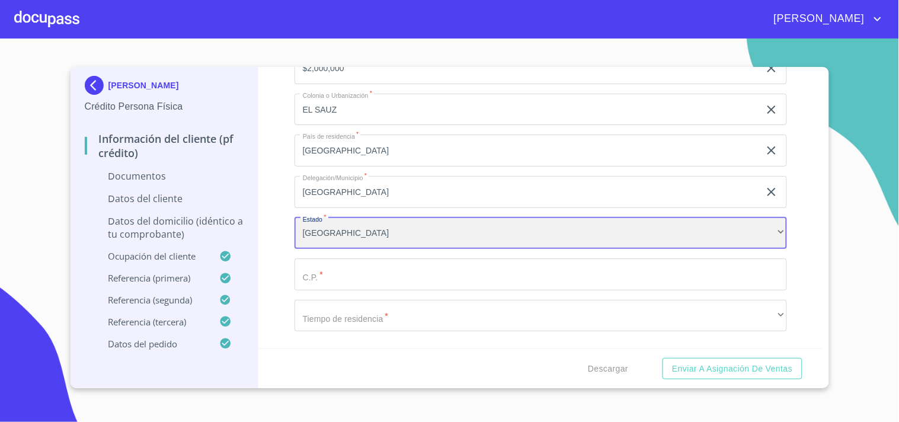
scroll to position [4410, 0]
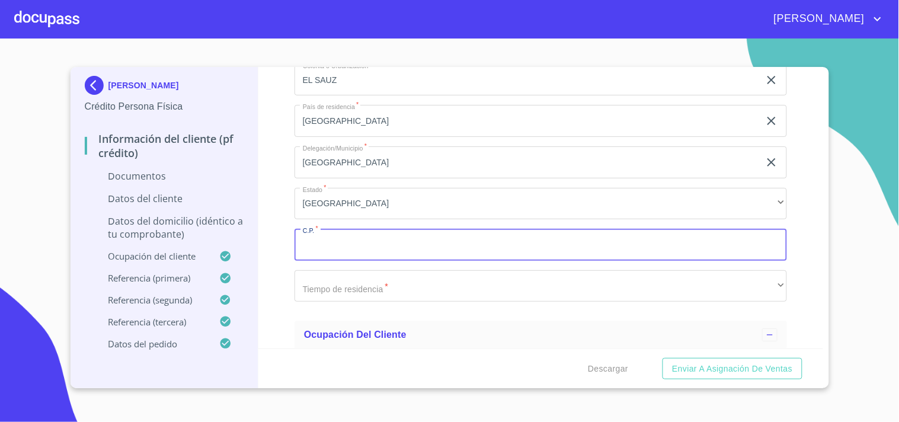
click at [335, 241] on input "Documento de identificación.   *" at bounding box center [540, 245] width 492 height 32
type input "44897"
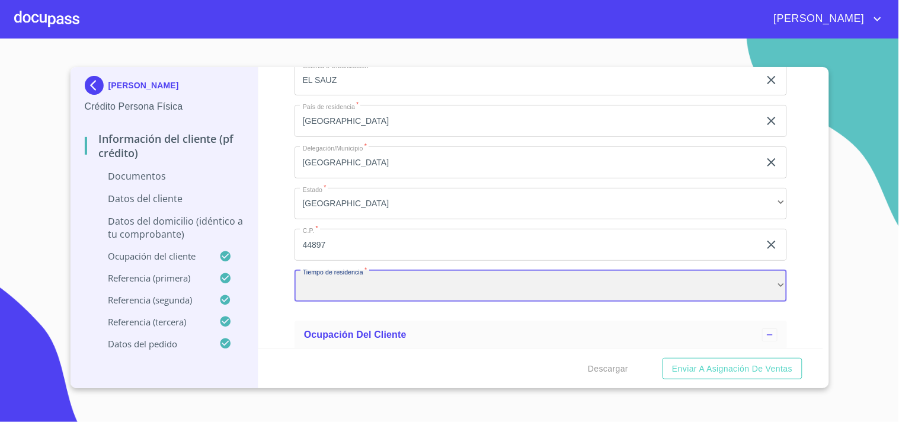
click at [338, 278] on div "​" at bounding box center [540, 286] width 492 height 32
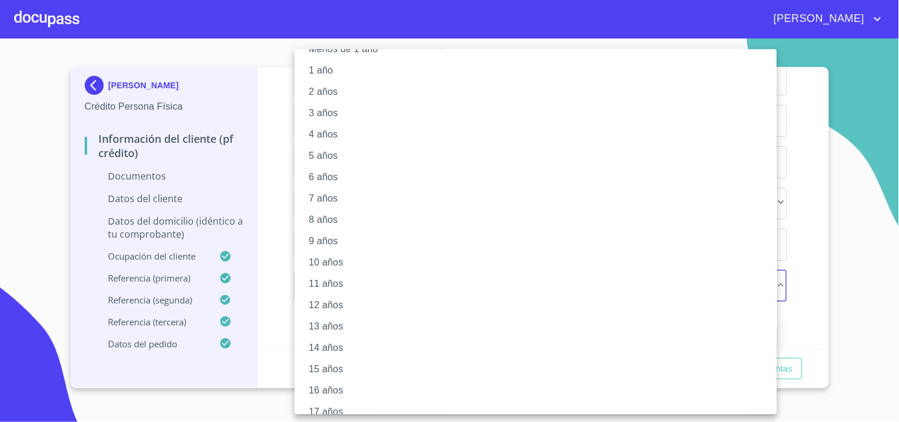
scroll to position [0, 0]
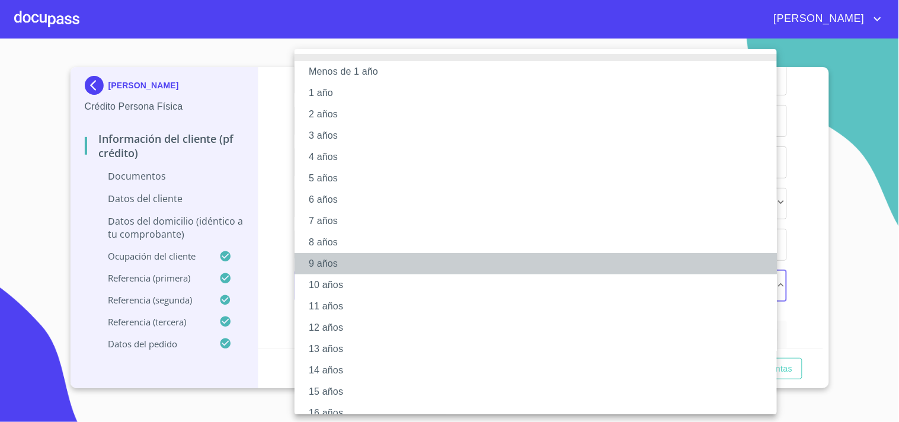
click at [329, 255] on li "9 años" at bounding box center [540, 263] width 492 height 21
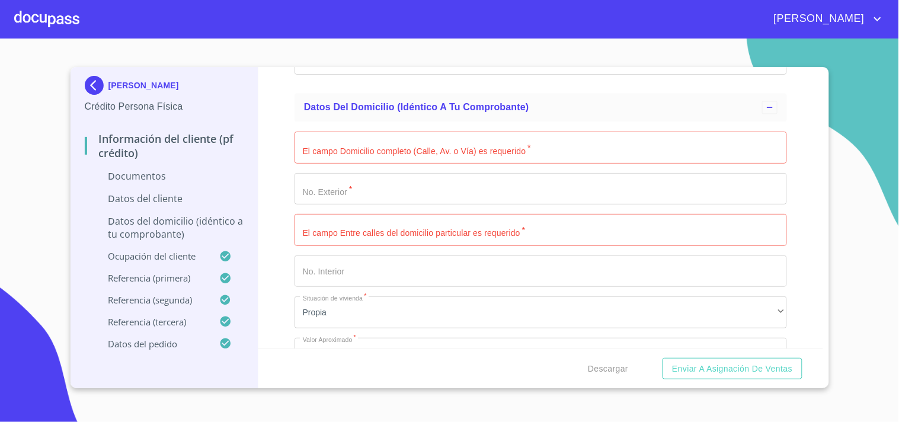
scroll to position [4080, 0]
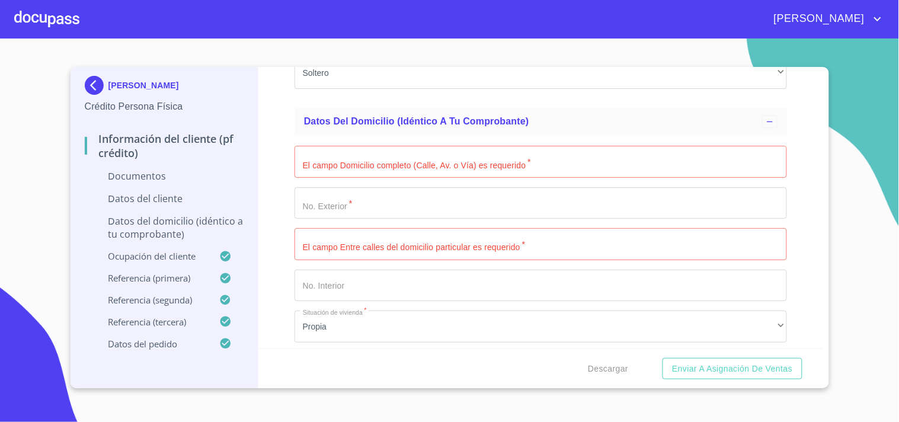
click at [363, 158] on input "Documento de identificación.   *" at bounding box center [540, 162] width 492 height 32
click at [352, 155] on input "Documento de identificación.   *" at bounding box center [540, 162] width 492 height 32
type input "[GEOGRAPHIC_DATA]"
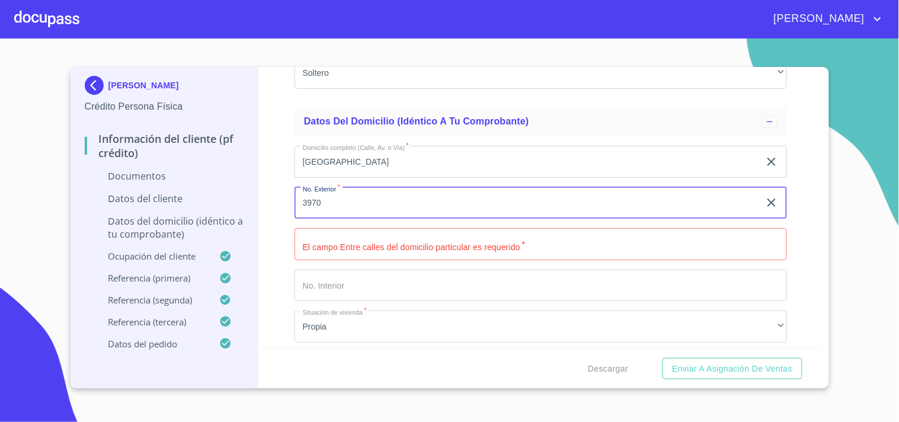
type input "3970"
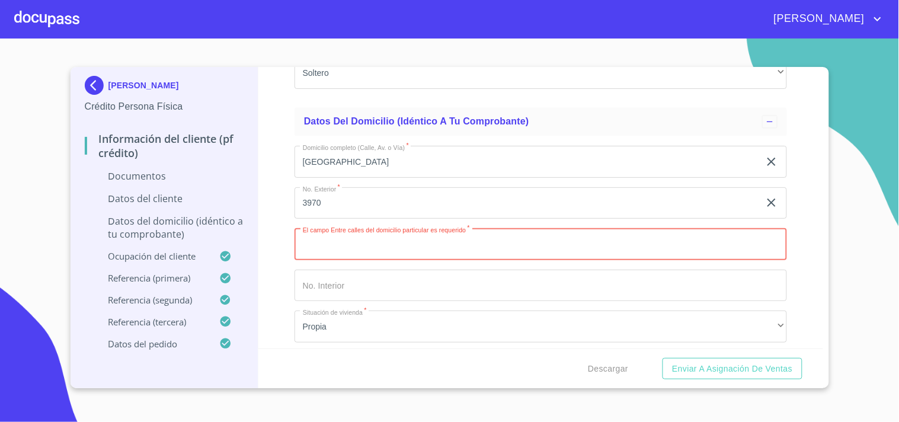
click at [346, 235] on input "Documento de identificación.   *" at bounding box center [540, 244] width 492 height 32
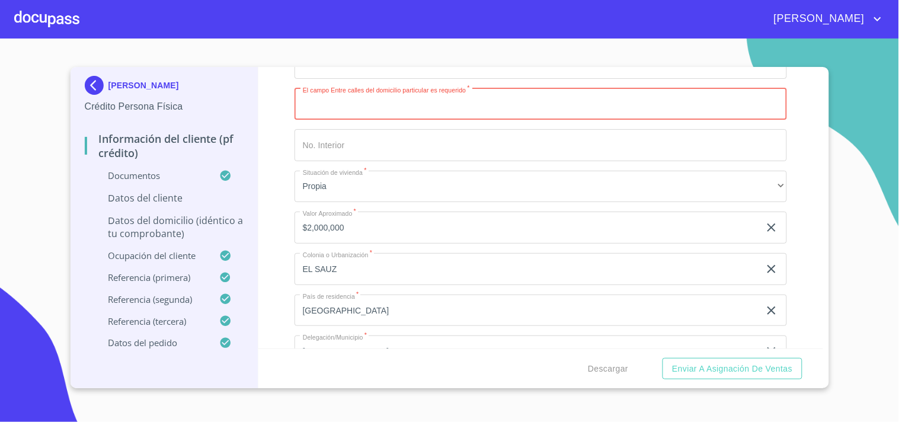
scroll to position [4541, 0]
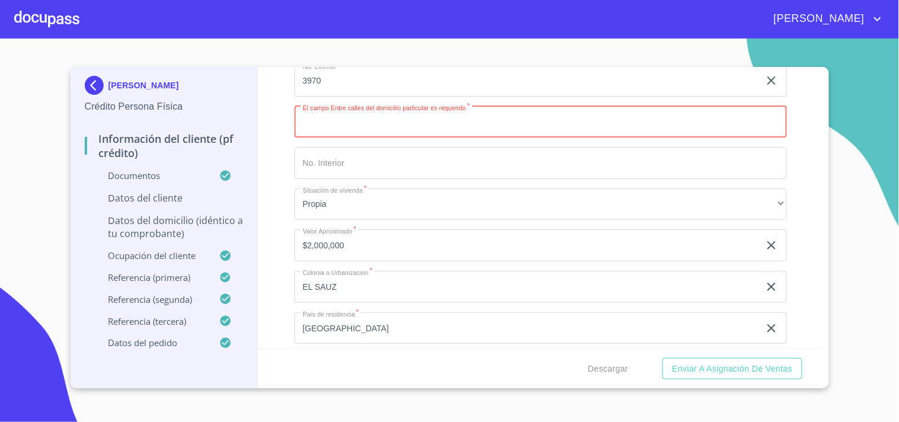
click at [367, 120] on input "Documento de identificación.   *" at bounding box center [540, 122] width 492 height 32
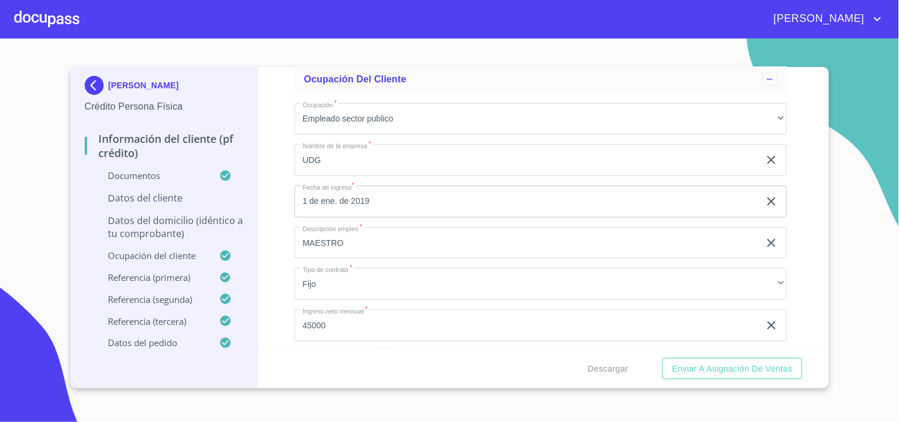
scroll to position [5199, 0]
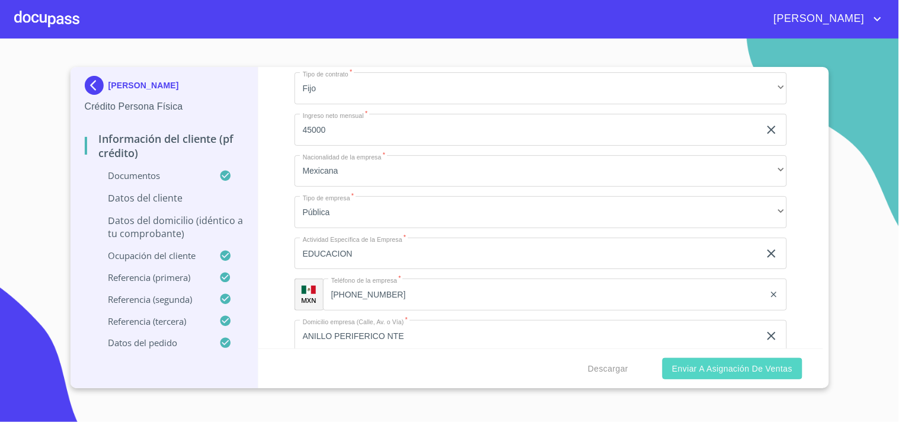
type input "[PERSON_NAME] y [GEOGRAPHIC_DATA]"
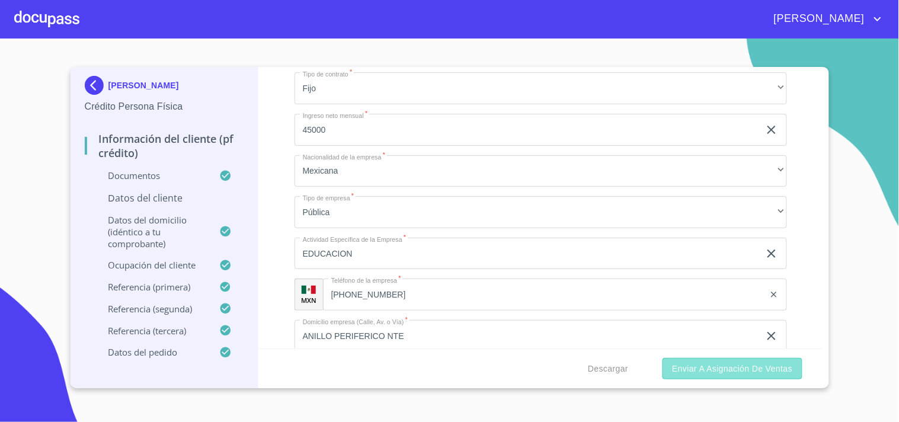
click at [677, 369] on span "Enviar a Asignación de Ventas" at bounding box center [732, 368] width 120 height 15
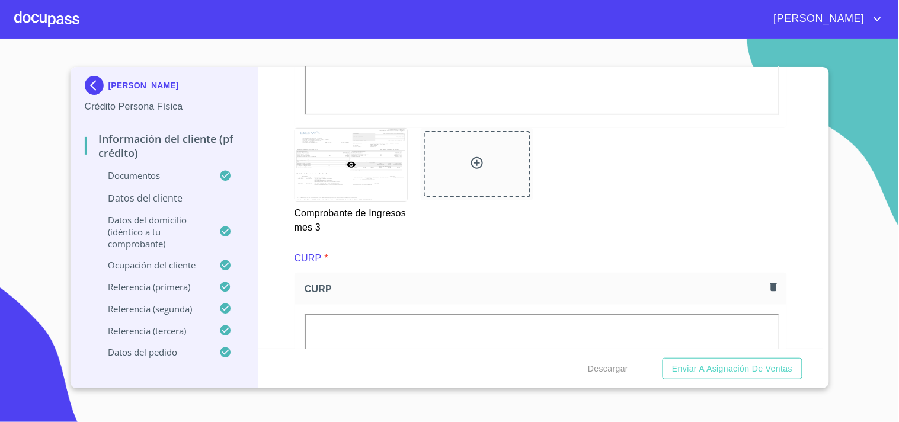
scroll to position [2184, 0]
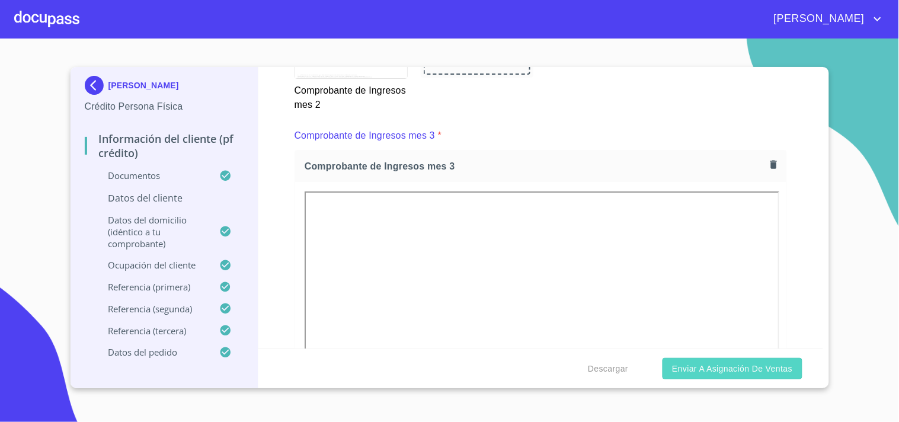
click at [753, 374] on span "Enviar a Asignación de Ventas" at bounding box center [732, 368] width 120 height 15
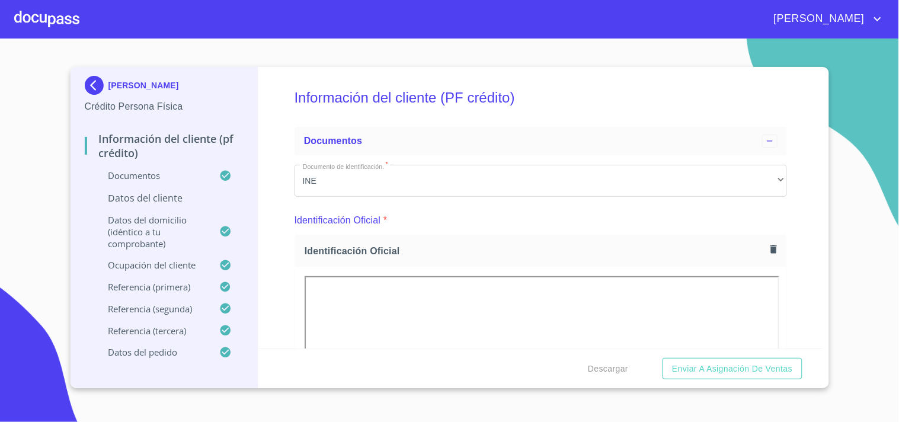
scroll to position [0, 0]
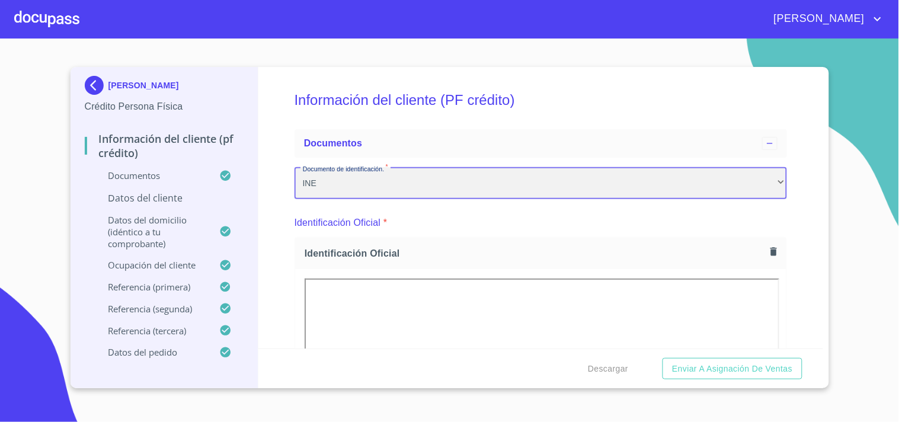
click at [345, 181] on div "INE" at bounding box center [540, 183] width 492 height 32
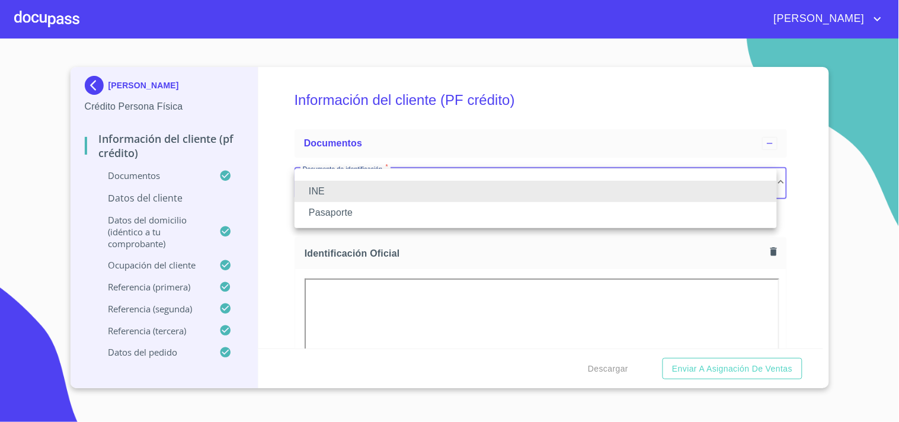
click at [345, 181] on li "INE" at bounding box center [535, 191] width 482 height 21
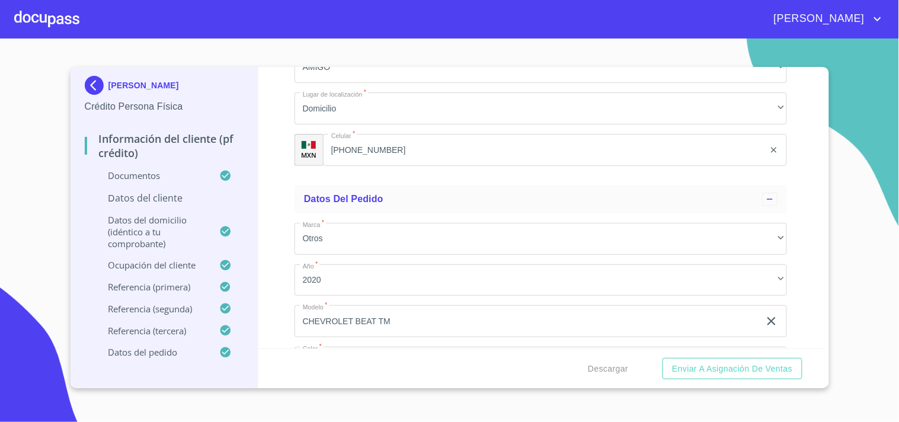
scroll to position [6924, 0]
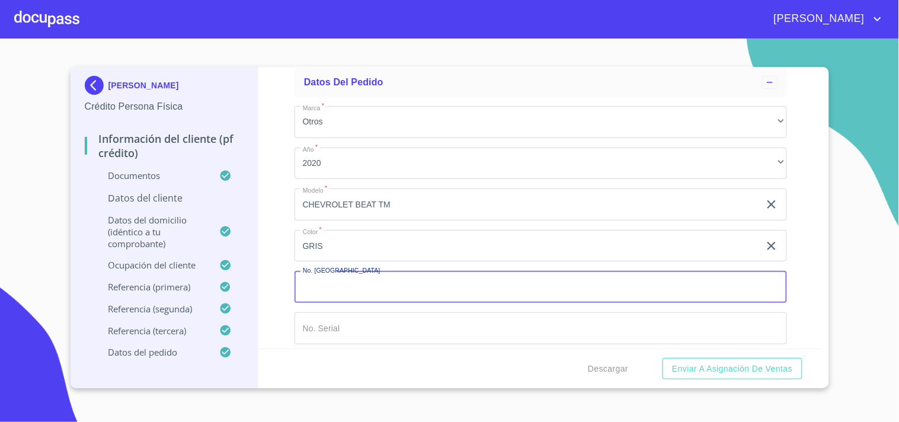
click at [421, 281] on input "Documento de identificación.   *" at bounding box center [540, 287] width 492 height 32
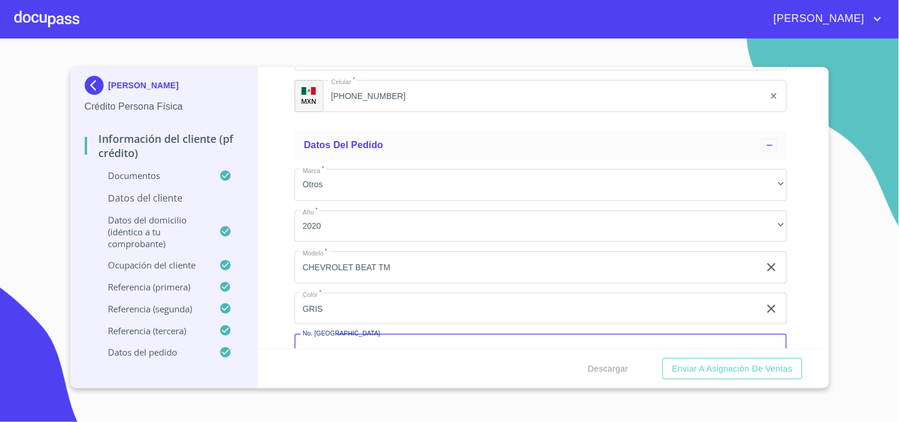
scroll to position [6793, 0]
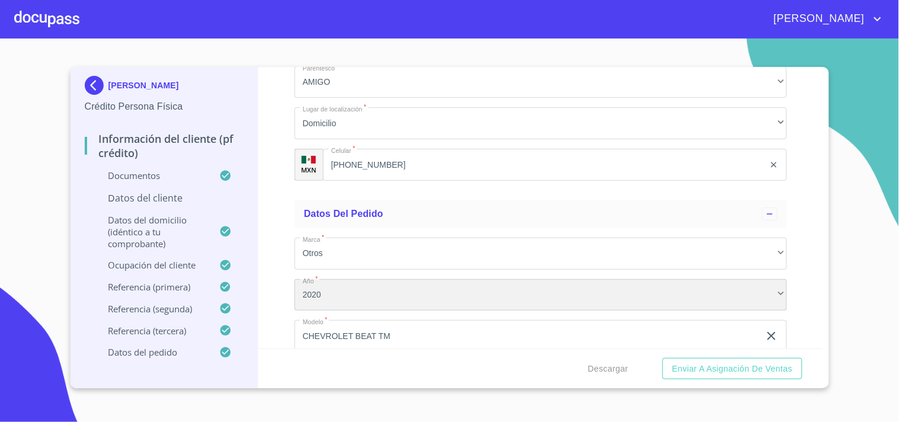
click at [393, 280] on div "2020" at bounding box center [540, 295] width 492 height 32
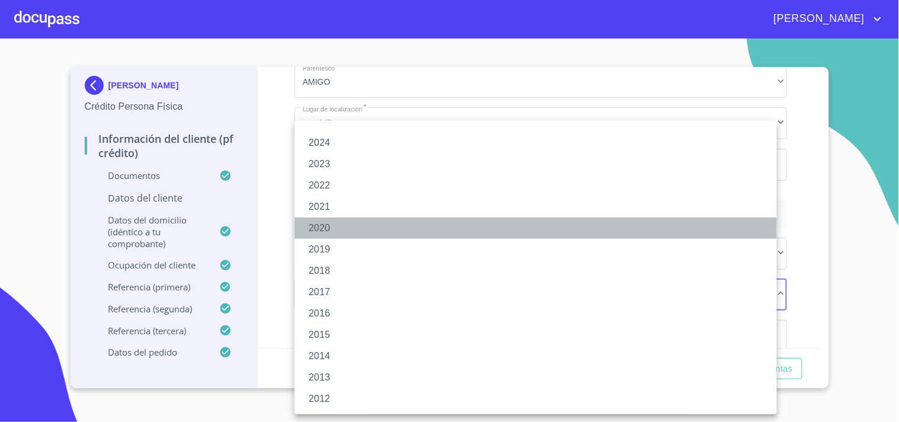
click at [306, 226] on li "2020" at bounding box center [535, 227] width 482 height 21
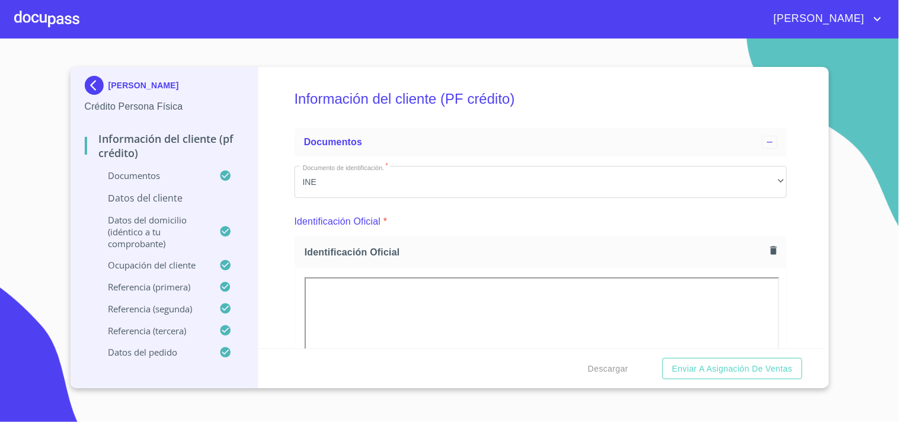
scroll to position [0, 0]
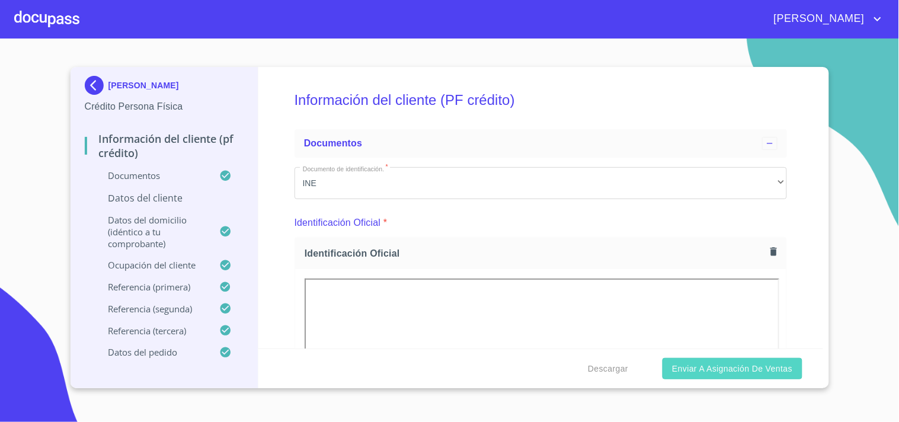
click at [747, 370] on span "Enviar a Asignación de Ventas" at bounding box center [732, 368] width 120 height 15
click at [169, 200] on p "Datos del cliente" at bounding box center [164, 197] width 159 height 13
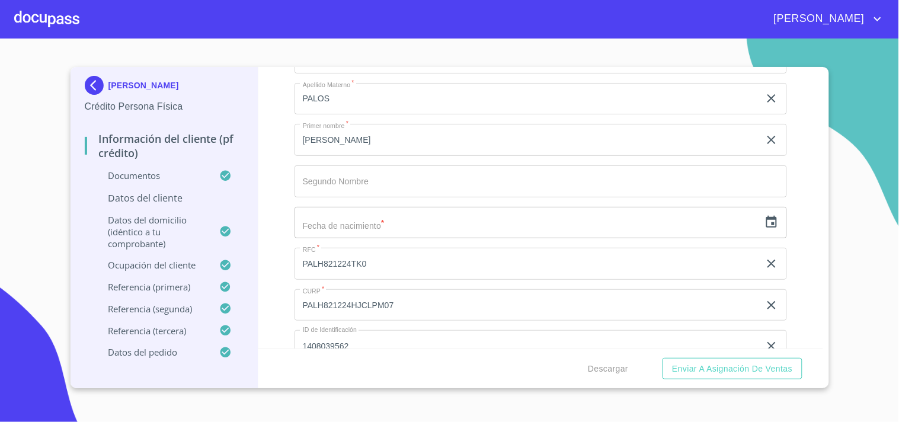
scroll to position [132, 0]
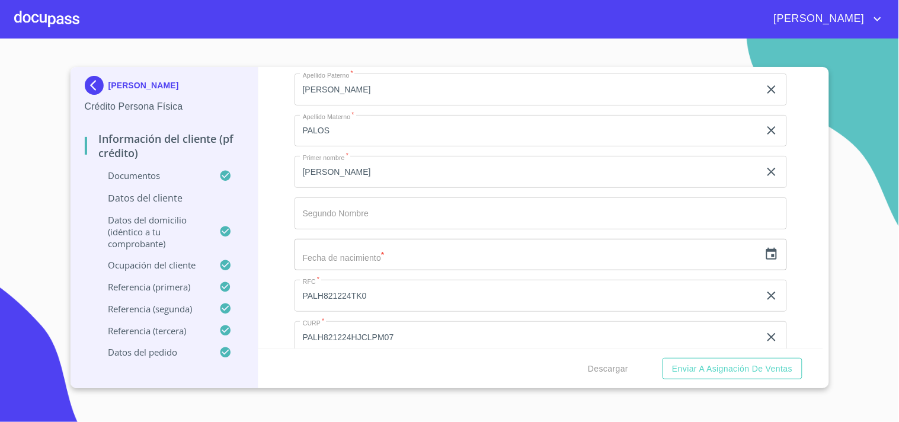
click at [751, 247] on div "​" at bounding box center [540, 255] width 492 height 32
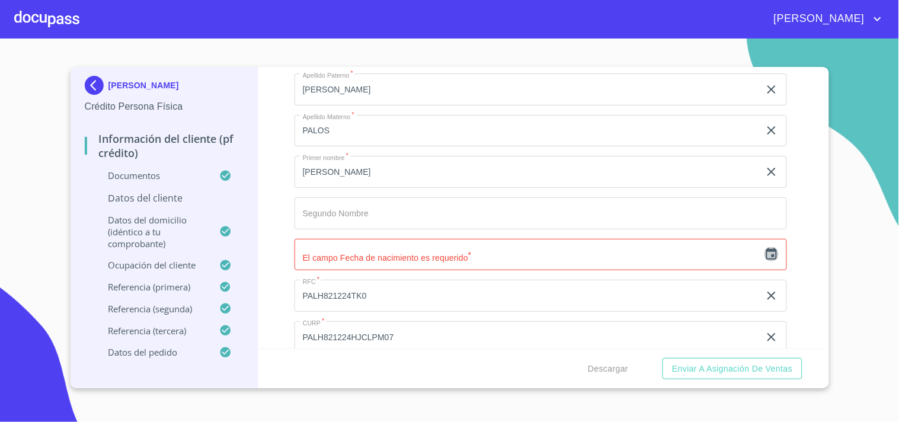
click at [766, 251] on icon "button" at bounding box center [771, 254] width 11 height 12
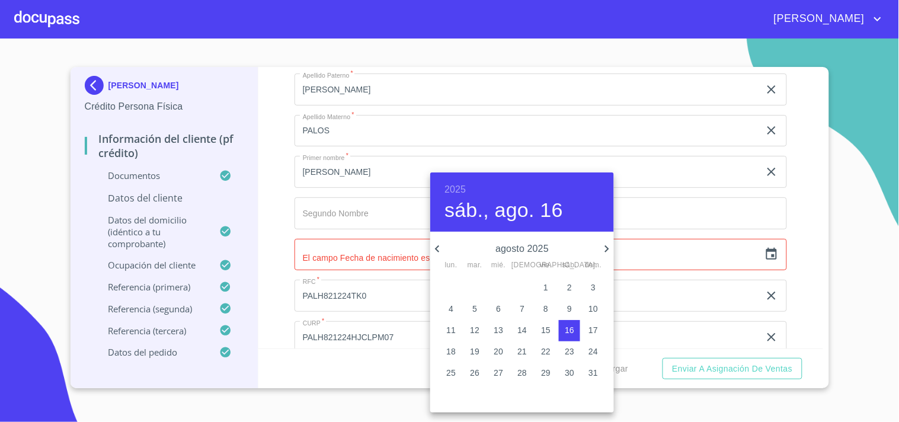
click at [277, 175] on div at bounding box center [449, 211] width 899 height 422
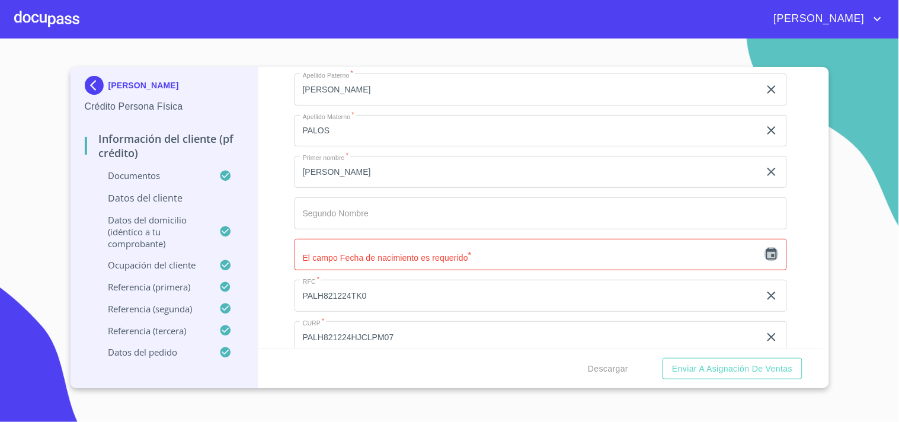
click at [764, 252] on icon "button" at bounding box center [771, 254] width 14 height 14
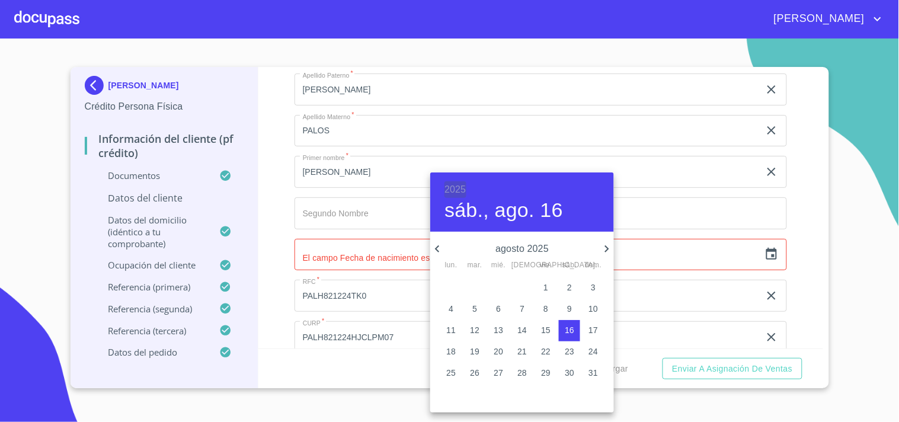
click at [461, 191] on h6 "2025" at bounding box center [454, 189] width 21 height 17
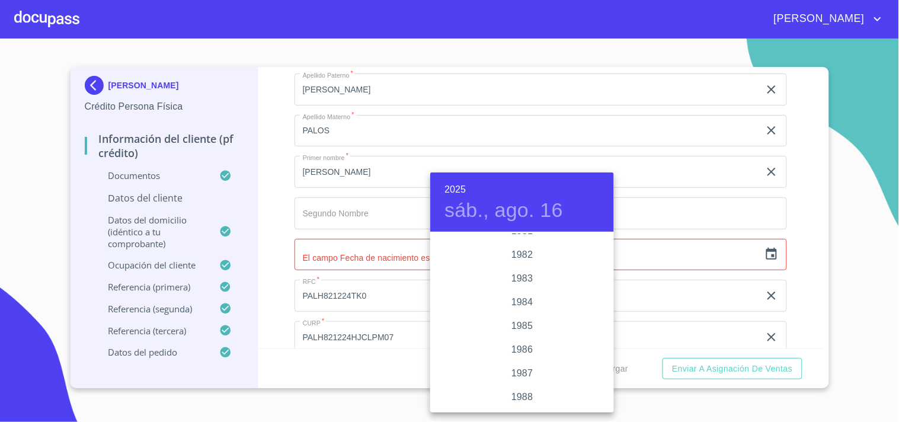
scroll to position [1311, 0]
click at [522, 280] on div "1982" at bounding box center [522, 285] width 184 height 24
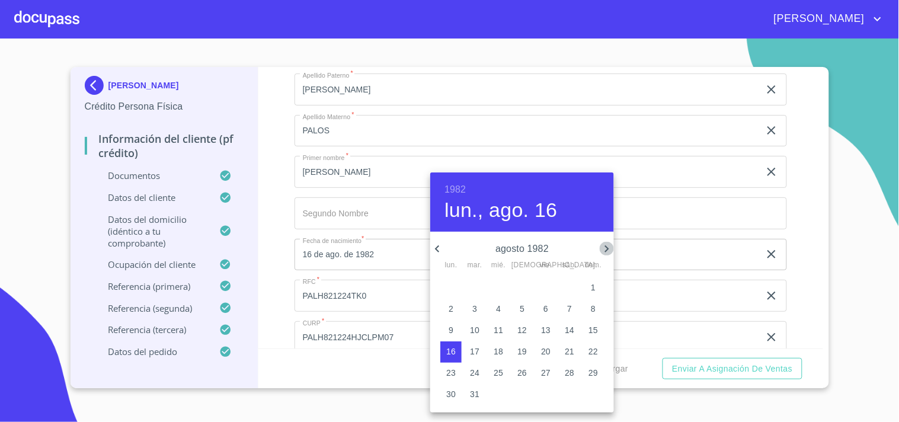
click at [605, 244] on icon "button" at bounding box center [607, 249] width 14 height 14
click at [605, 246] on icon "button" at bounding box center [607, 248] width 4 height 7
click at [544, 354] on p "24" at bounding box center [545, 351] width 9 height 12
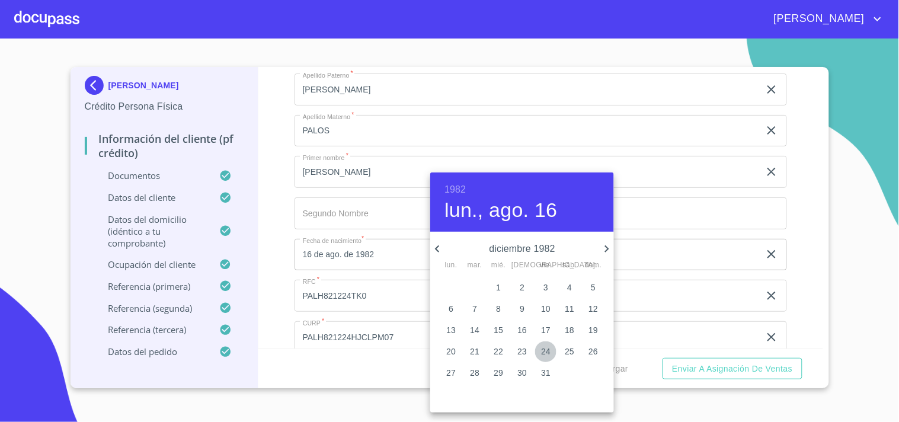
type input "24 de dic. de 1982"
click at [270, 296] on div at bounding box center [449, 211] width 899 height 422
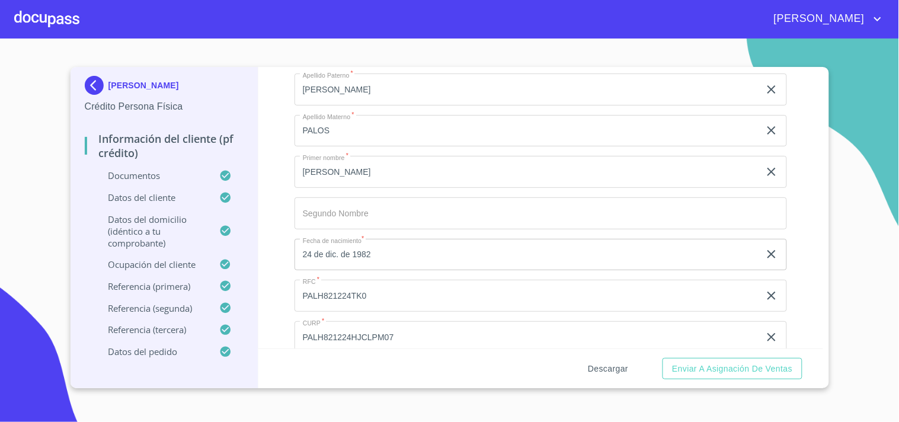
click at [591, 368] on span "Descargar" at bounding box center [608, 368] width 40 height 15
click at [796, 211] on div "Información del cliente (PF crédito) Documentos Datos del cliente Apellido [PER…" at bounding box center [540, 207] width 565 height 281
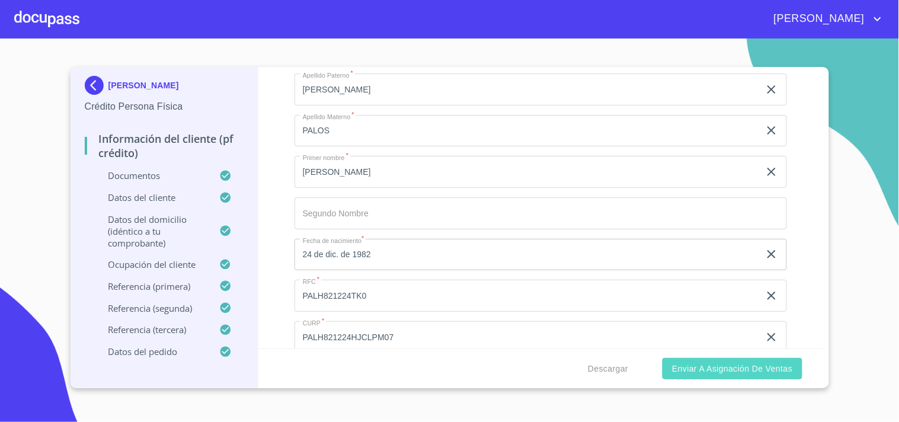
click at [746, 367] on span "Enviar a Asignación de Ventas" at bounding box center [732, 368] width 120 height 15
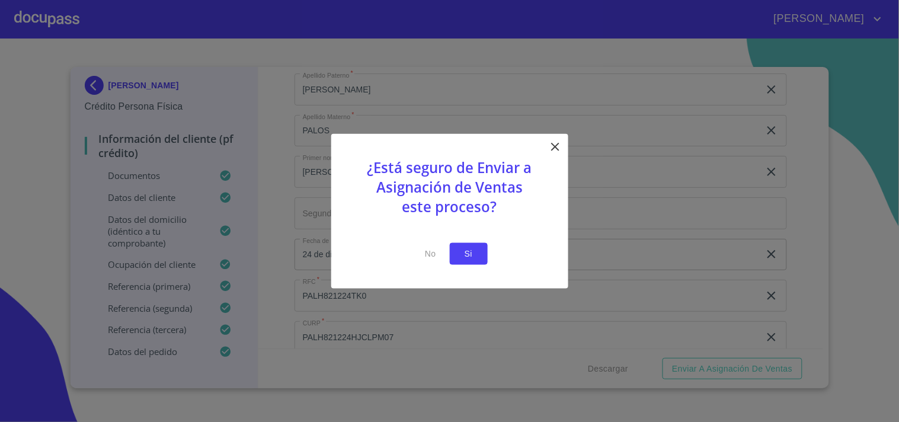
click at [484, 245] on button "Si" at bounding box center [469, 254] width 38 height 22
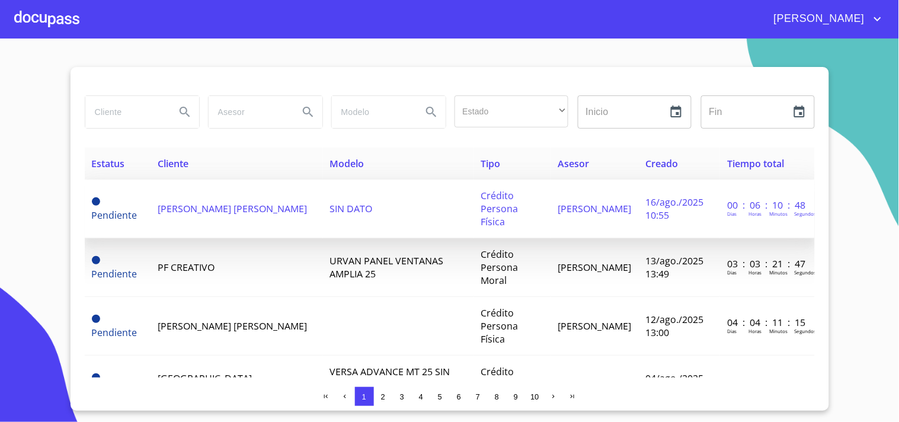
click at [391, 193] on td "SIN DATO" at bounding box center [398, 209] width 151 height 59
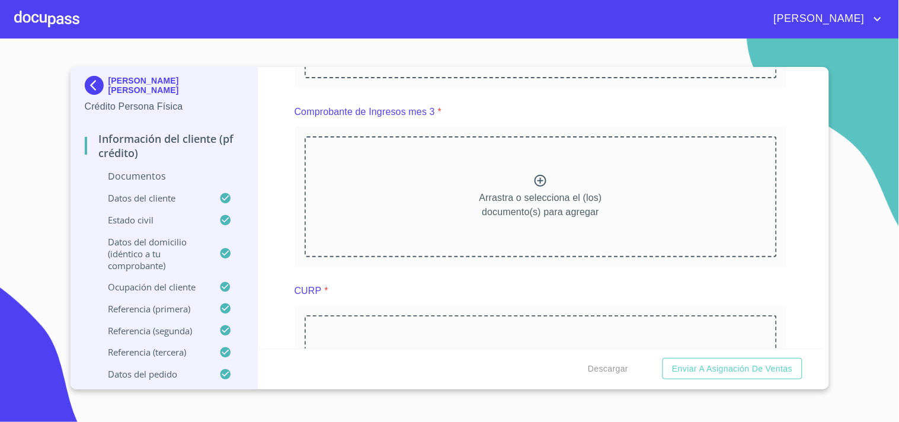
scroll to position [658, 0]
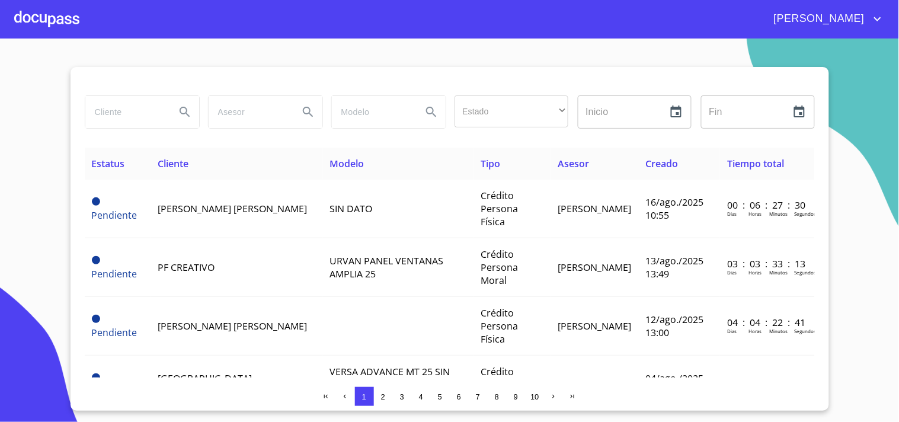
click at [127, 111] on input "search" at bounding box center [125, 112] width 81 height 32
type input "[PERSON_NAME]"
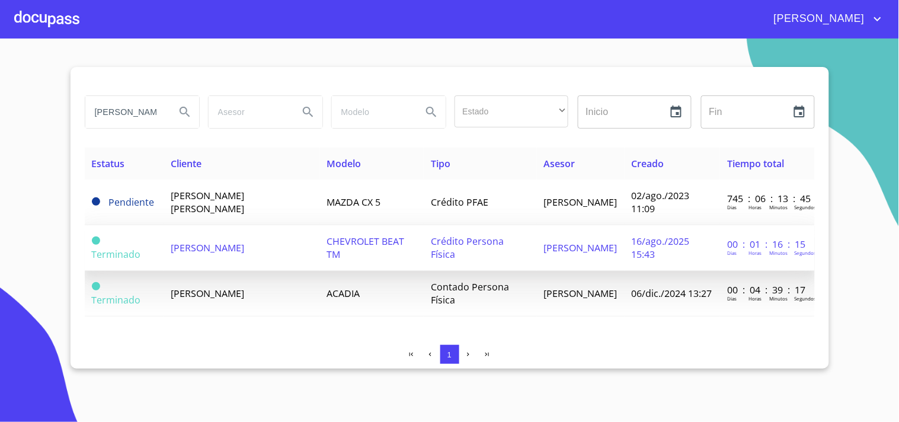
click at [244, 247] on span "[PERSON_NAME]" at bounding box center [207, 247] width 73 height 13
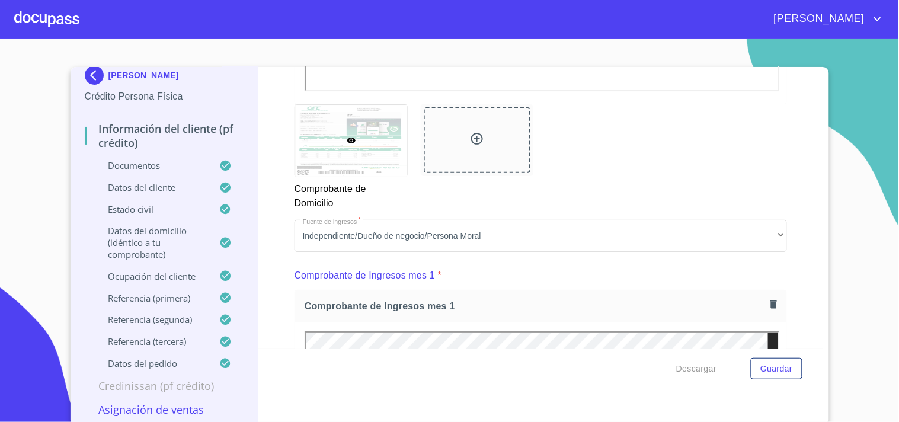
scroll to position [999, 0]
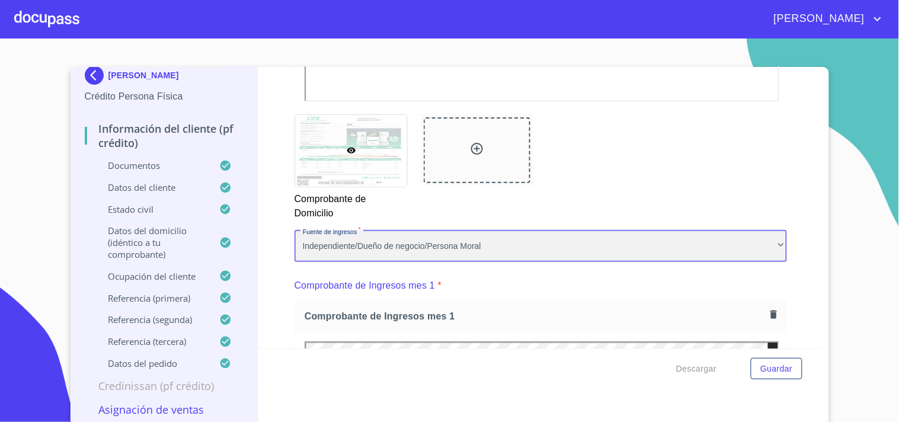
click at [400, 244] on div "Independiente/Dueño de negocio/Persona Moral" at bounding box center [540, 246] width 492 height 32
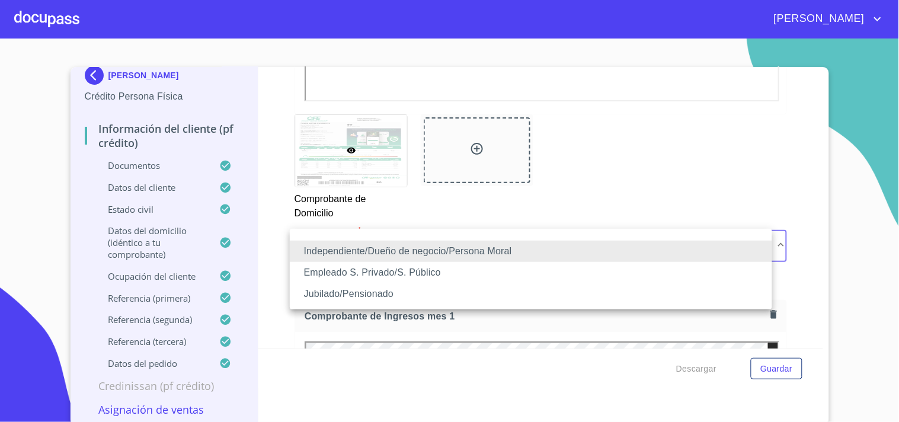
click at [403, 267] on li "Empleado S. Privado/S. Público" at bounding box center [531, 272] width 482 height 21
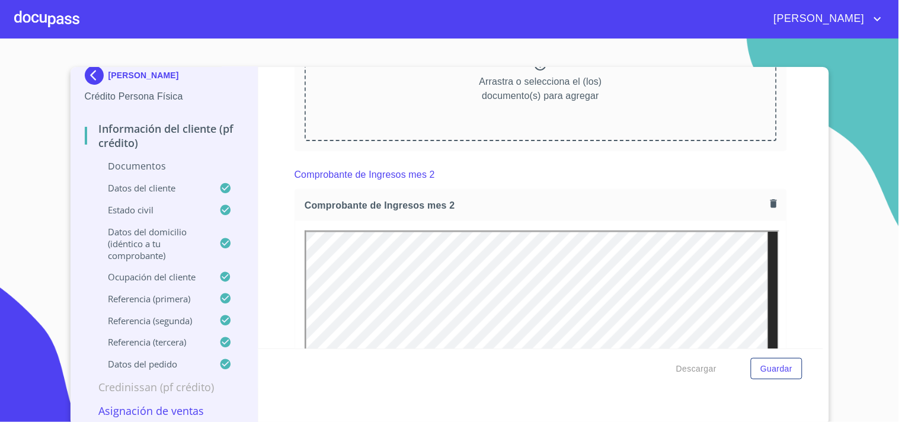
scroll to position [1251, 0]
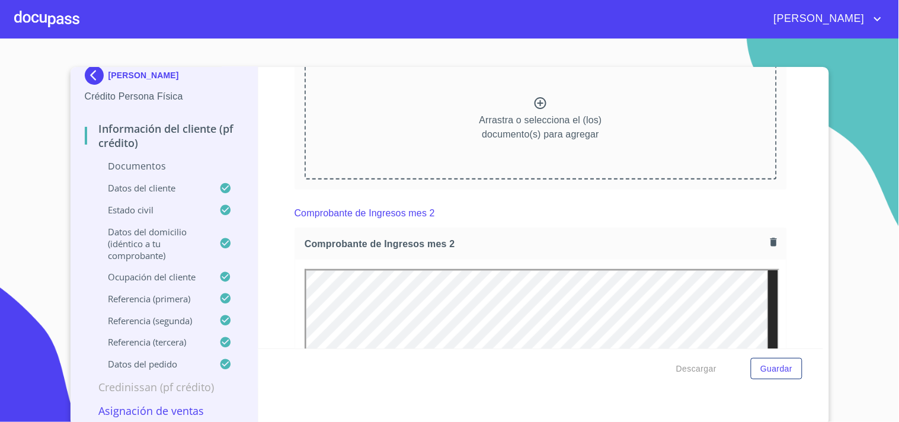
click at [768, 242] on icon "button" at bounding box center [773, 241] width 11 height 11
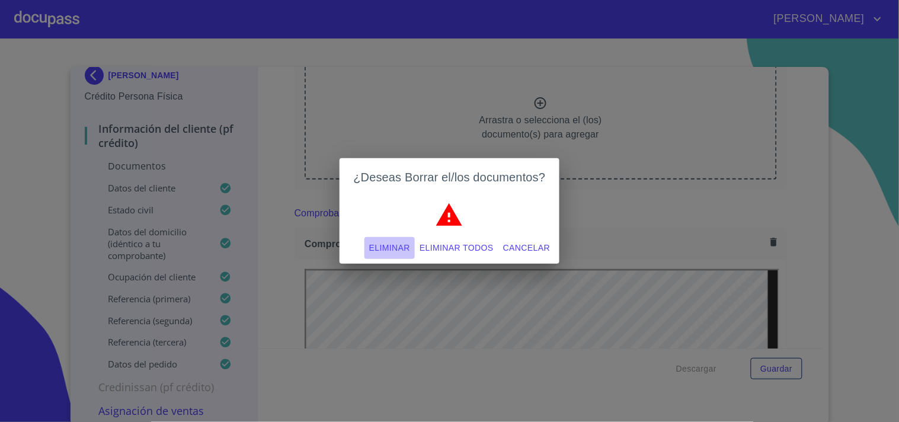
click at [394, 246] on span "Eliminar" at bounding box center [389, 248] width 41 height 15
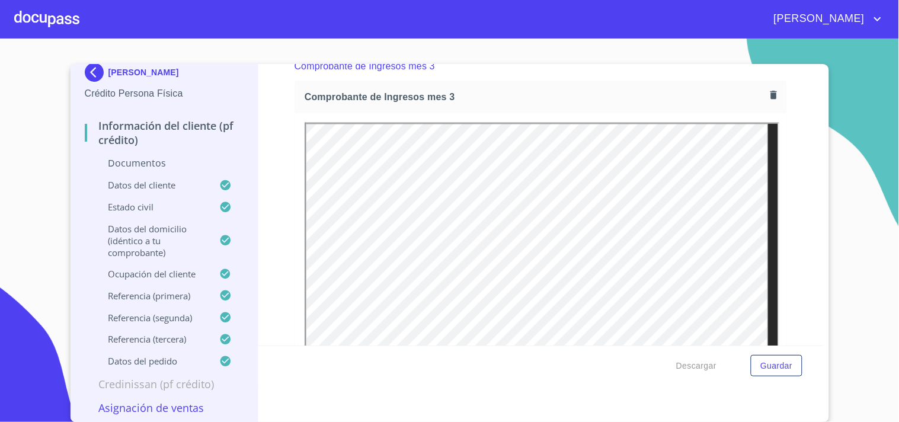
scroll to position [1579, 0]
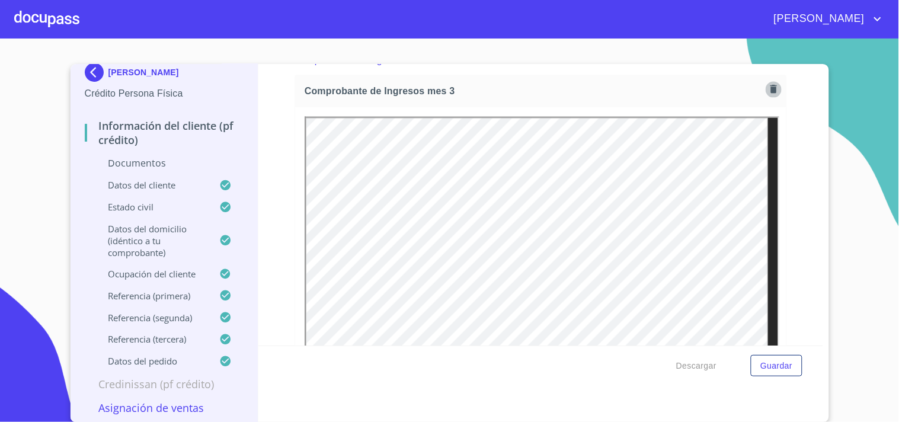
click at [768, 86] on icon "button" at bounding box center [773, 89] width 11 height 11
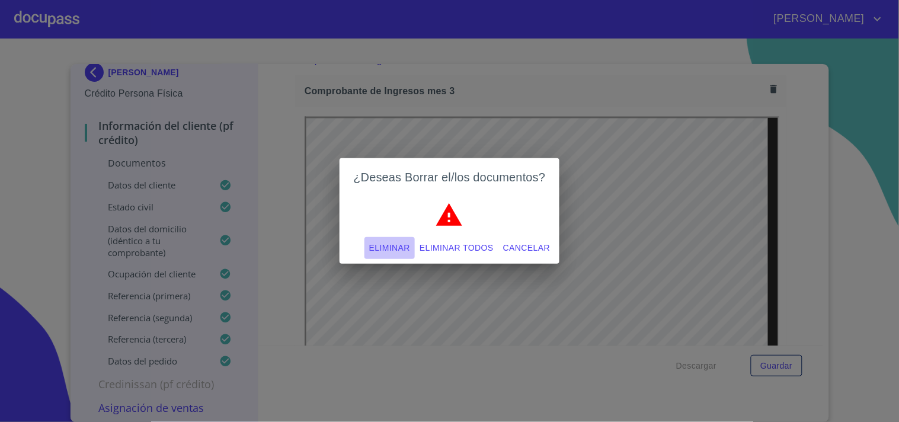
click at [374, 244] on span "Eliminar" at bounding box center [389, 248] width 41 height 15
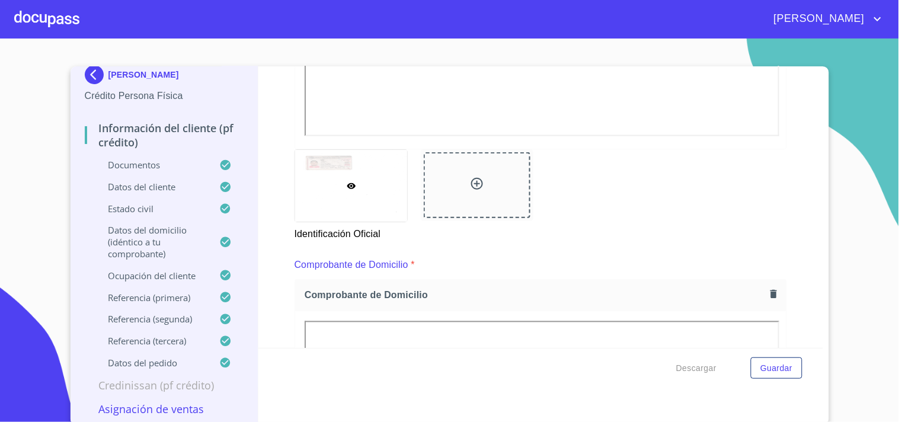
scroll to position [0, 0]
click at [773, 375] on span "Guardar" at bounding box center [776, 368] width 32 height 15
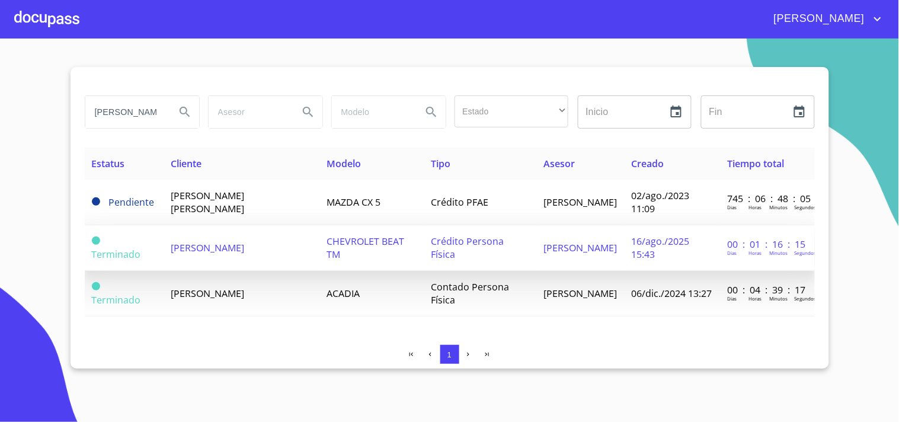
click at [142, 245] on td "Terminado" at bounding box center [124, 248] width 79 height 46
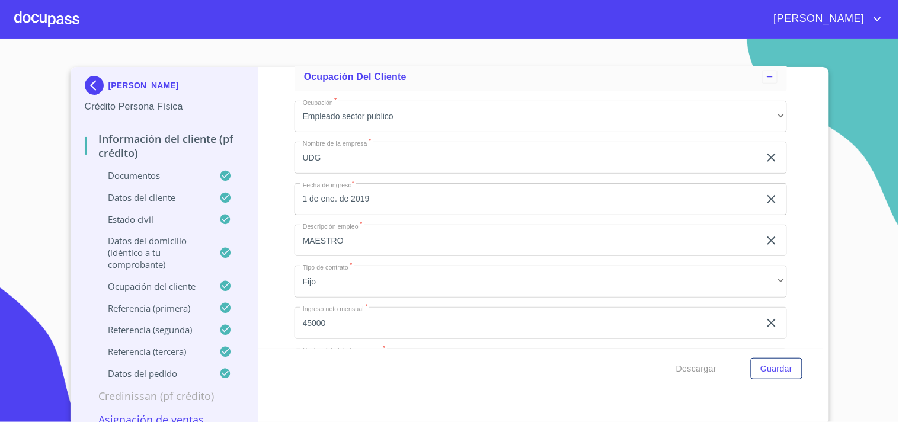
scroll to position [5003, 0]
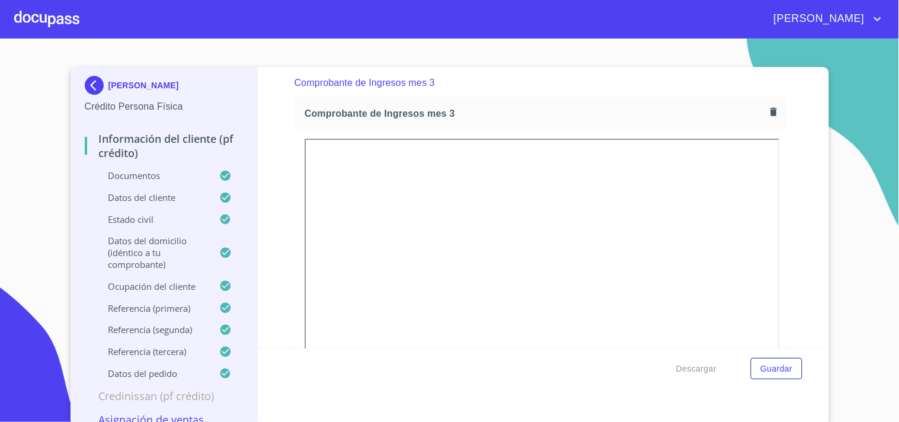
scroll to position [2370, 0]
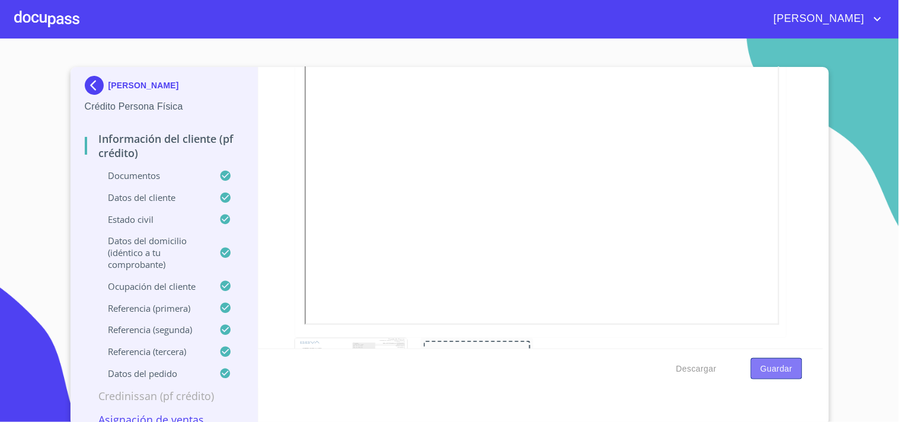
click at [778, 367] on span "Guardar" at bounding box center [776, 368] width 32 height 15
